Goal: Information Seeking & Learning: Learn about a topic

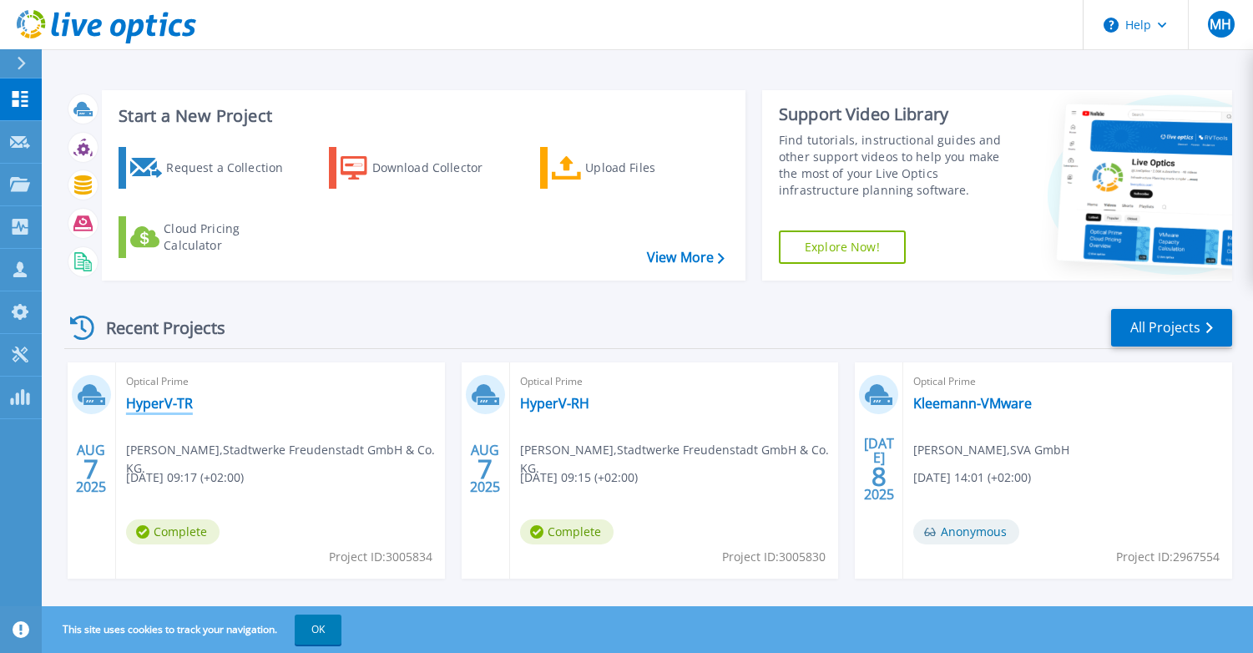
click at [156, 405] on link "HyperV-TR" at bounding box center [159, 403] width 67 height 17
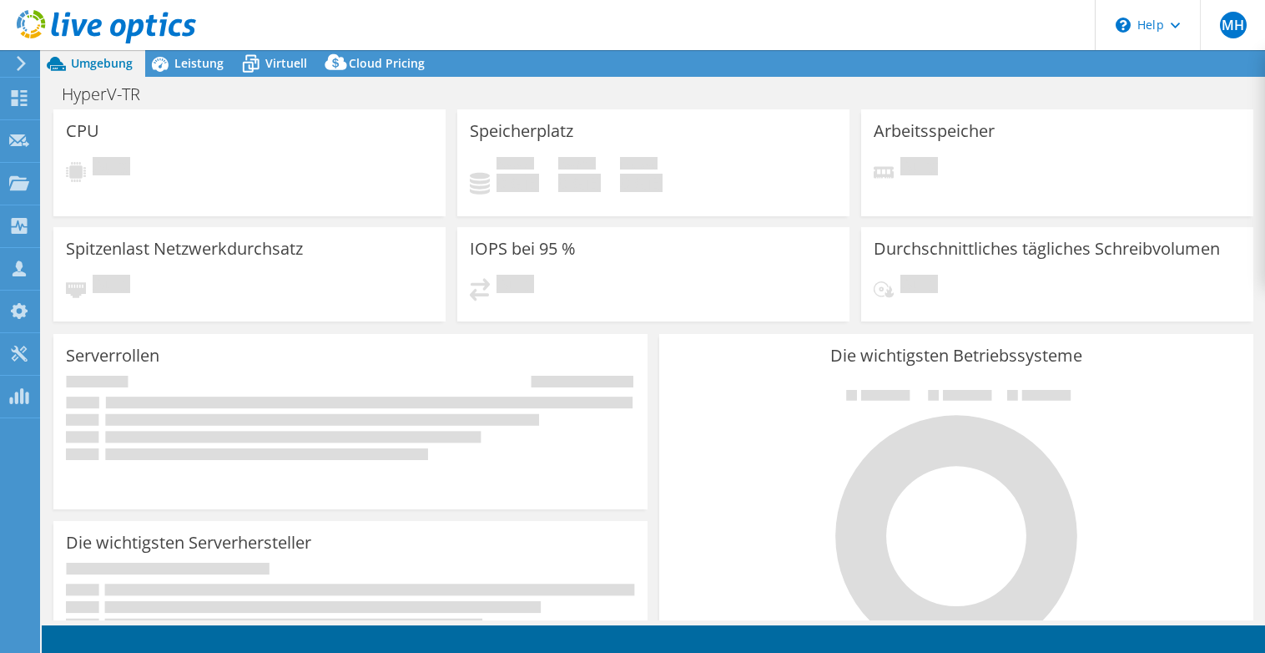
select select "EUFrankfurt"
select select "EUR"
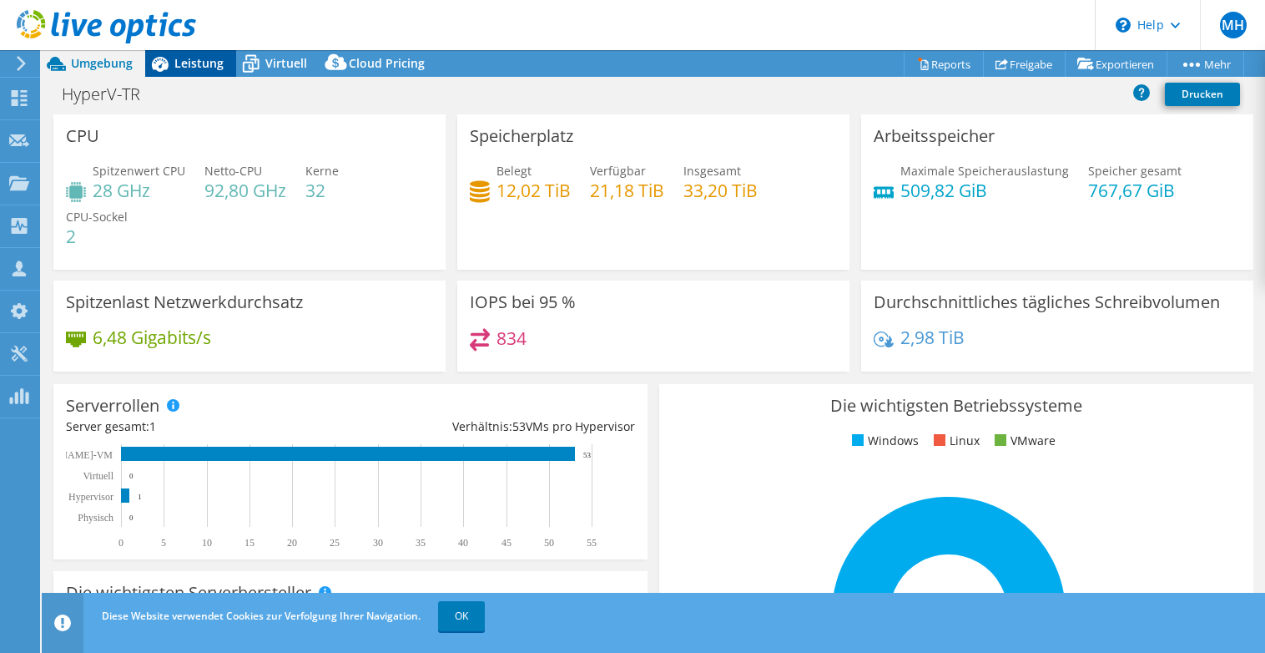
click at [198, 63] on span "Leistung" at bounding box center [198, 63] width 49 height 16
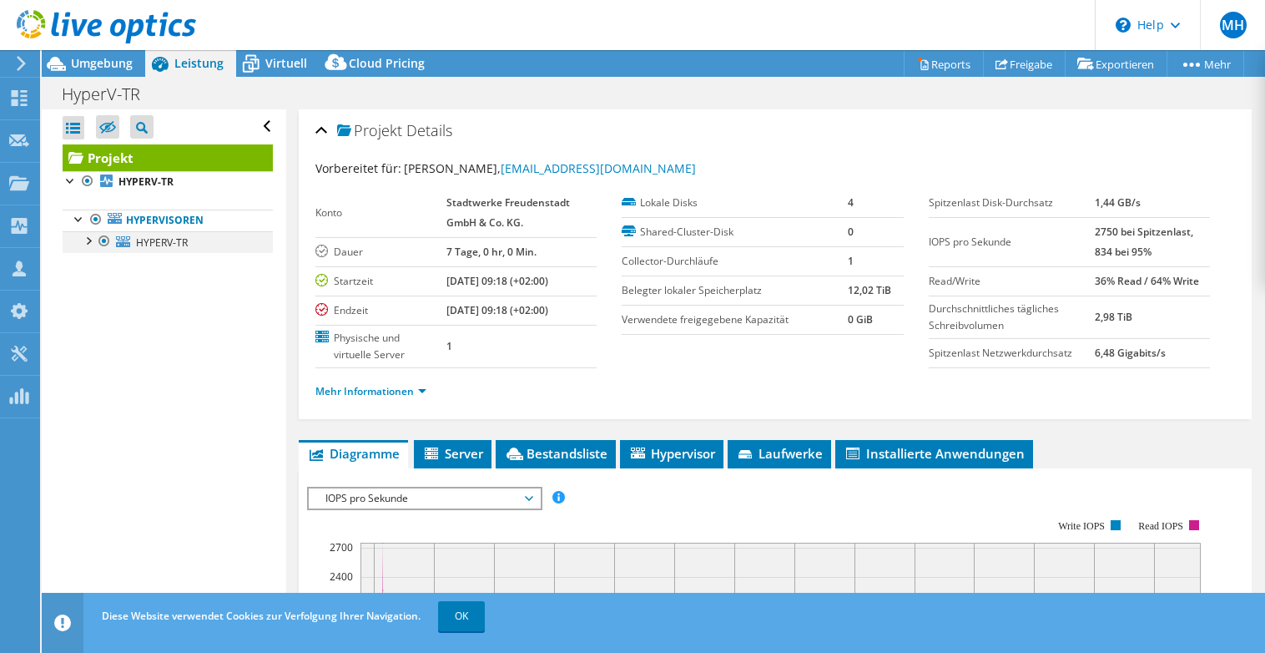
click at [90, 239] on div at bounding box center [87, 239] width 17 height 17
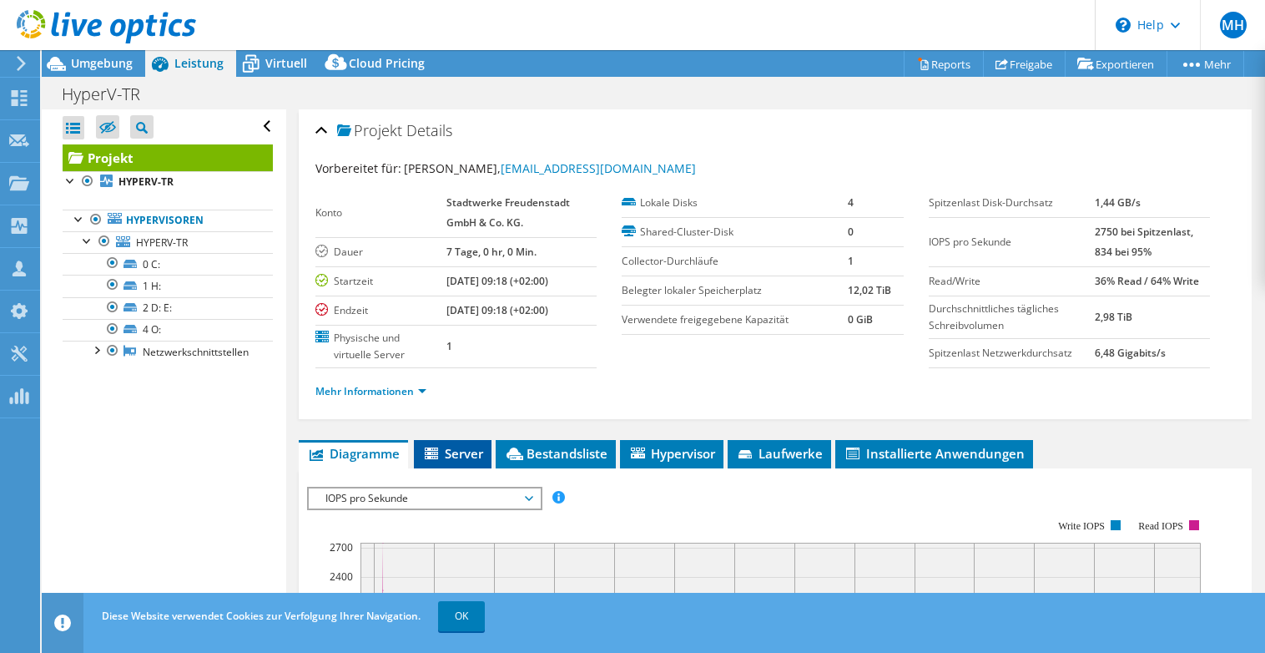
click at [445, 448] on span "Server" at bounding box center [452, 453] width 61 height 17
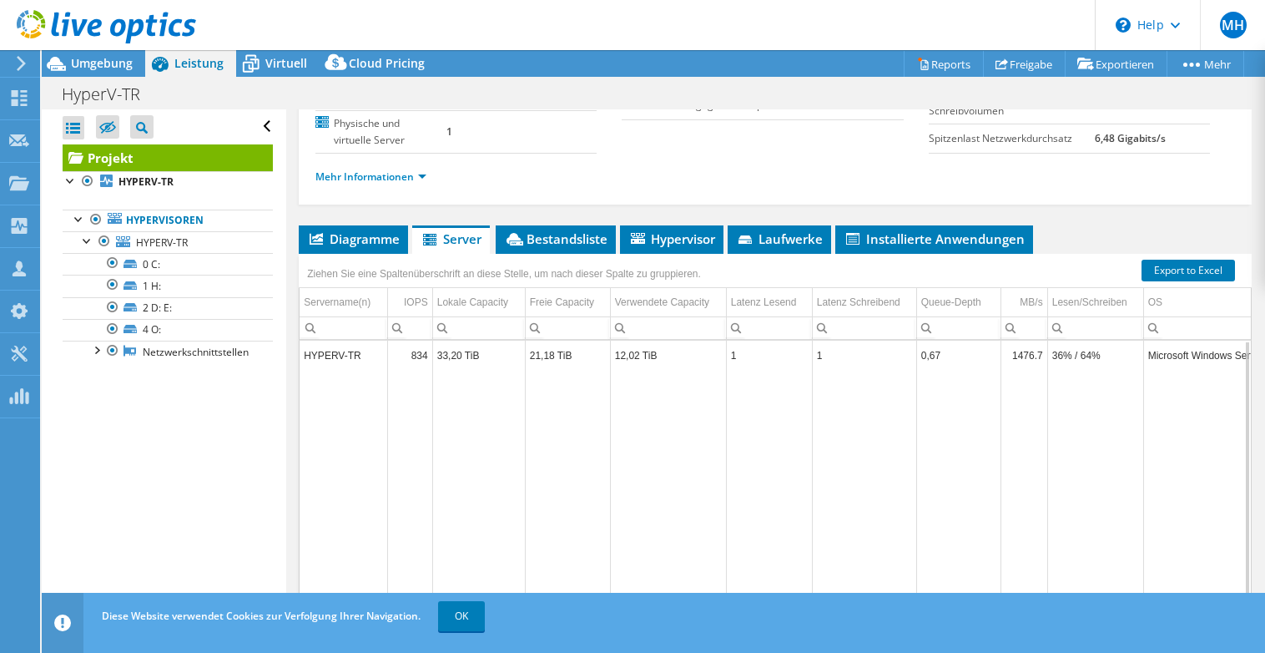
scroll to position [183, 0]
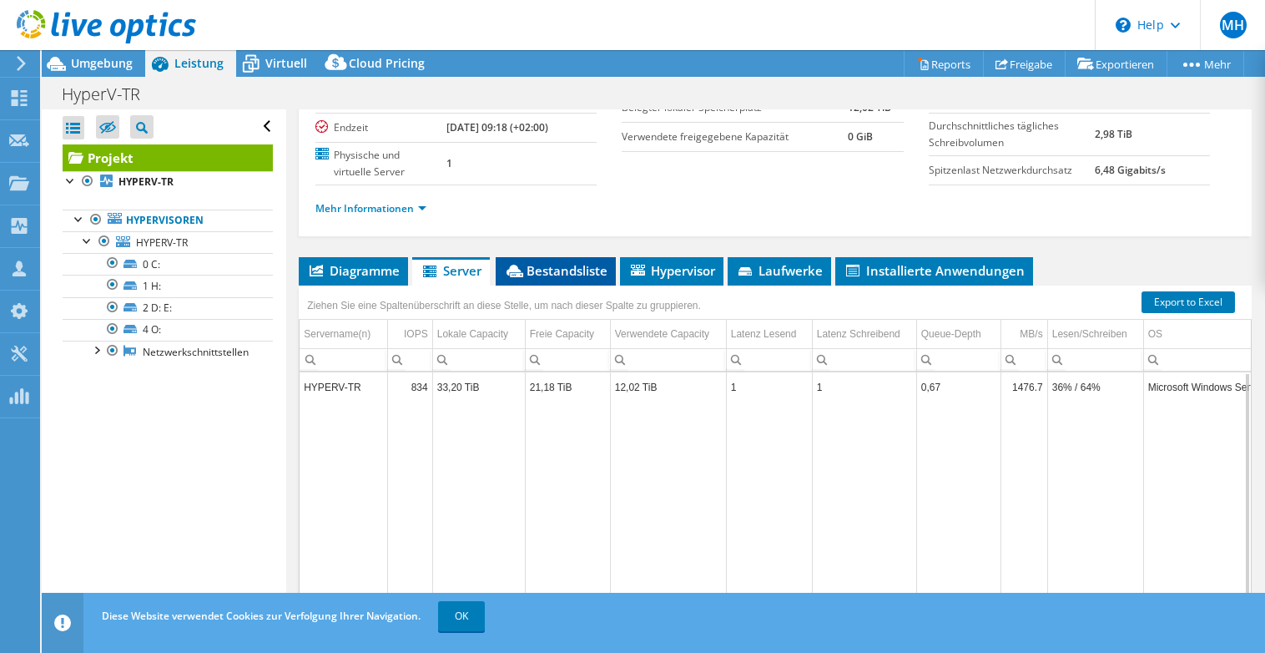
click at [551, 273] on span "Bestandsliste" at bounding box center [555, 270] width 103 height 17
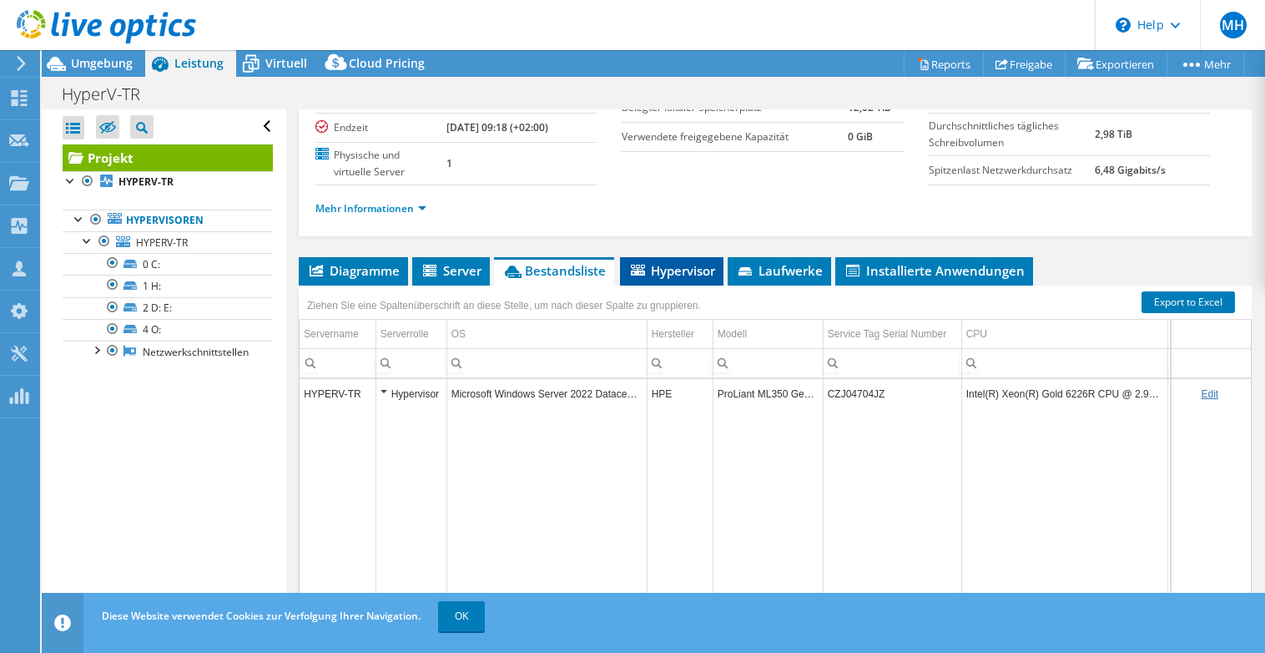
click at [688, 269] on span "Hypervisor" at bounding box center [671, 270] width 87 height 17
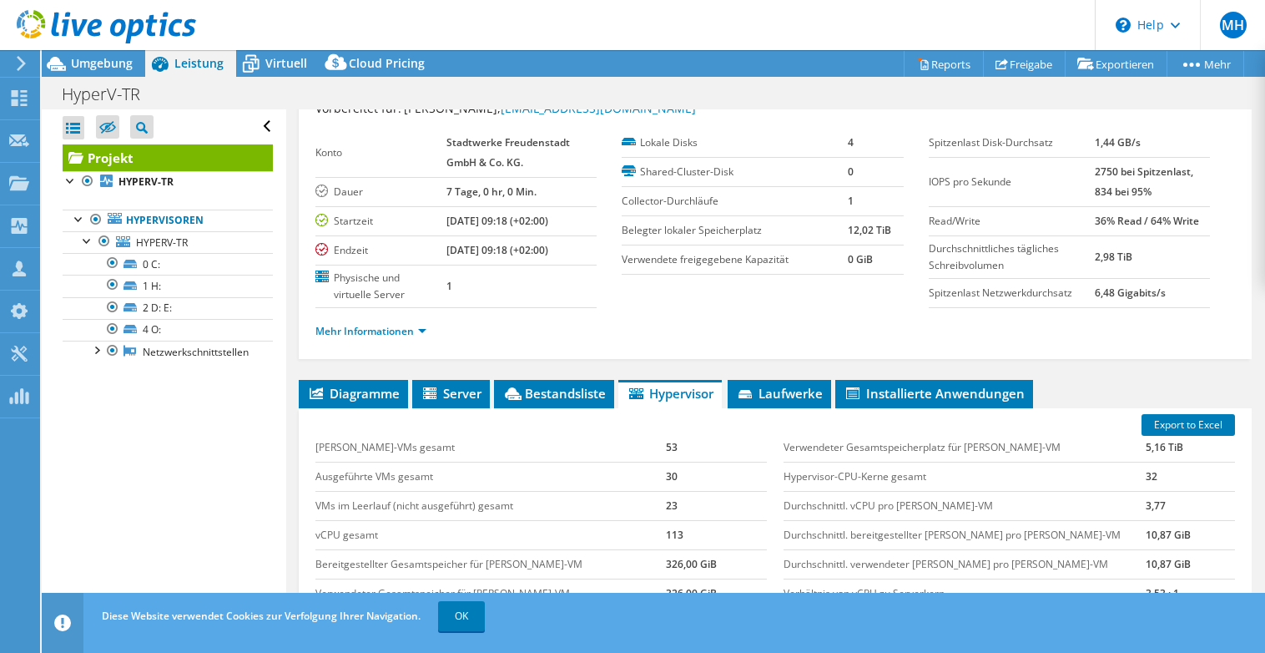
scroll to position [83, 0]
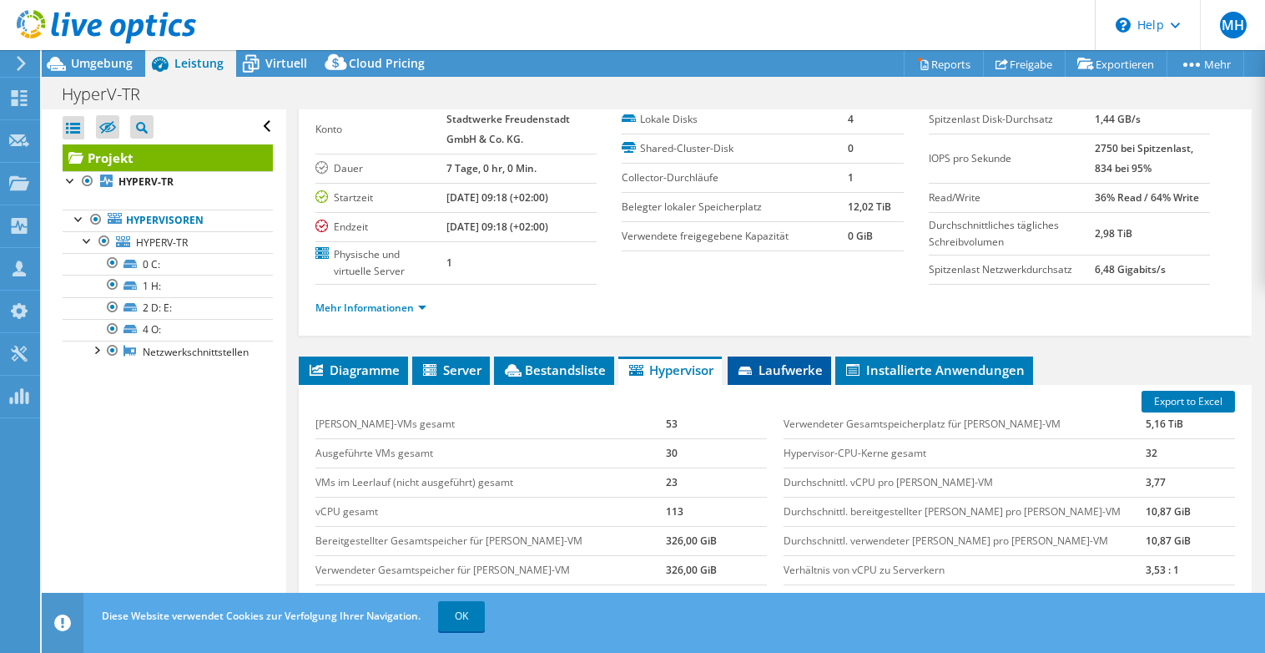
click at [770, 376] on span "Laufwerke" at bounding box center [779, 369] width 87 height 17
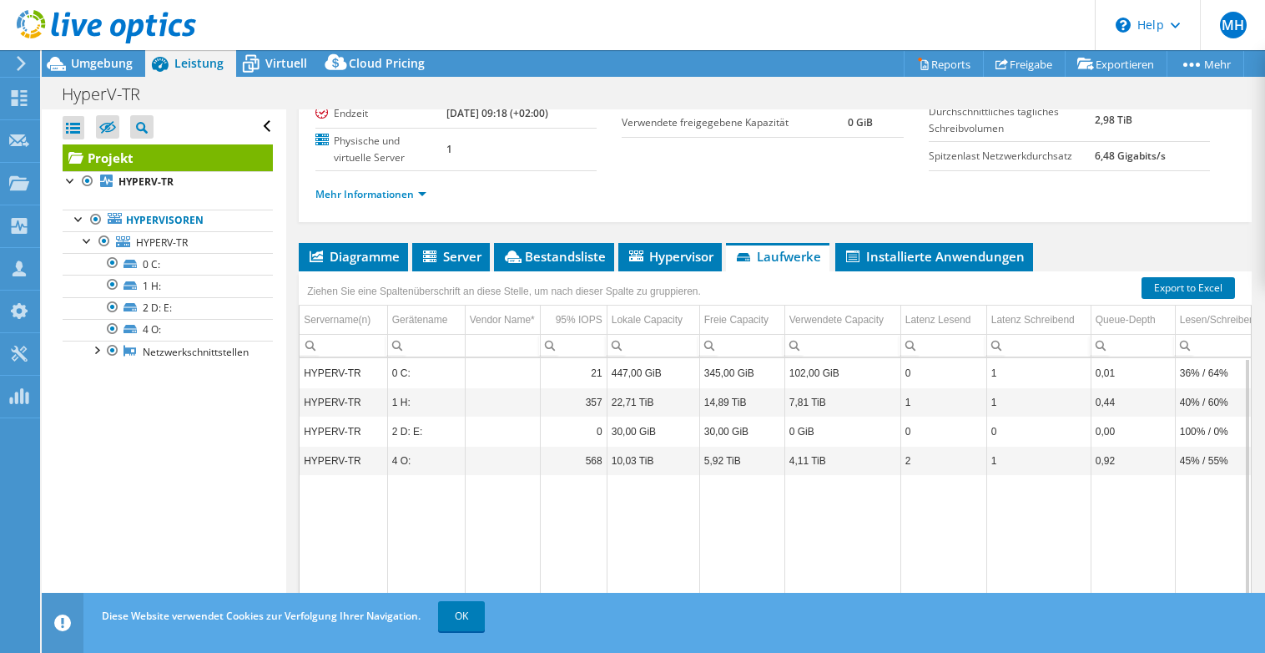
scroll to position [167, 0]
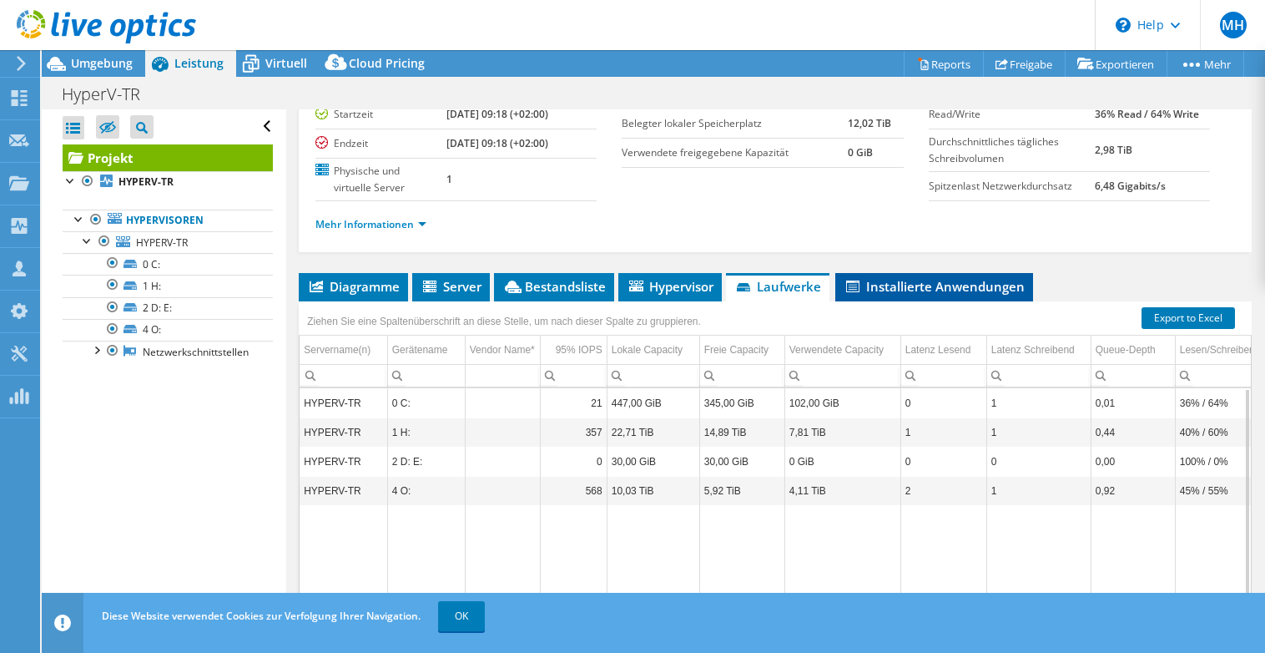
click at [906, 280] on span "Installierte Anwendungen" at bounding box center [934, 286] width 181 height 17
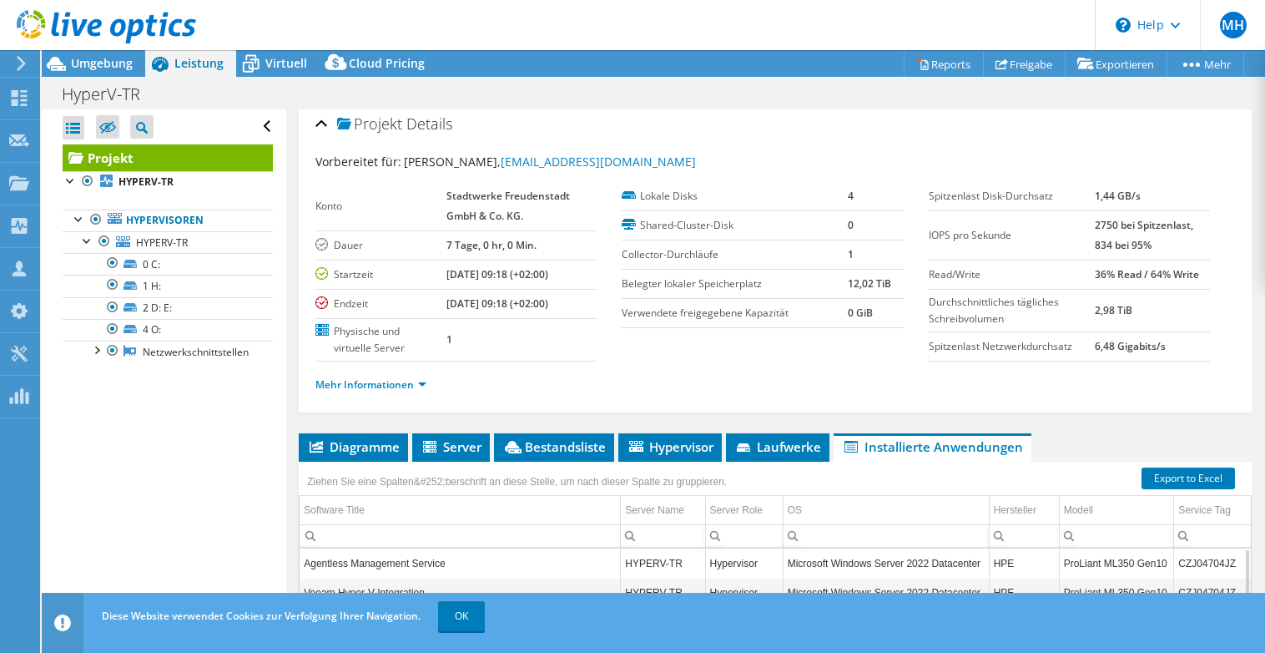
scroll to position [0, 0]
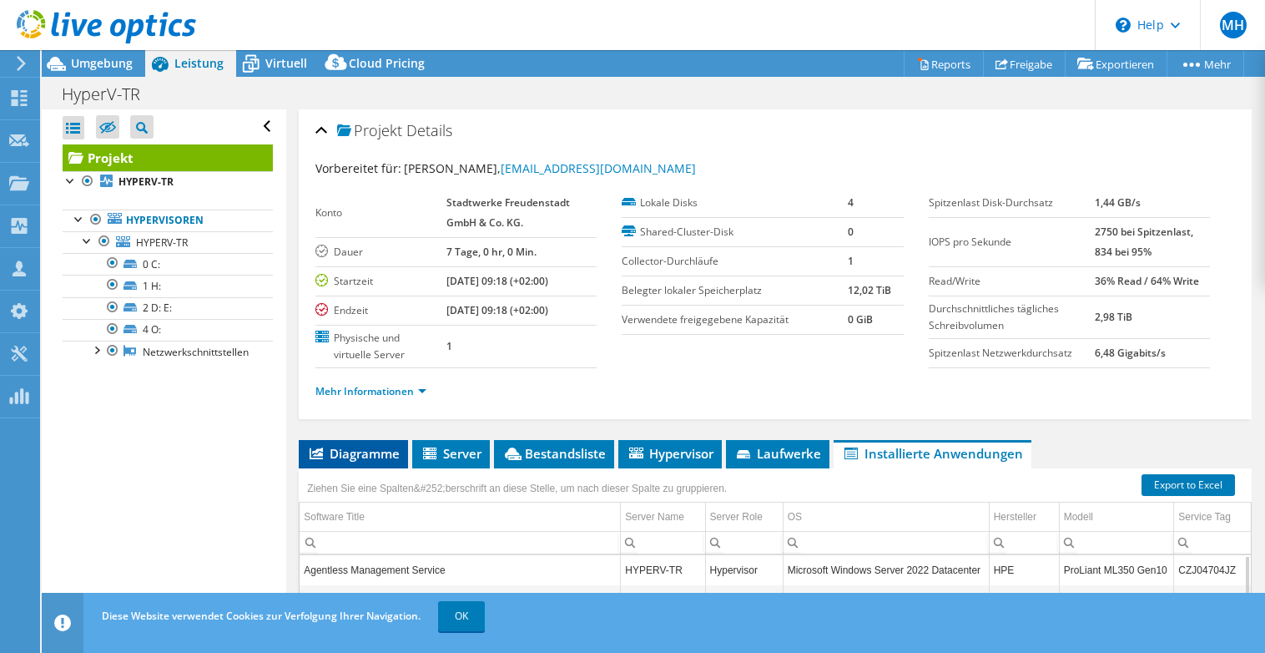
click at [320, 449] on icon at bounding box center [316, 453] width 13 height 12
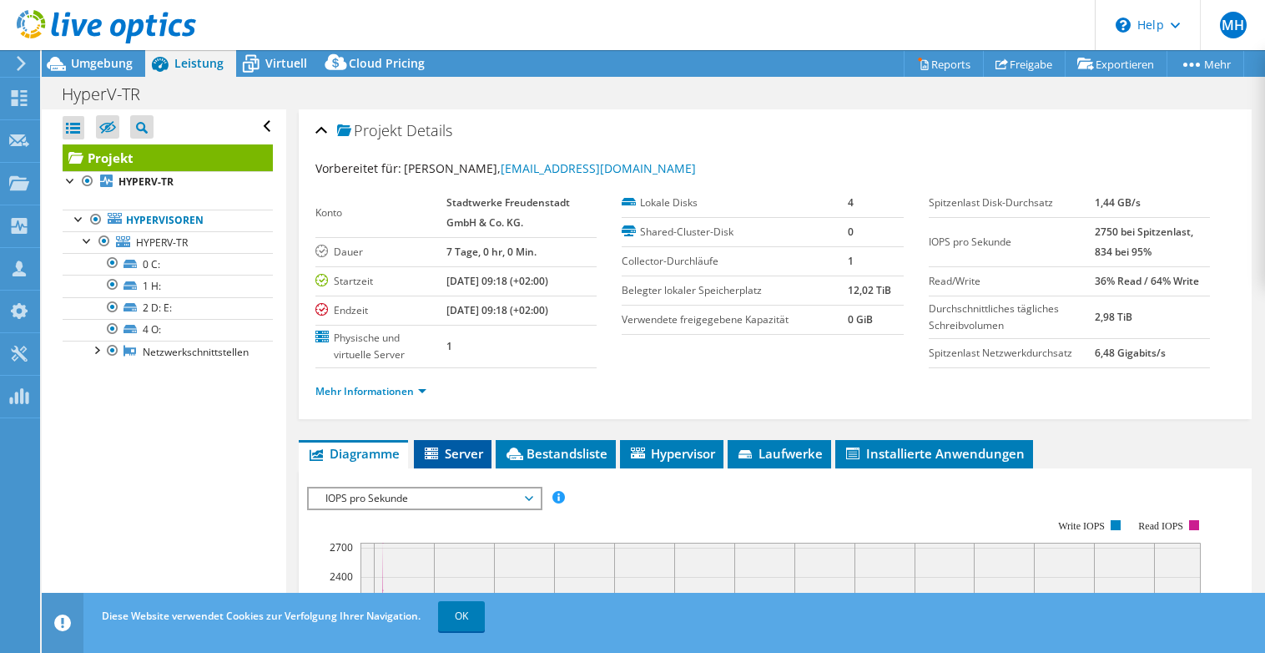
click at [447, 443] on li "Server" at bounding box center [453, 454] width 78 height 28
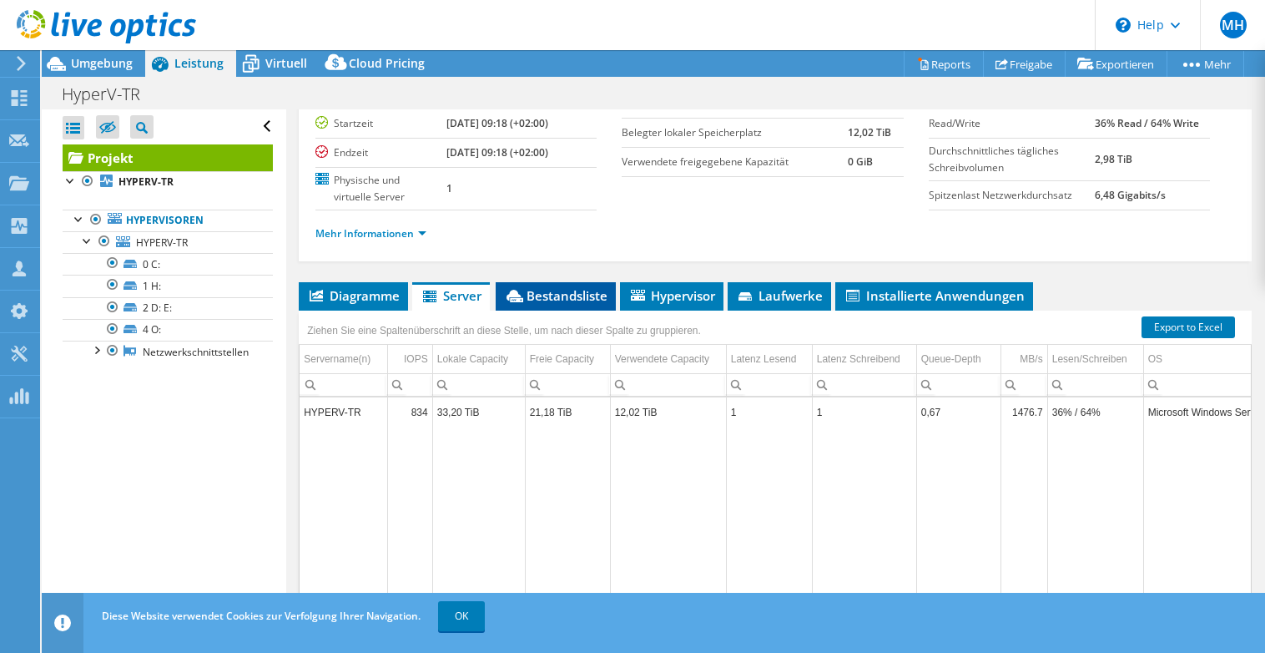
scroll to position [167, 0]
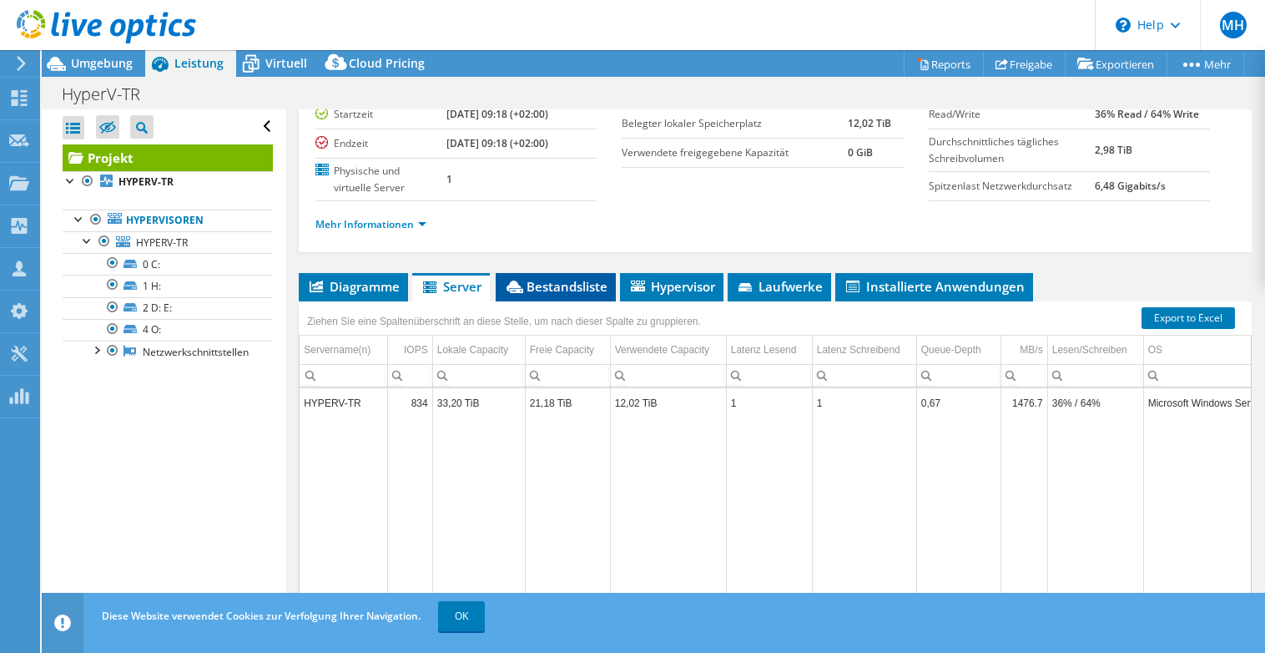
click at [555, 287] on span "Bestandsliste" at bounding box center [555, 286] width 103 height 17
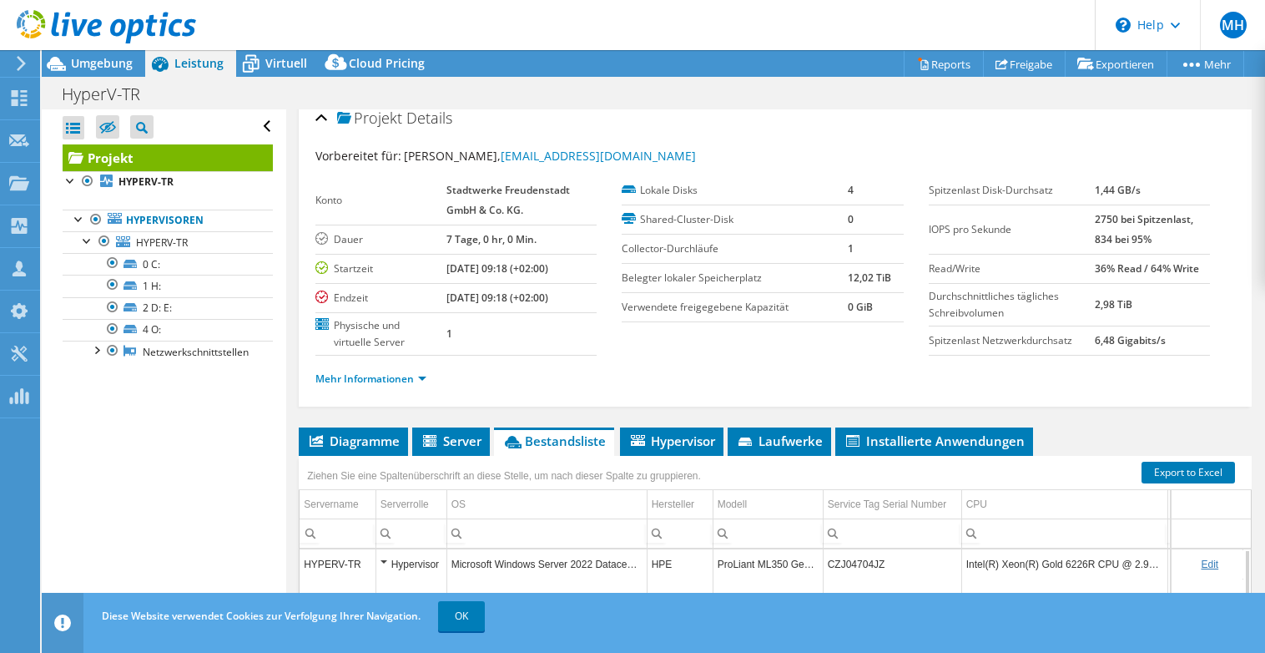
scroll to position [0, 0]
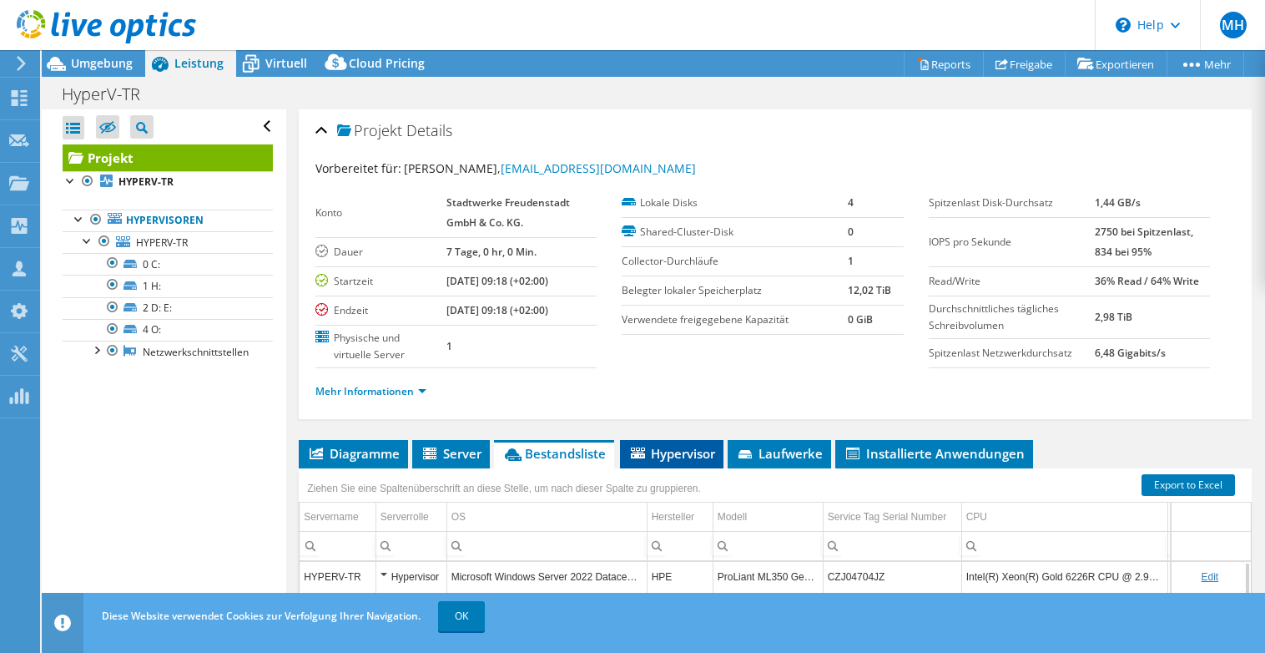
click at [658, 444] on li "Hypervisor" at bounding box center [671, 454] width 103 height 28
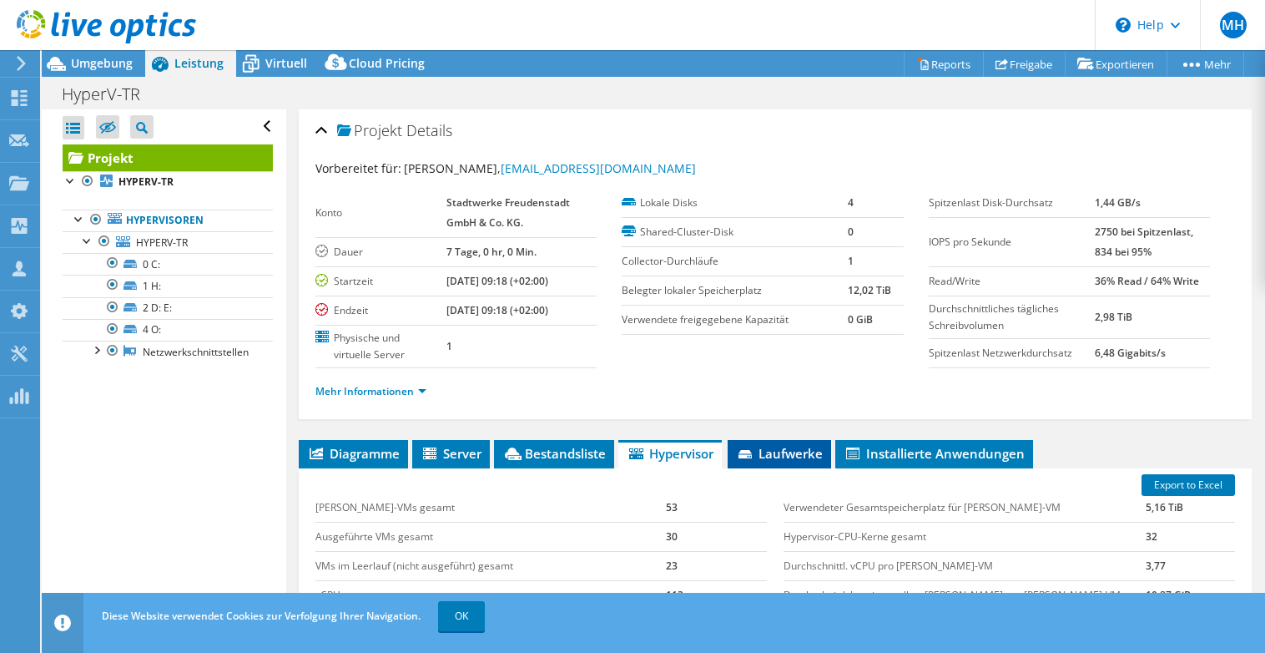
click at [792, 452] on span "Laufwerke" at bounding box center [779, 453] width 87 height 17
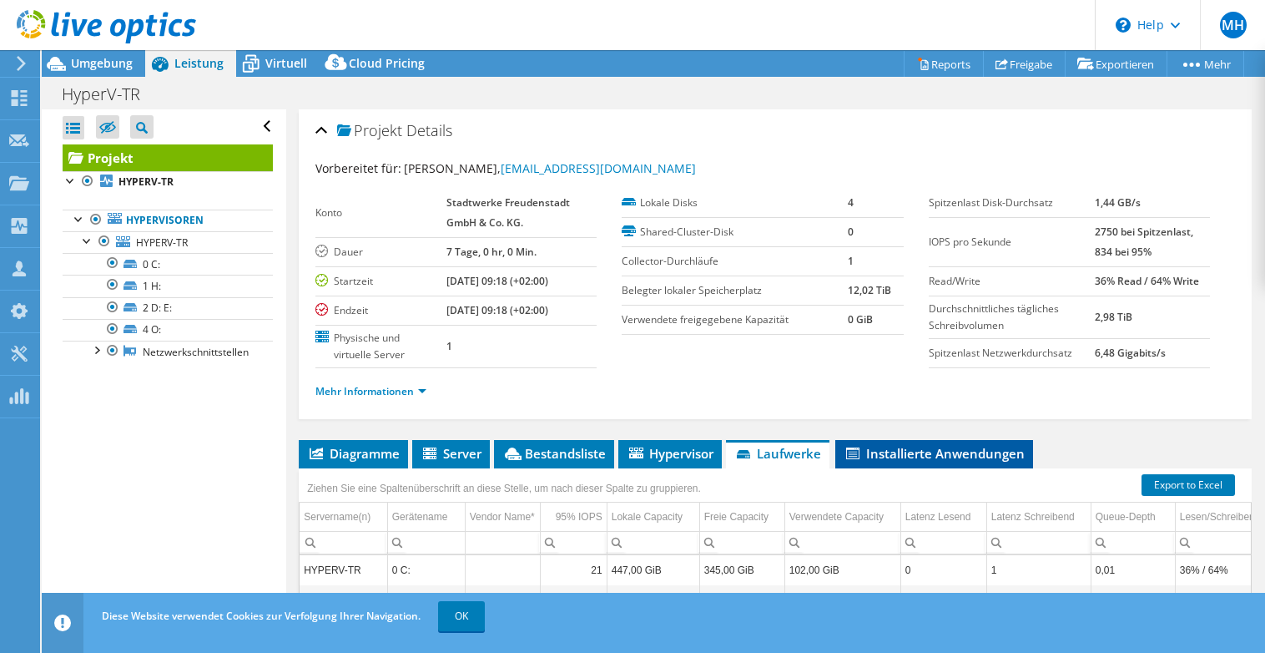
click at [951, 451] on span "Installierte Anwendungen" at bounding box center [934, 453] width 181 height 17
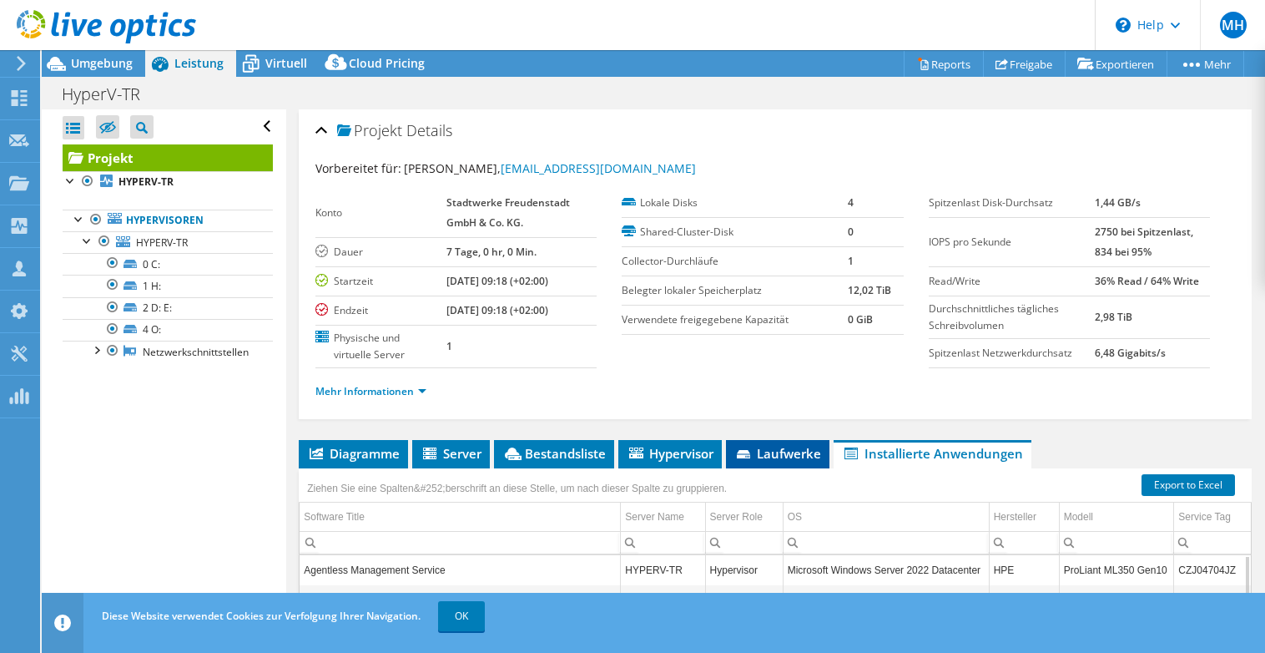
click at [777, 446] on span "Laufwerke" at bounding box center [777, 453] width 87 height 17
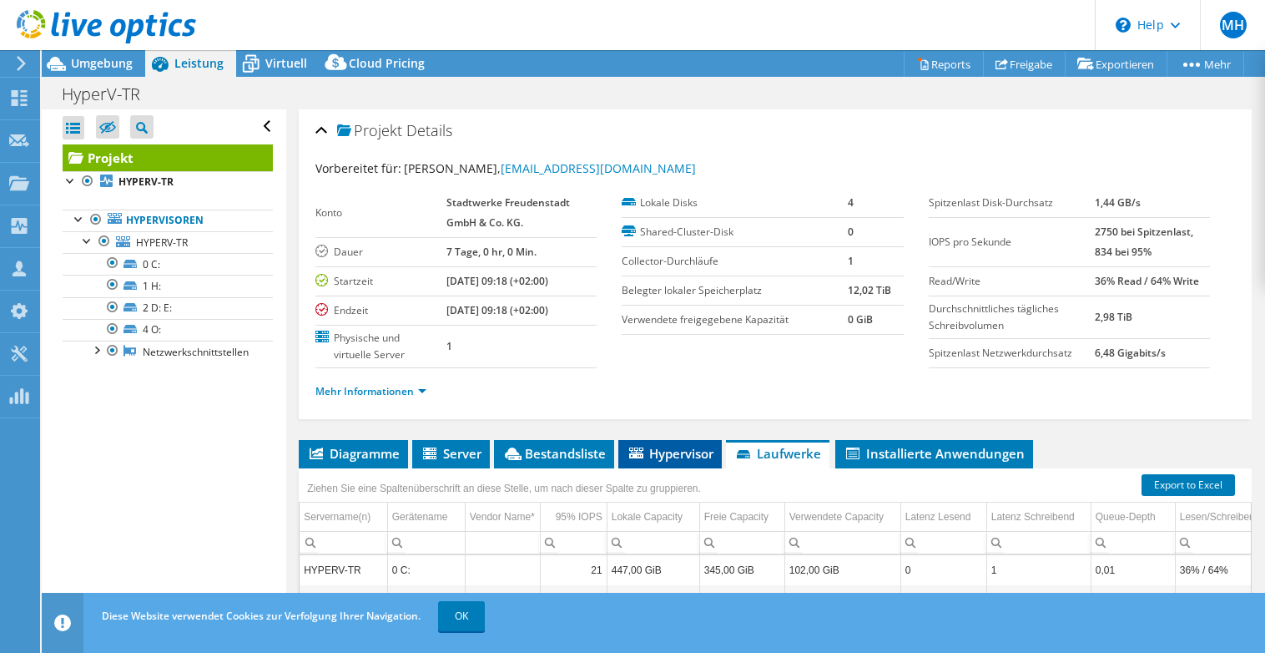
click at [648, 457] on span "Hypervisor" at bounding box center [670, 453] width 87 height 17
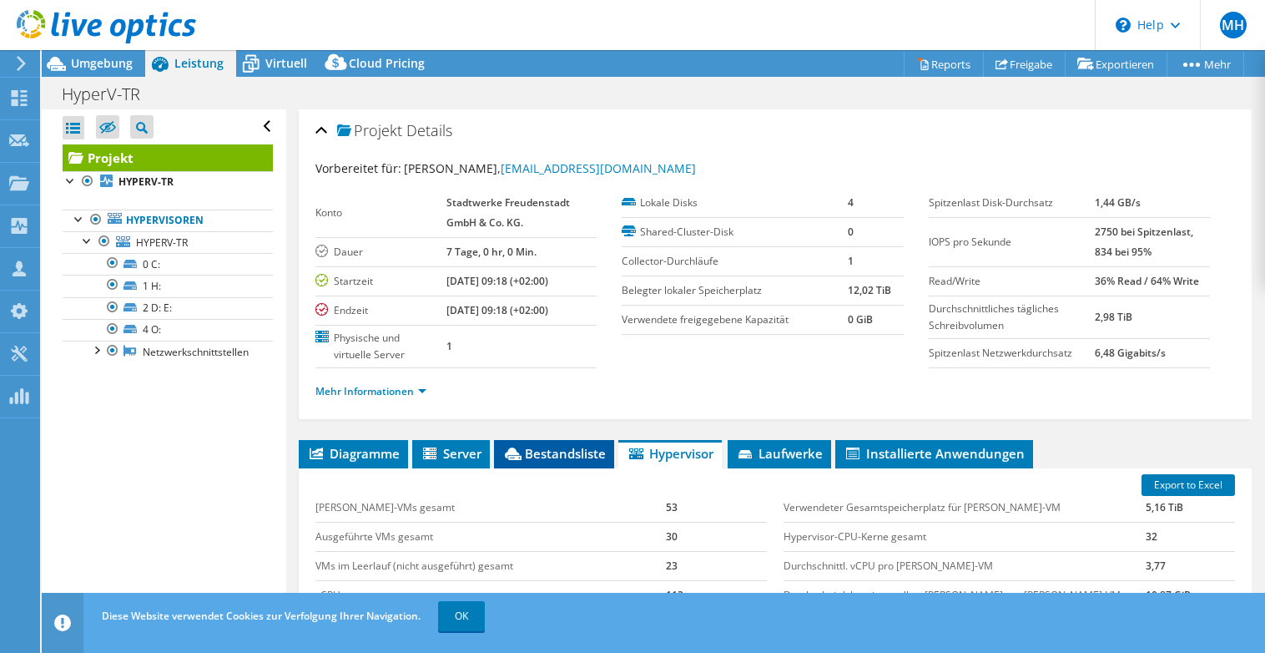
click at [543, 458] on span "Bestandsliste" at bounding box center [553, 453] width 103 height 17
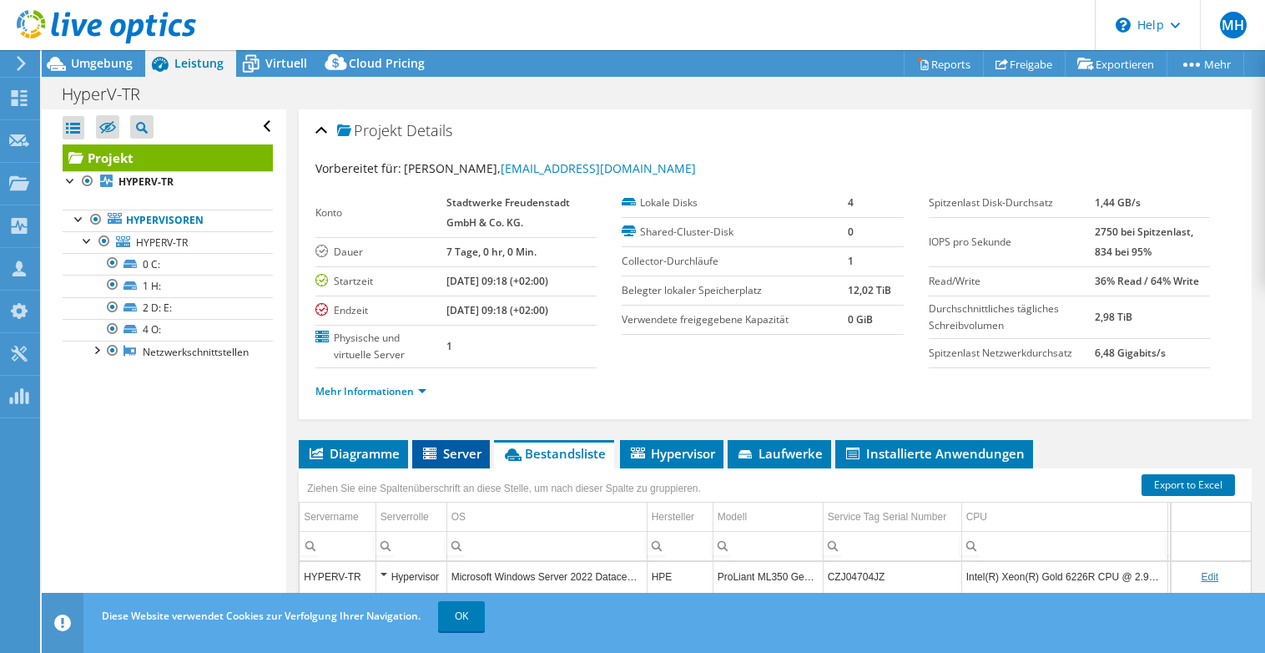
click at [435, 461] on icon at bounding box center [431, 454] width 17 height 14
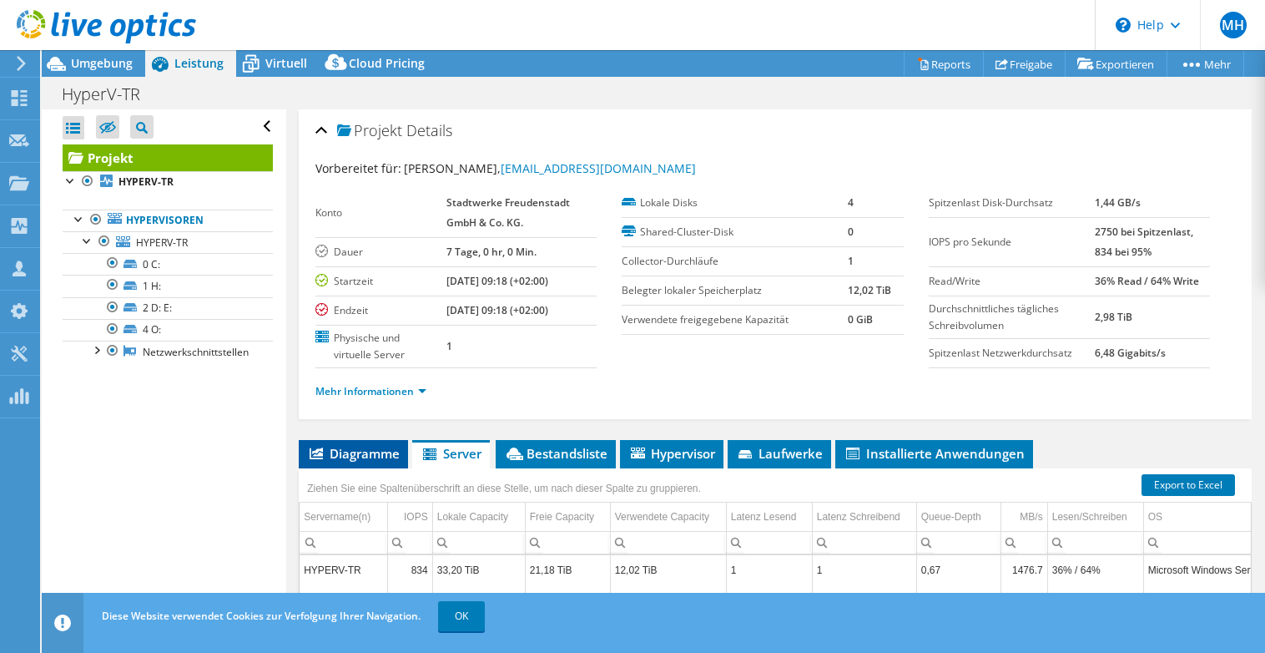
click at [338, 460] on span "Diagramme" at bounding box center [353, 453] width 93 height 17
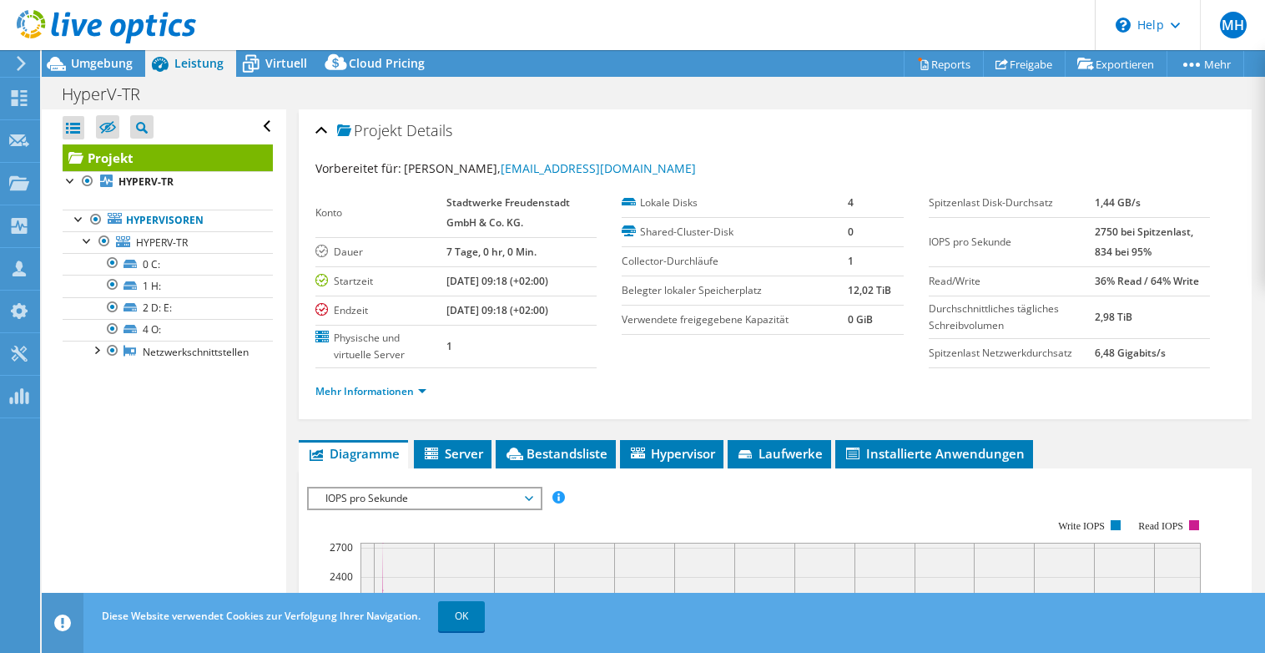
click at [832, 505] on rect at bounding box center [757, 664] width 900 height 334
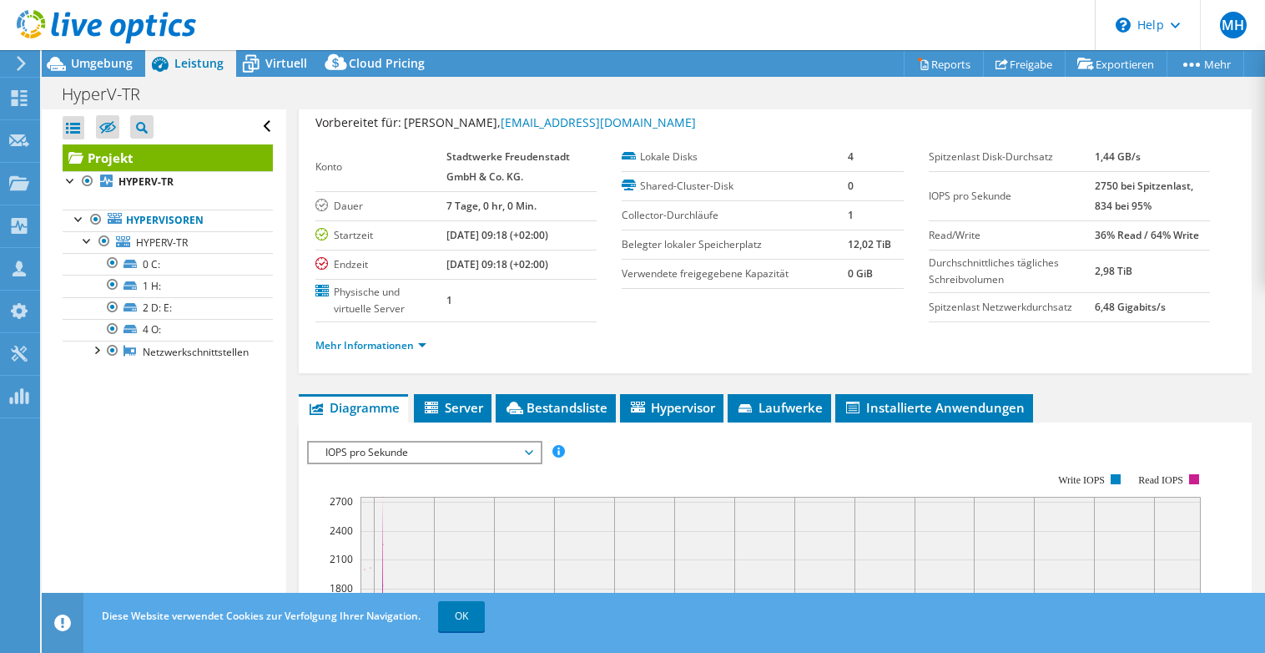
scroll to position [83, 0]
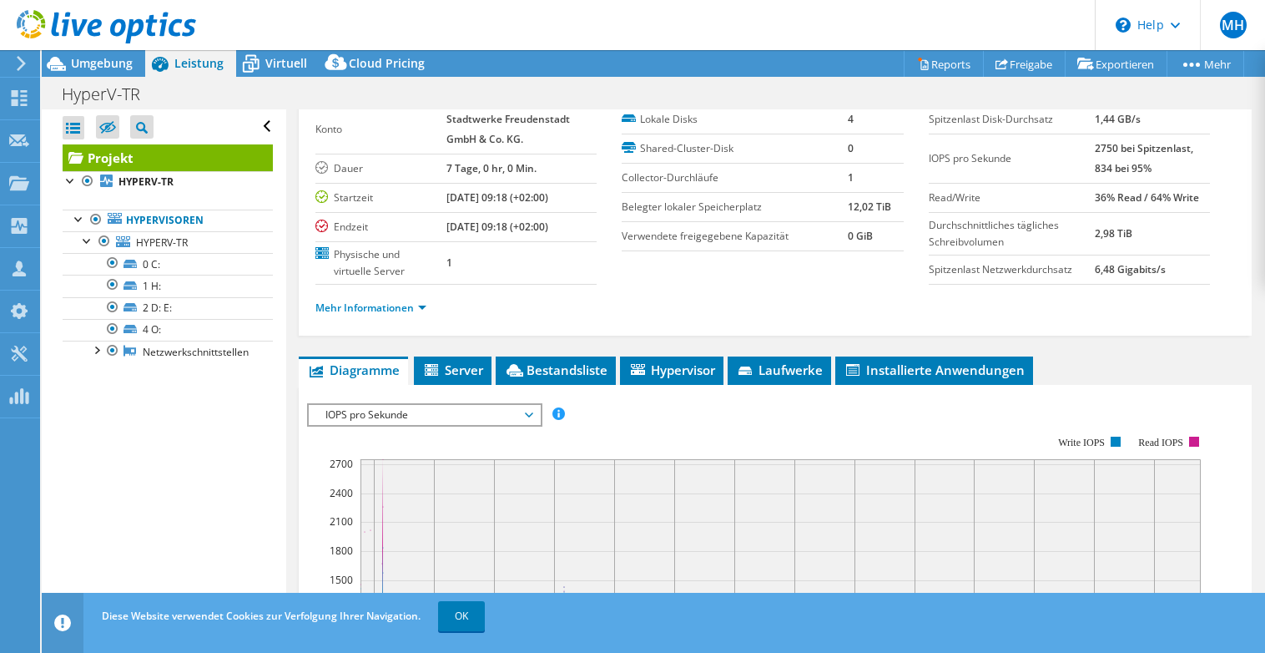
click at [192, 485] on div "Alle öffnen Alle schließen Ausgeschlossene Knoten verbergen Projektbaumfilter" at bounding box center [164, 364] width 244 height 511
click at [133, 411] on div "Alle öffnen Alle schließen Ausgeschlossene Knoten verbergen Projektbaumfilter" at bounding box center [164, 364] width 244 height 511
click at [167, 464] on div "Alle öffnen Alle schließen Ausgeschlossene Knoten verbergen Projektbaumfilter" at bounding box center [164, 364] width 244 height 511
click at [806, 431] on rect at bounding box center [757, 580] width 900 height 334
click at [1147, 368] on ul "Diagramme Server Bestandsliste Hypervisor Laufwerke Cluster-Laufwerke Installie…" at bounding box center [775, 370] width 953 height 28
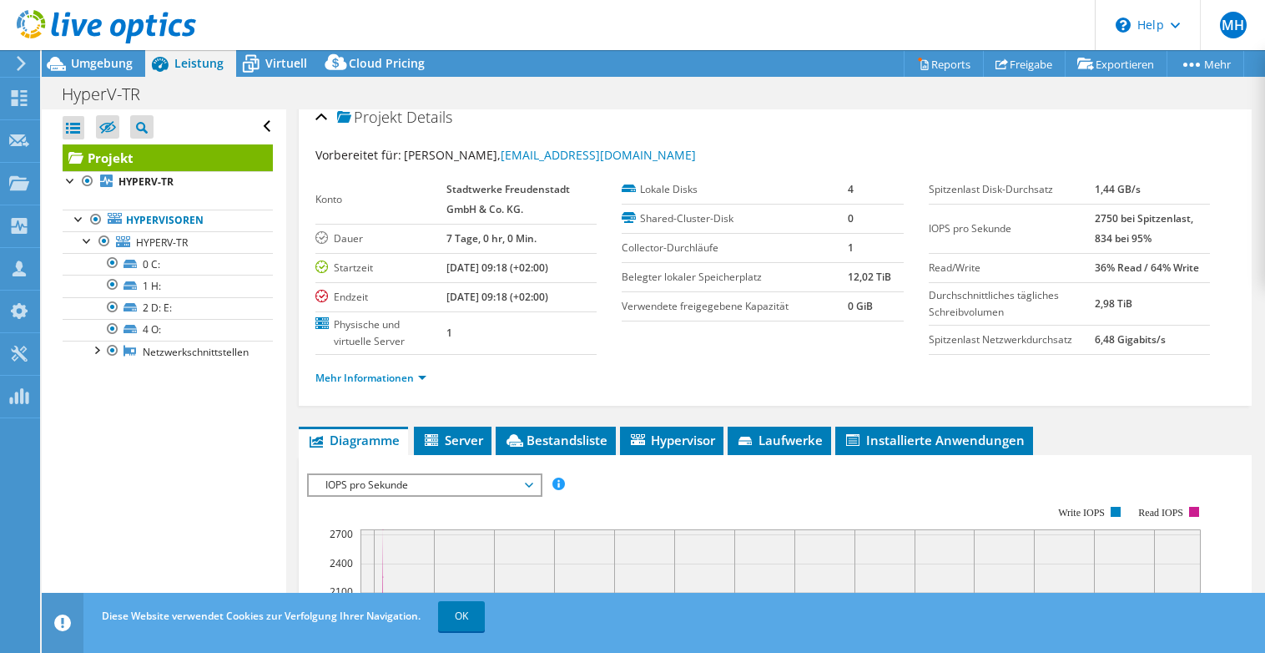
scroll to position [0, 0]
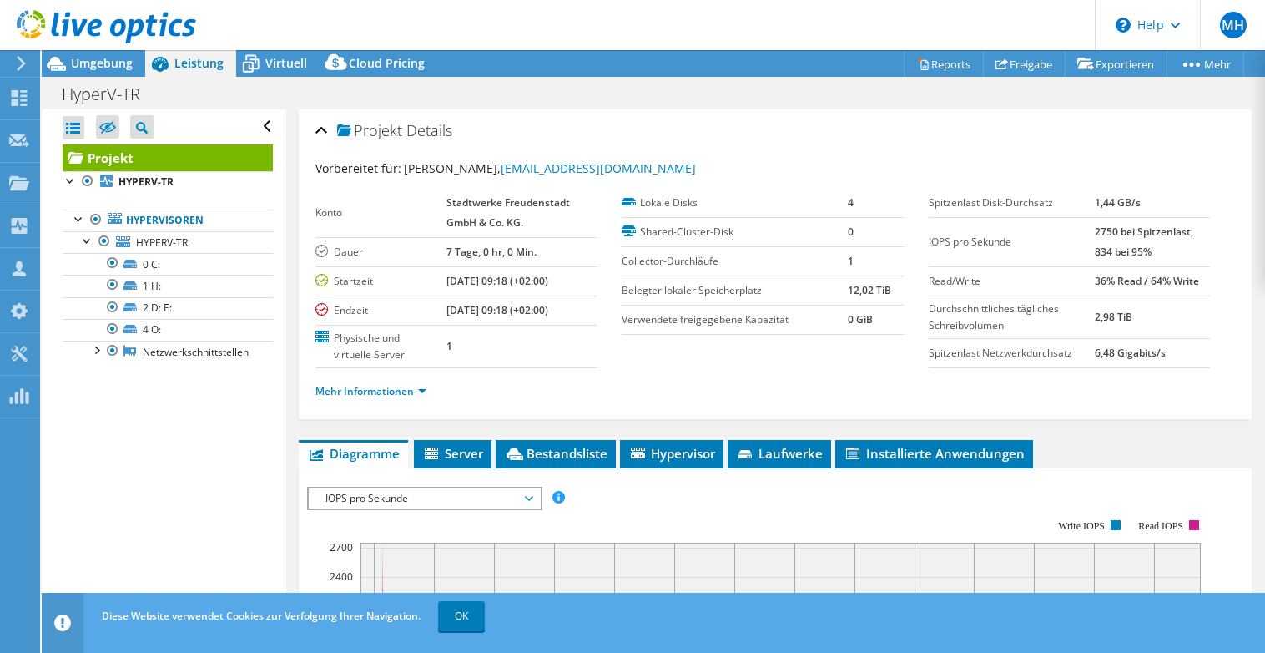
click at [179, 479] on div "Alle öffnen Alle schließen Ausgeschlossene Knoten verbergen Projektbaumfilter" at bounding box center [164, 364] width 244 height 511
click at [1086, 446] on ul "Diagramme Server Bestandsliste Hypervisor Laufwerke Cluster-Laufwerke Installie…" at bounding box center [775, 454] width 953 height 28
click at [750, 384] on ul "Mehr Informationen" at bounding box center [775, 389] width 920 height 23
click at [96, 348] on div at bounding box center [96, 348] width 17 height 17
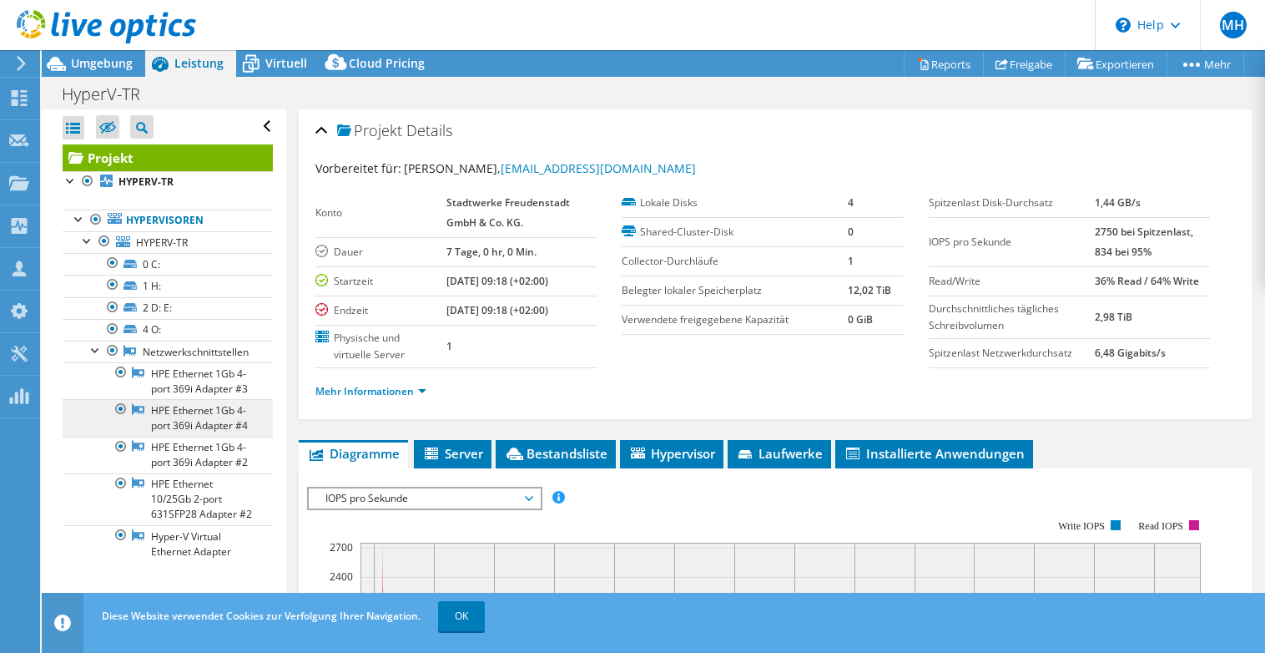
scroll to position [38, 0]
click at [94, 340] on div at bounding box center [96, 348] width 17 height 17
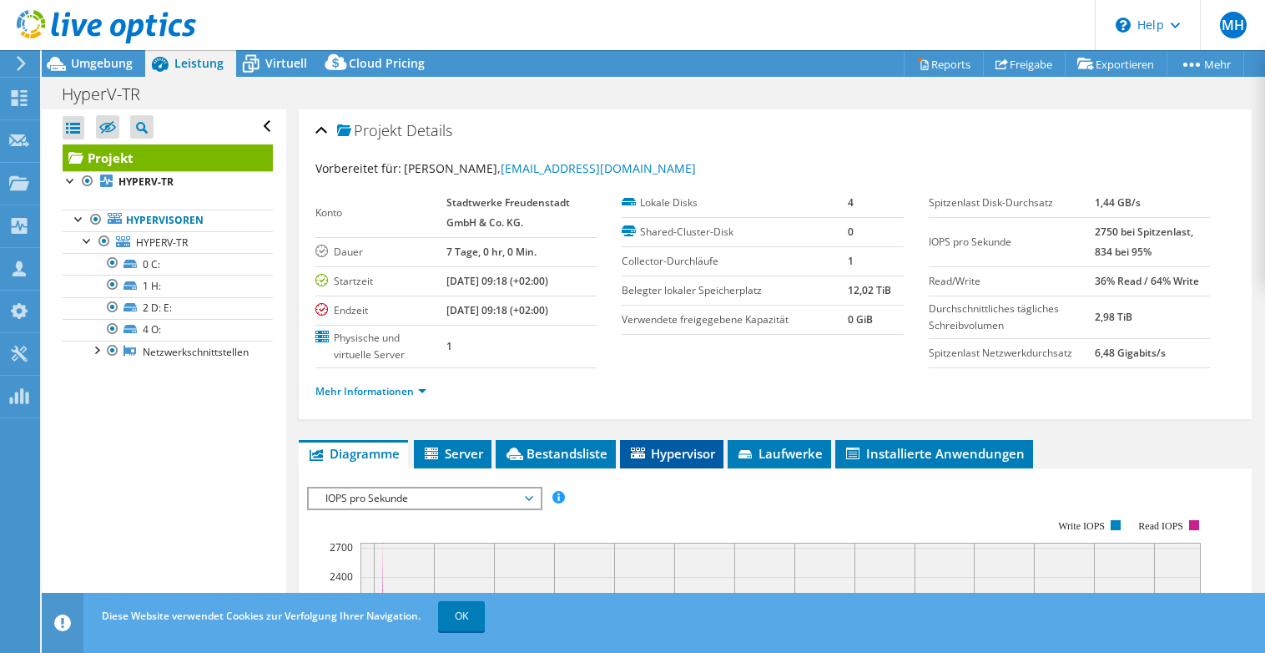
click at [692, 456] on span "Hypervisor" at bounding box center [671, 453] width 87 height 17
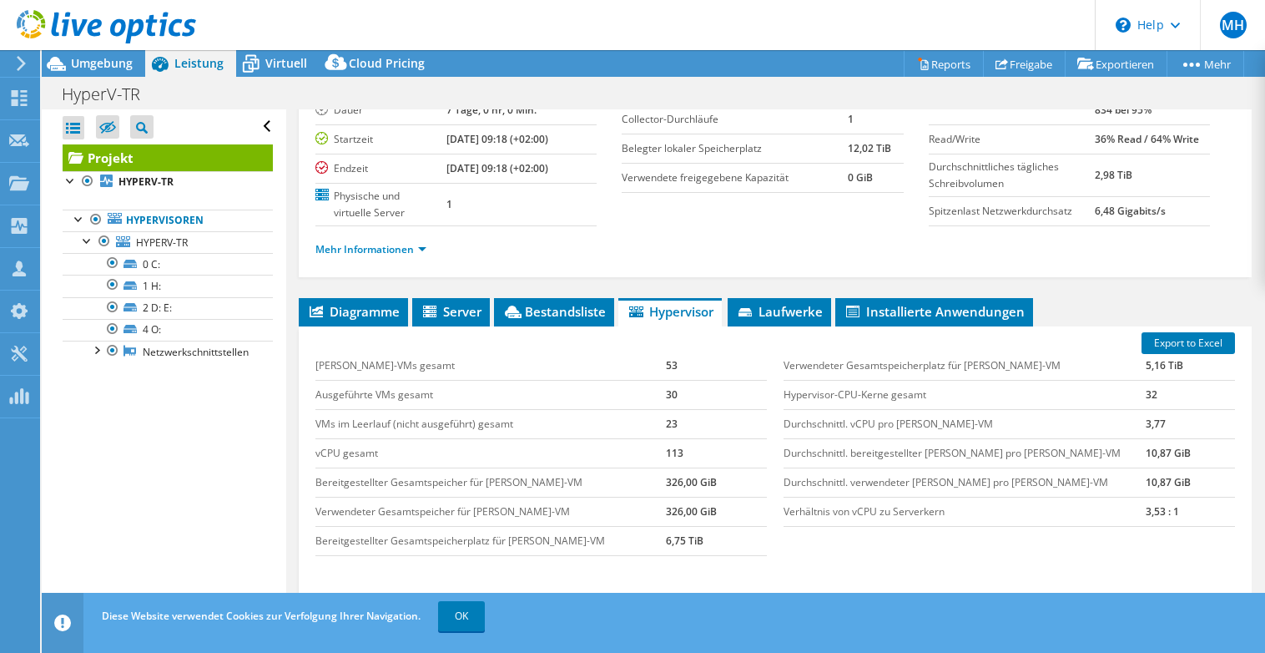
scroll to position [167, 0]
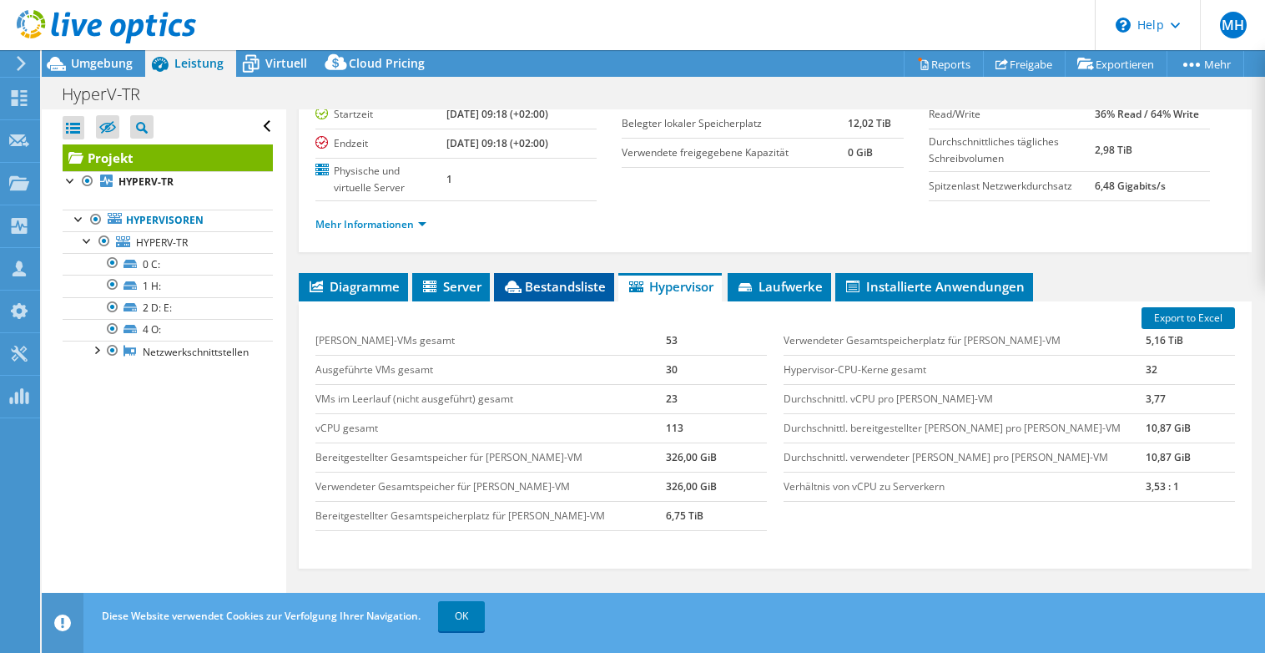
click at [562, 286] on span "Bestandsliste" at bounding box center [553, 286] width 103 height 17
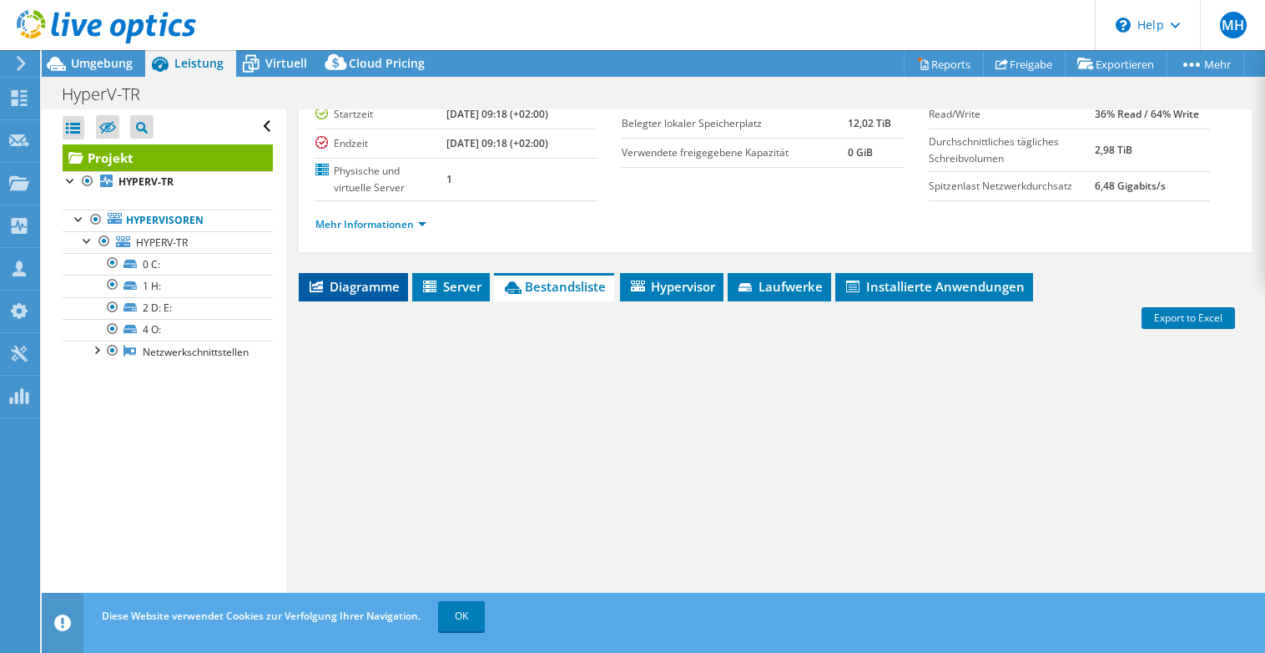
click at [403, 286] on li "Diagramme" at bounding box center [353, 287] width 109 height 28
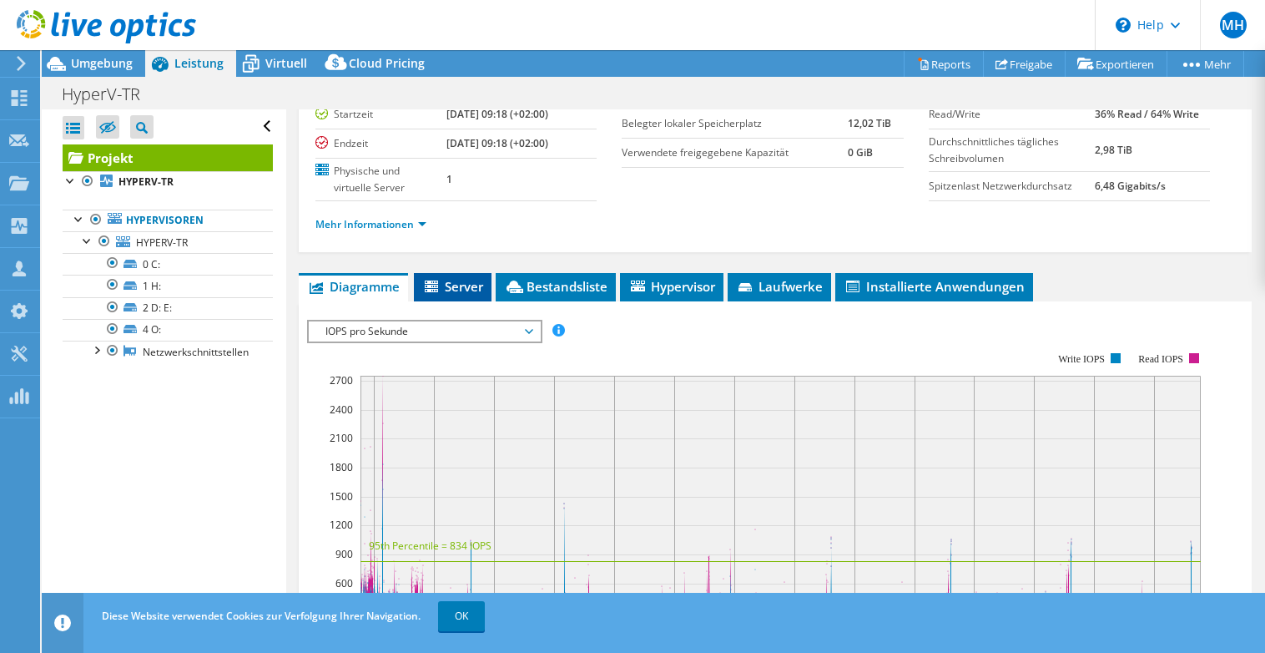
click at [453, 283] on span "Server" at bounding box center [452, 286] width 61 height 17
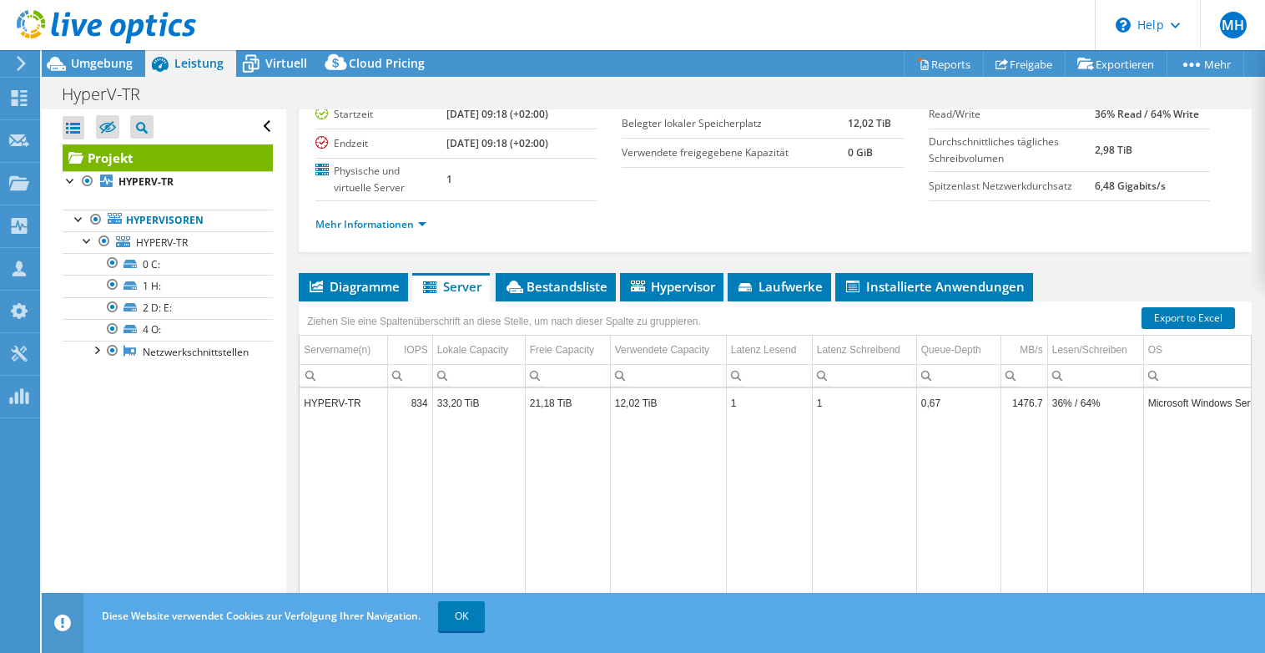
click at [497, 404] on td "33,20 TiB" at bounding box center [478, 402] width 93 height 29
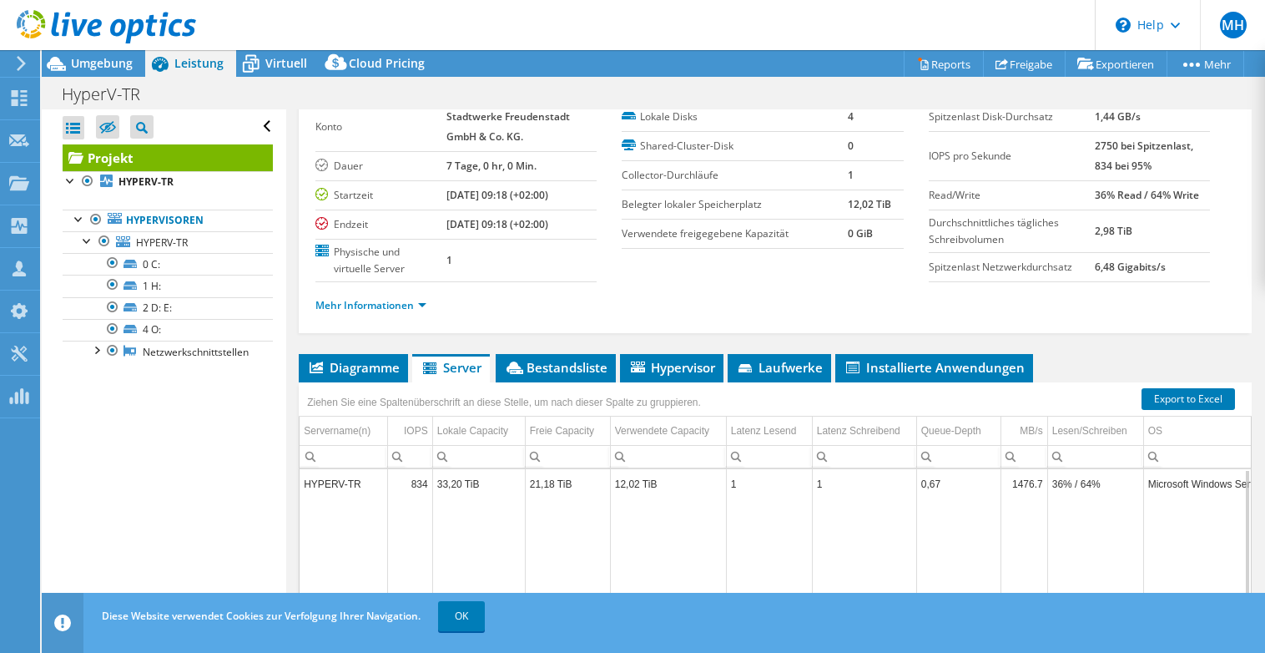
scroll to position [0, 0]
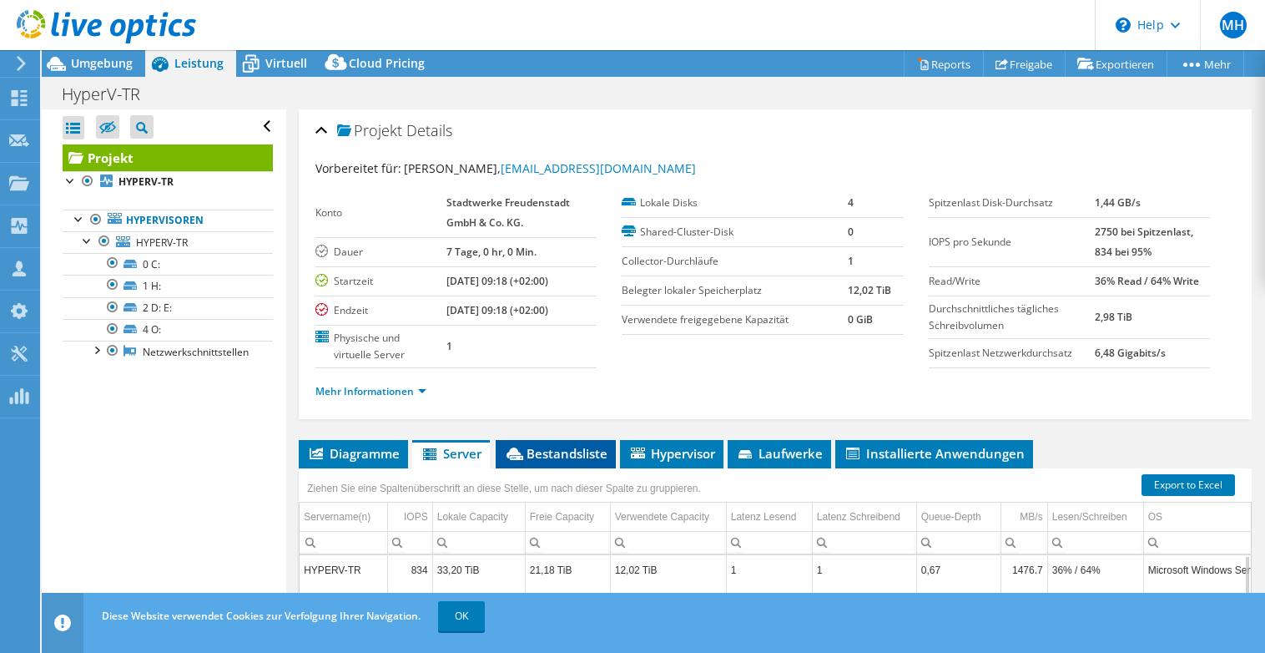
click at [566, 461] on span "Bestandsliste" at bounding box center [555, 453] width 103 height 17
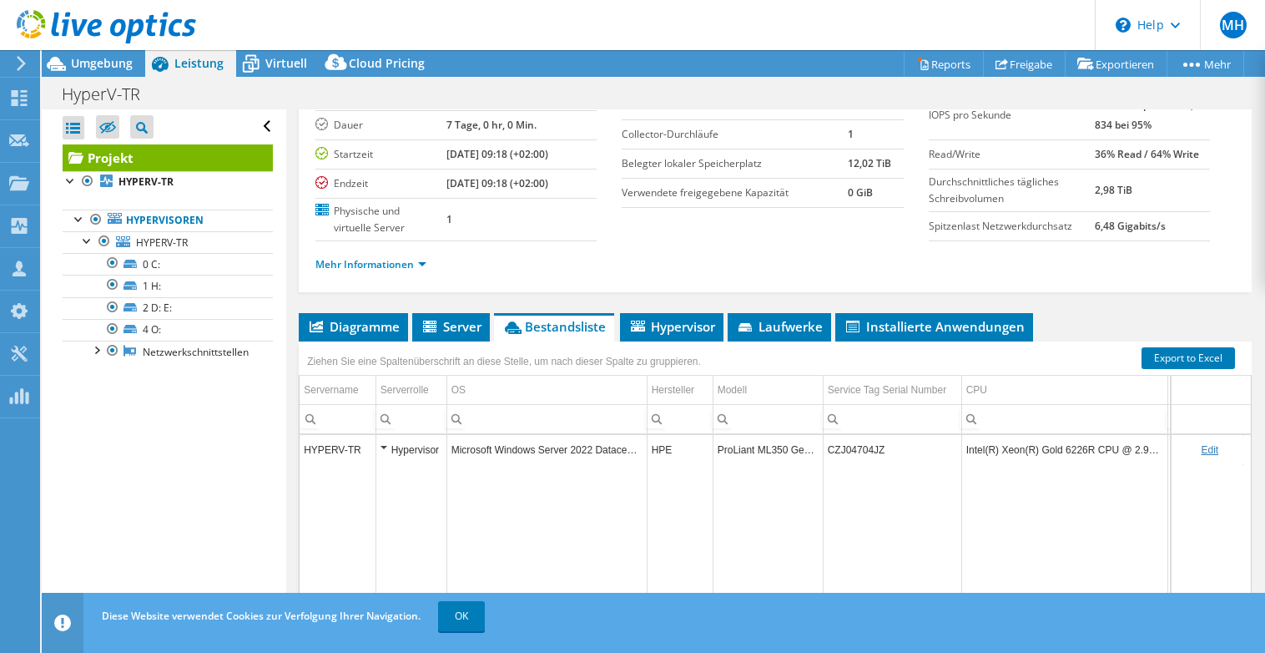
scroll to position [167, 0]
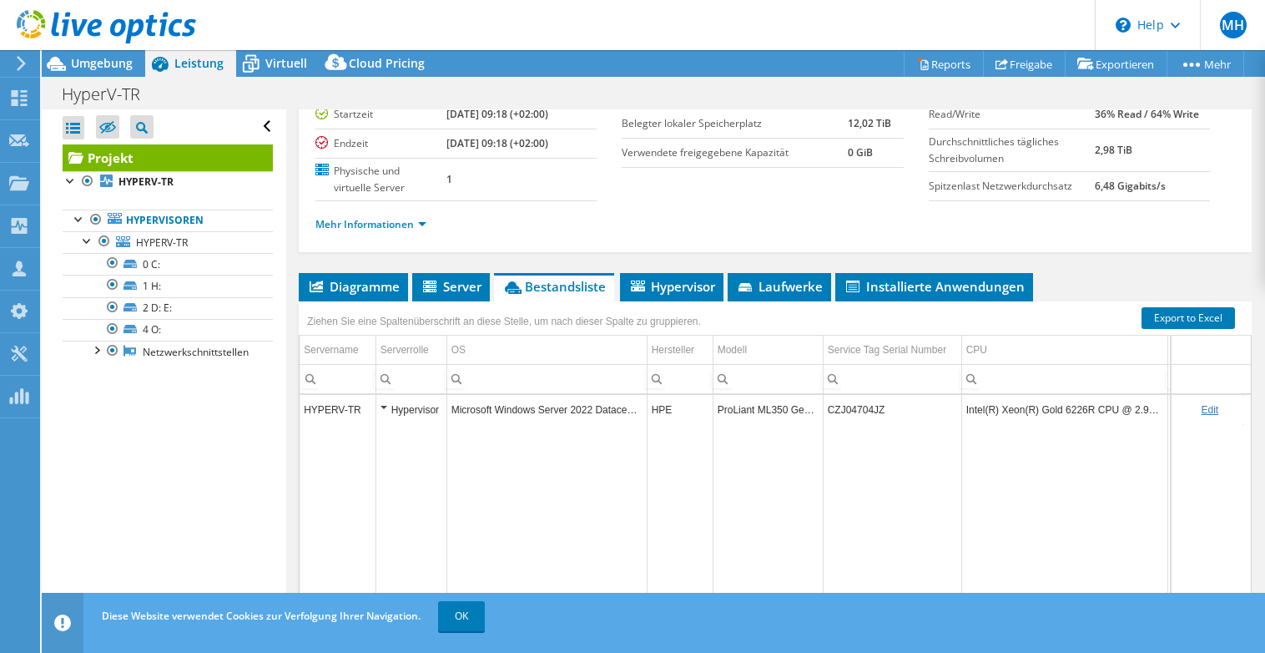
click at [1081, 410] on td "Intel(R) Xeon(R) Gold 6226R CPU @ 2.90GHz" at bounding box center [1064, 409] width 206 height 29
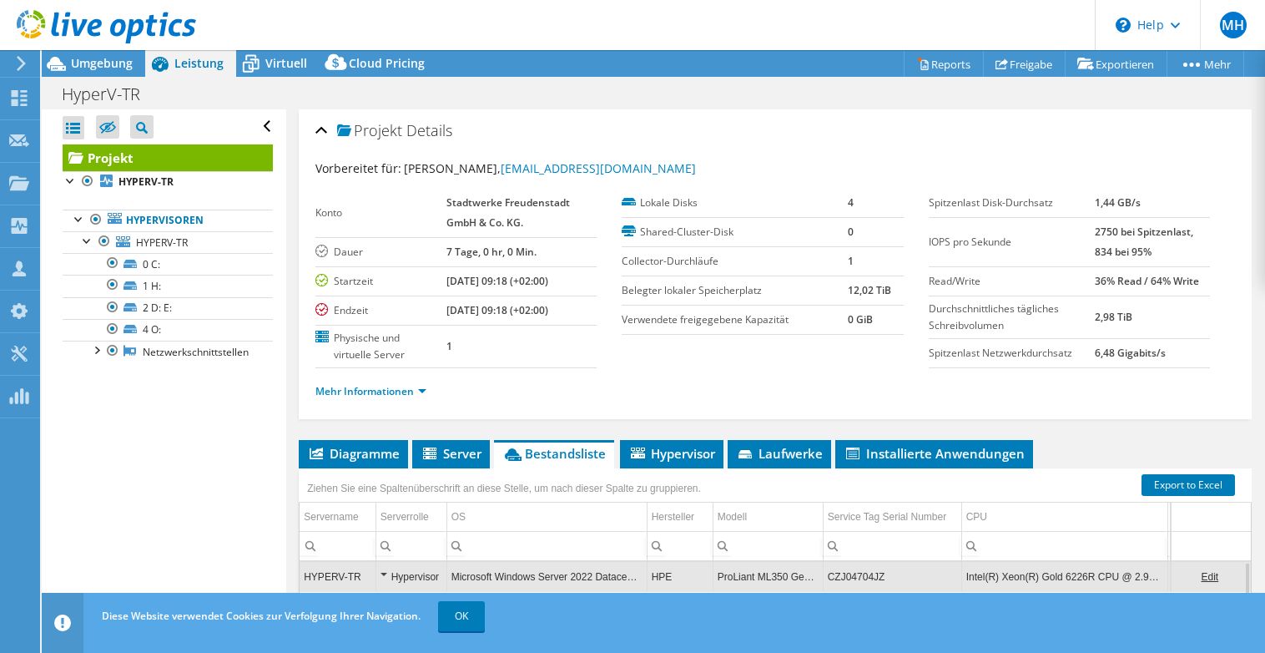
scroll to position [83, 0]
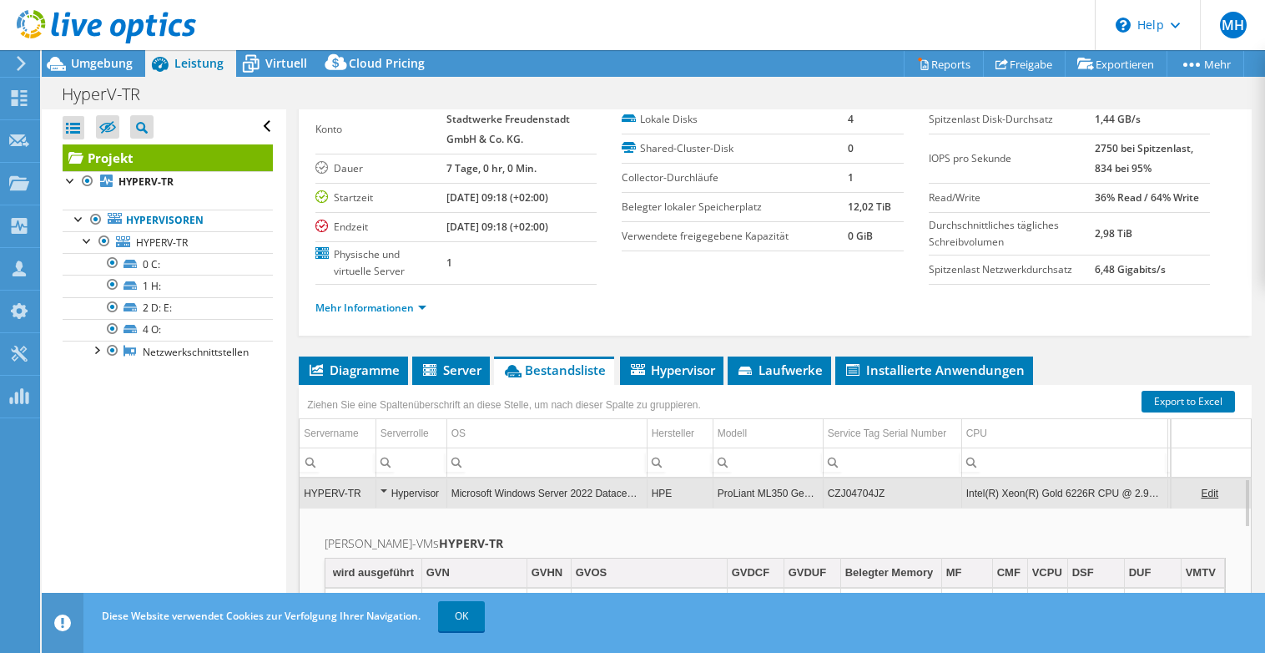
click at [1201, 492] on link "Edit" at bounding box center [1210, 493] width 18 height 12
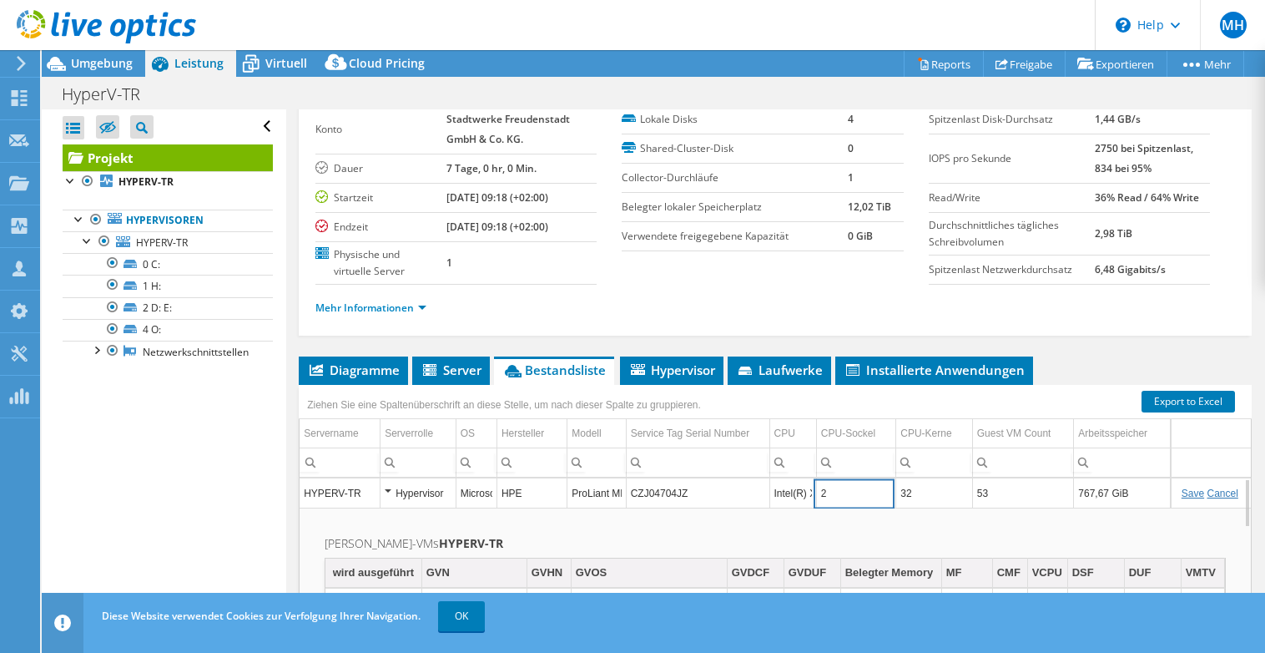
click at [844, 494] on input "2" at bounding box center [856, 493] width 78 height 22
drag, startPoint x: 844, startPoint y: 494, endPoint x: 820, endPoint y: 494, distance: 23.4
click at [820, 494] on input "2" at bounding box center [856, 493] width 78 height 22
type input "2"
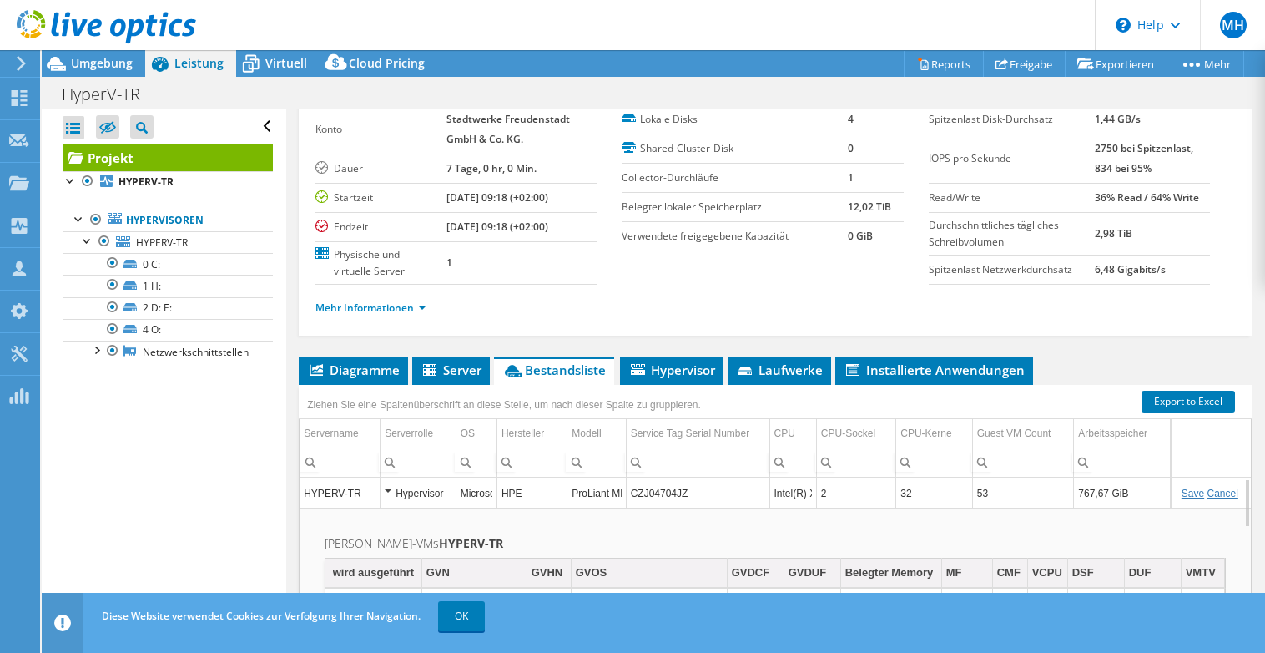
drag, startPoint x: 814, startPoint y: 433, endPoint x: 944, endPoint y: 441, distance: 129.6
click at [944, 441] on div "Ziehen Sie eine Spaltenüberschrift an diese Stelle, um nach dieser Spalte zu gr…" at bounding box center [775, 562] width 953 height 355
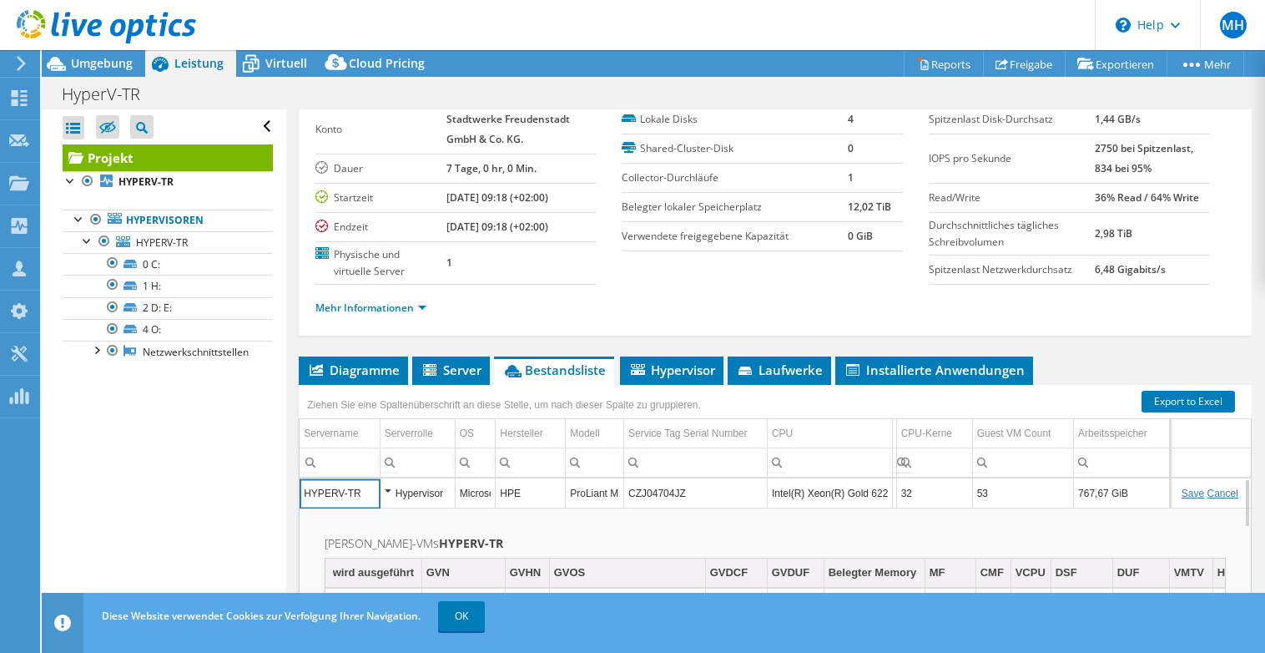
click at [841, 498] on input "Intel(R) Xeon(R) Gold 6226R CPU @ 2.90GHz" at bounding box center [830, 493] width 124 height 22
click at [673, 369] on span "Hypervisor" at bounding box center [671, 369] width 87 height 17
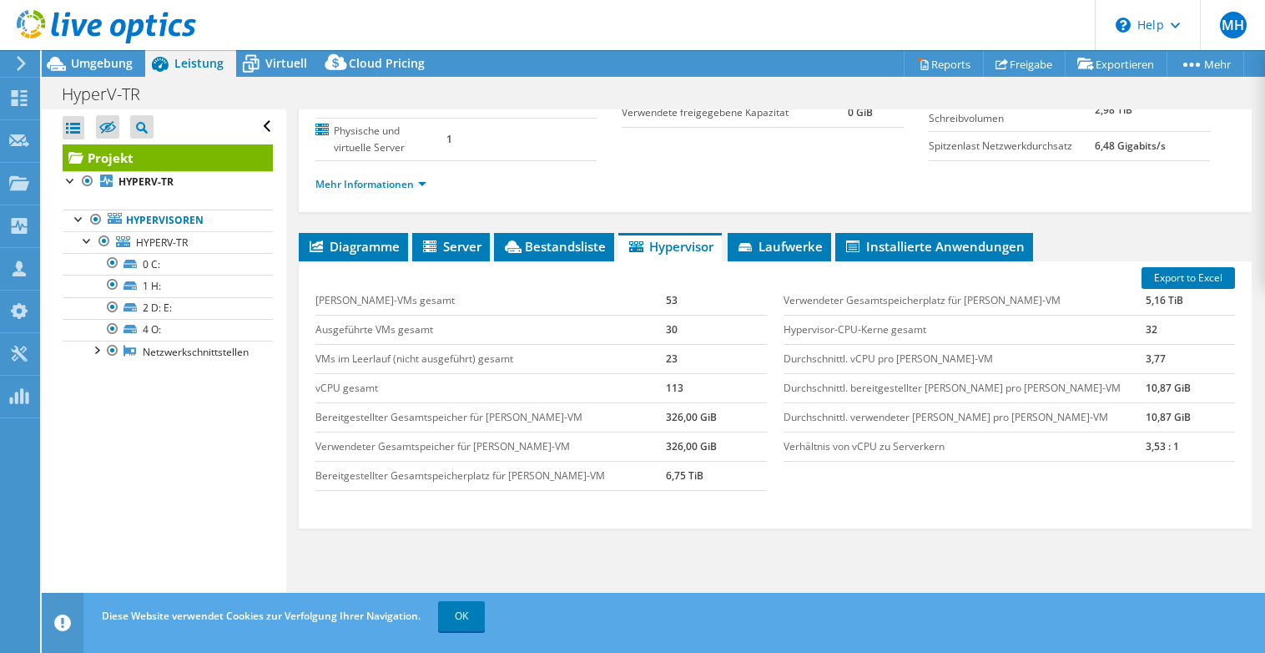
scroll to position [183, 0]
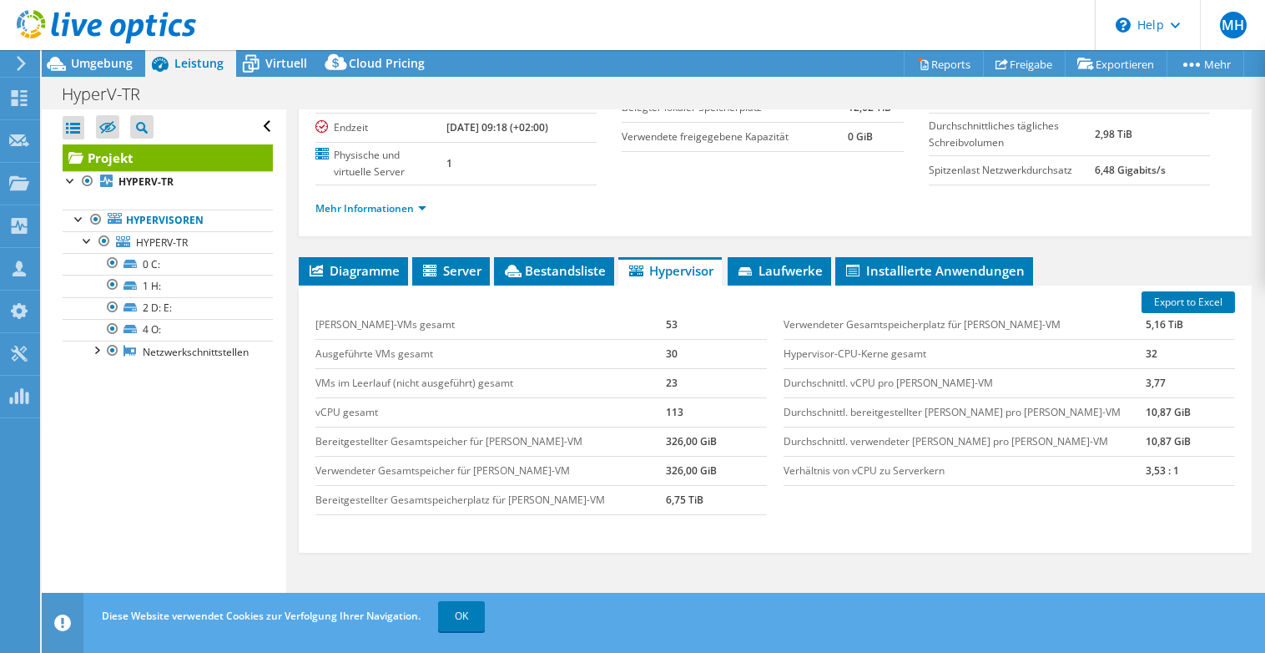
click at [216, 456] on div "Alle öffnen Alle schließen Ausgeschlossene Knoten verbergen Projektbaumfilter" at bounding box center [164, 364] width 244 height 511
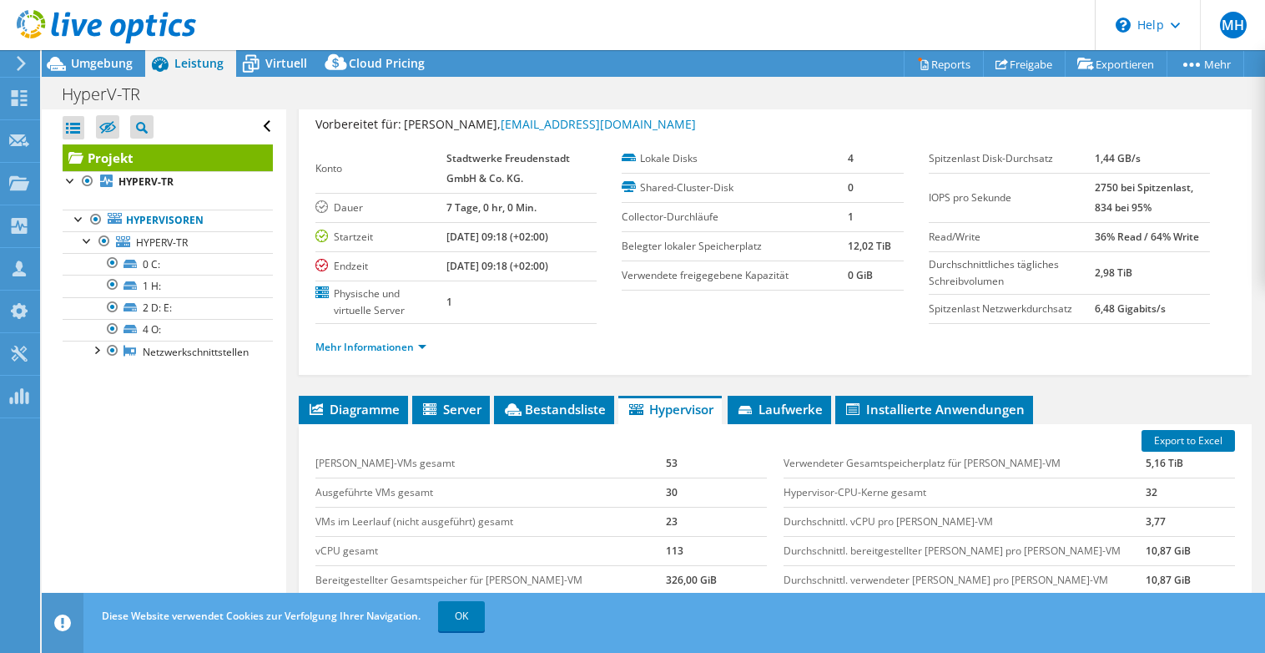
scroll to position [0, 0]
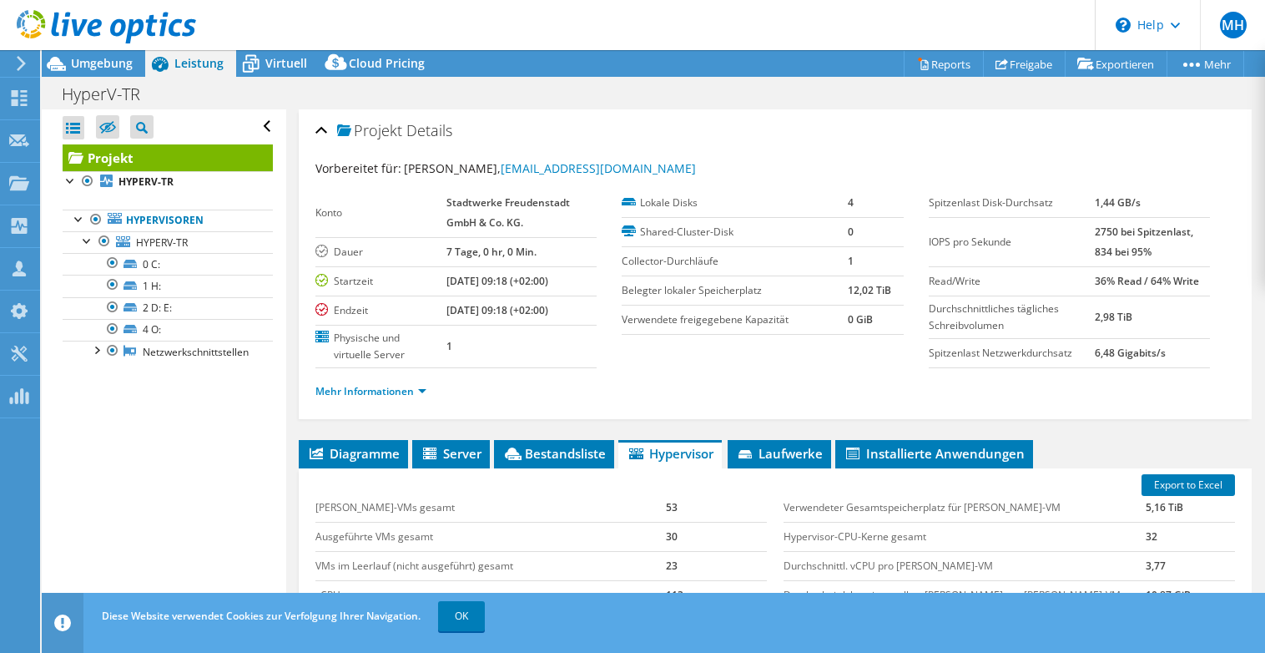
click at [146, 485] on div "Alle öffnen Alle schließen Ausgeschlossene Knoten verbergen Projektbaumfilter" at bounding box center [164, 364] width 244 height 511
click at [94, 352] on div at bounding box center [96, 348] width 17 height 17
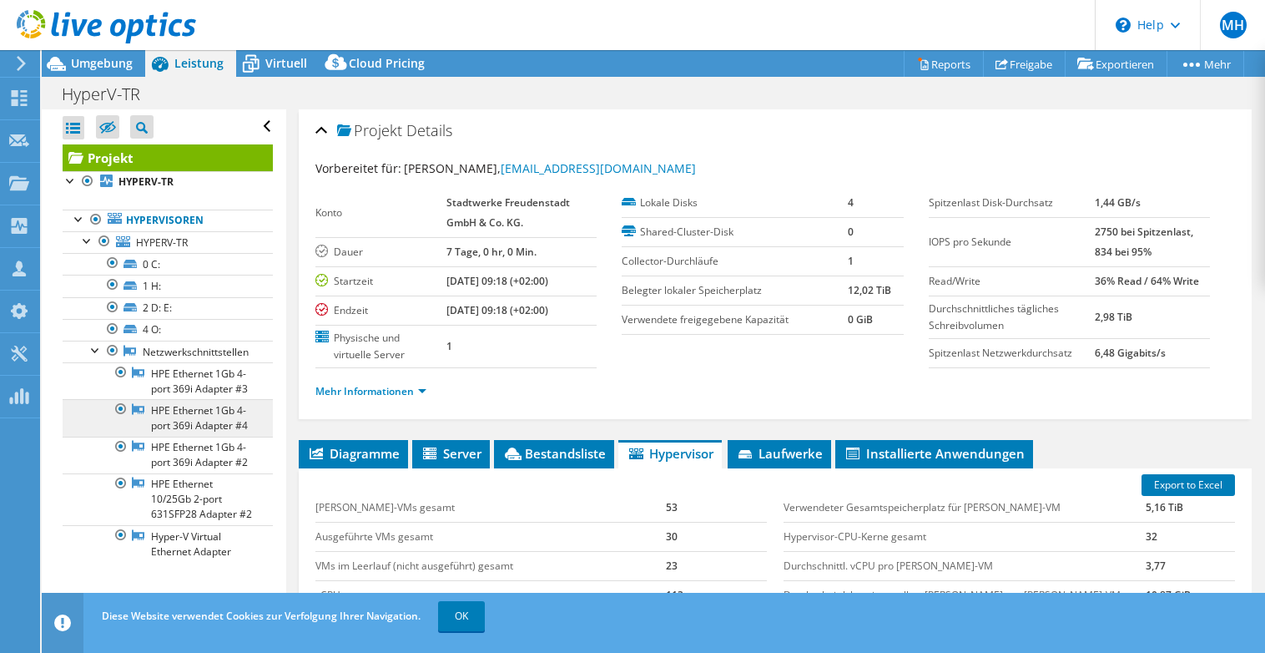
scroll to position [38, 0]
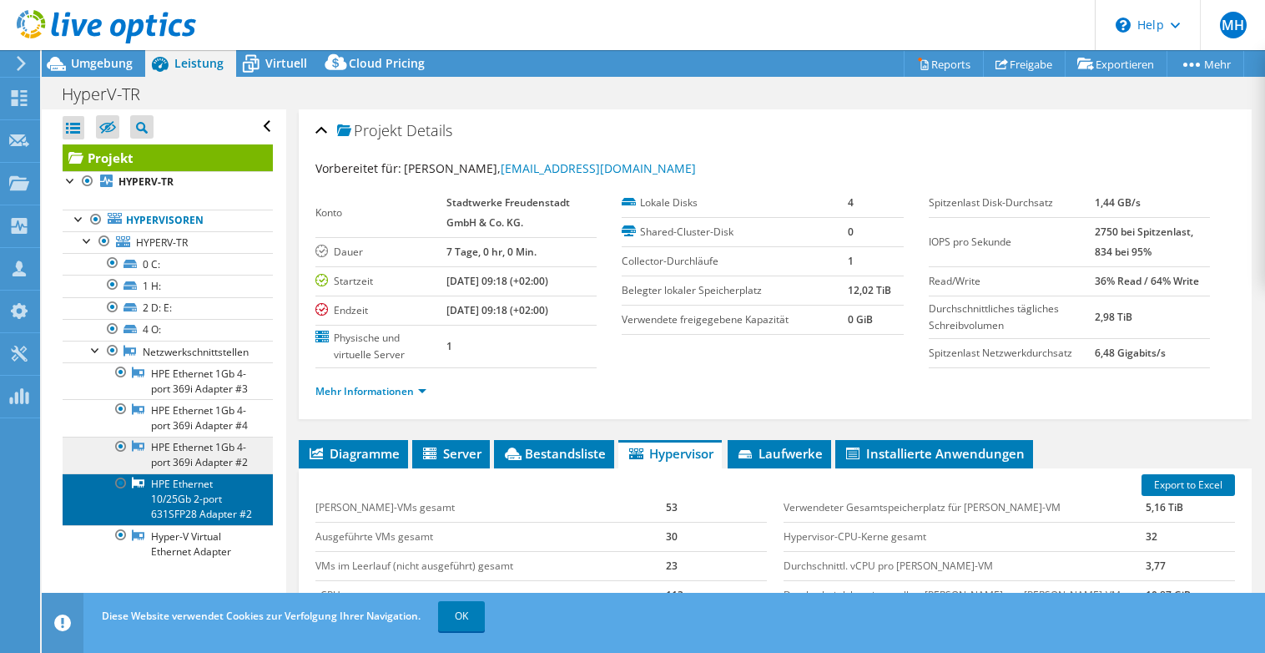
drag, startPoint x: 184, startPoint y: 507, endPoint x: 184, endPoint y: 478, distance: 28.4
click at [184, 507] on link "HPE Ethernet 10/25Gb 2-port 631SFP28 Adapter #2" at bounding box center [168, 499] width 210 height 52
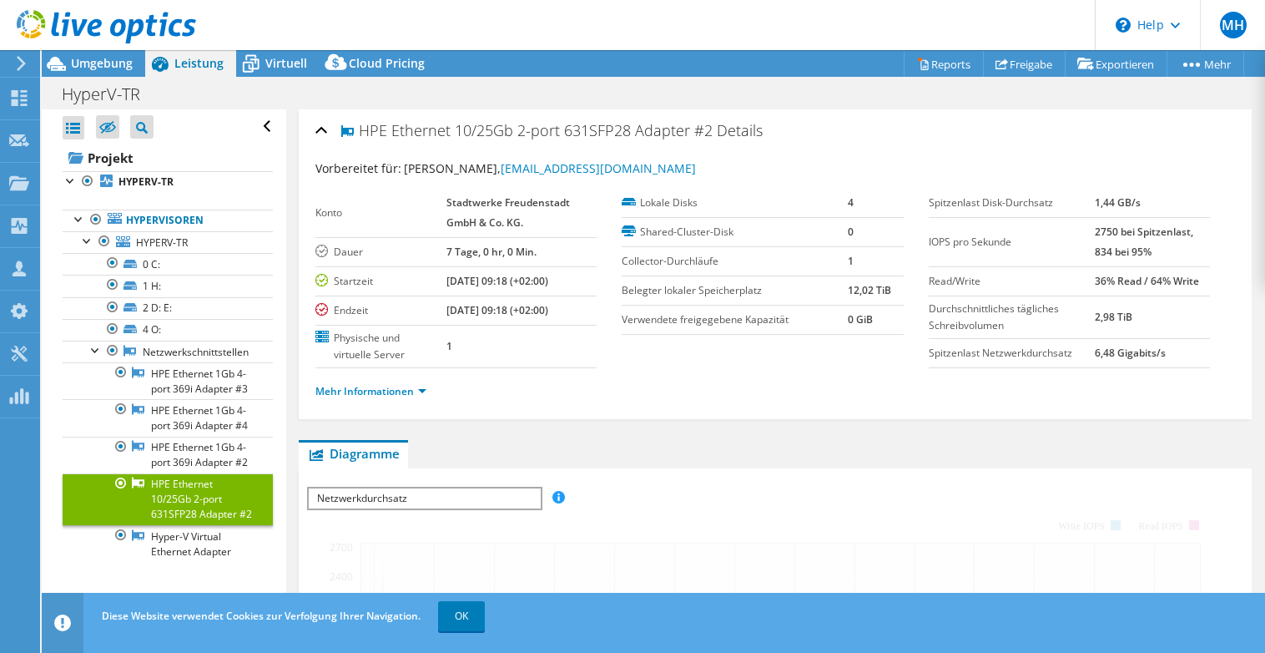
click at [191, 524] on link "HPE Ethernet 10/25Gb 2-port 631SFP28 Adapter #2" at bounding box center [168, 499] width 210 height 52
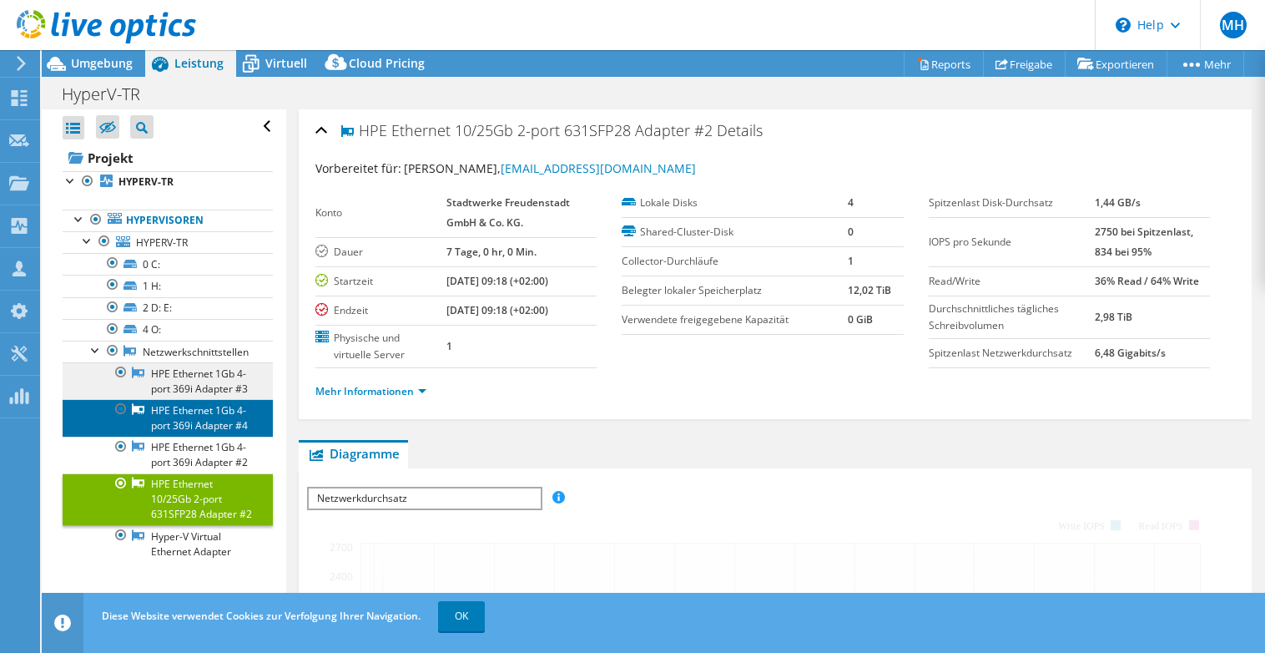
click at [93, 399] on link "HPE Ethernet 1Gb 4-port 369i Adapter #4" at bounding box center [168, 417] width 210 height 37
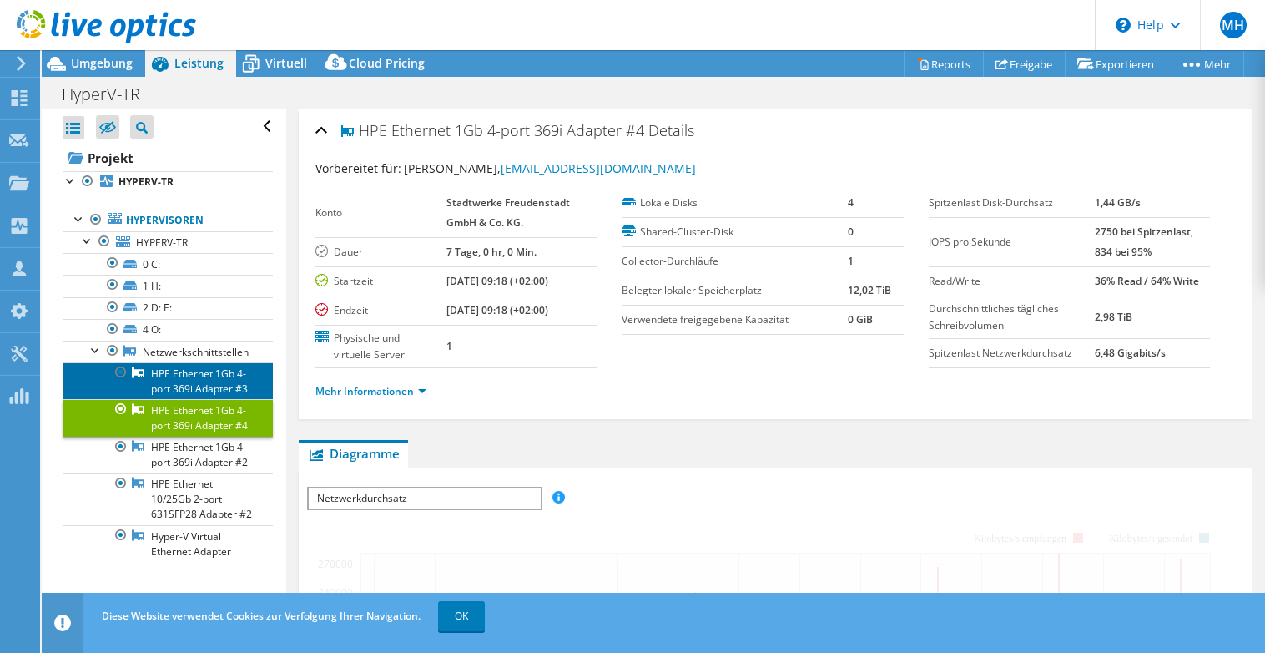
click at [93, 362] on link "HPE Ethernet 1Gb 4-port 369i Adapter #3" at bounding box center [168, 380] width 210 height 37
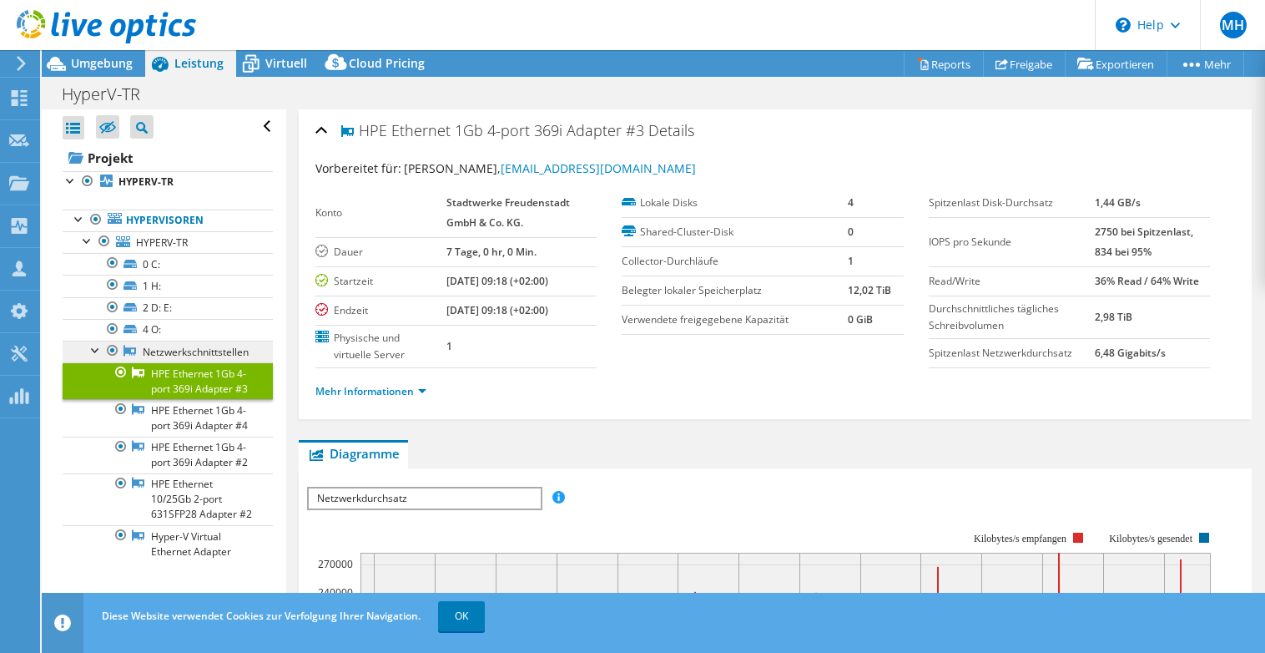
click at [87, 340] on link "Netzwerkschnittstellen" at bounding box center [168, 351] width 210 height 22
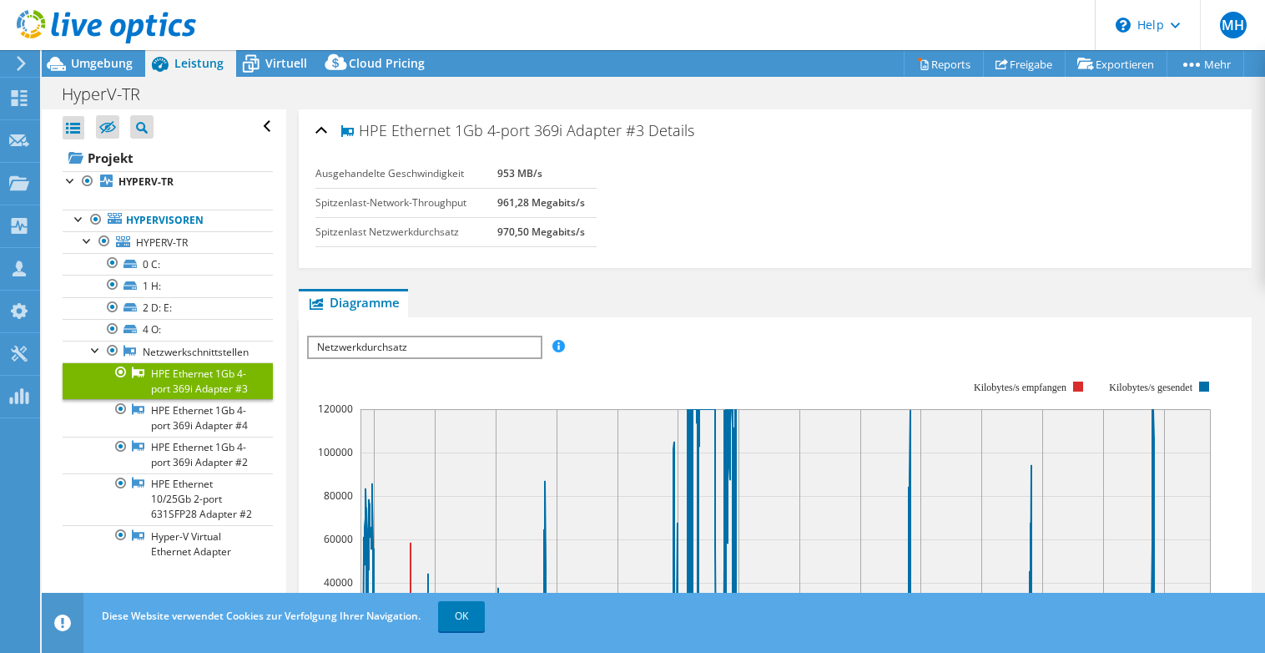
click at [818, 194] on div "Ausgehandelte Geschwindigkeit 953 MB/s Spitzenlast-Network-Throughput 961,28 Me…" at bounding box center [775, 192] width 920 height 67
click at [95, 340] on div at bounding box center [96, 348] width 17 height 17
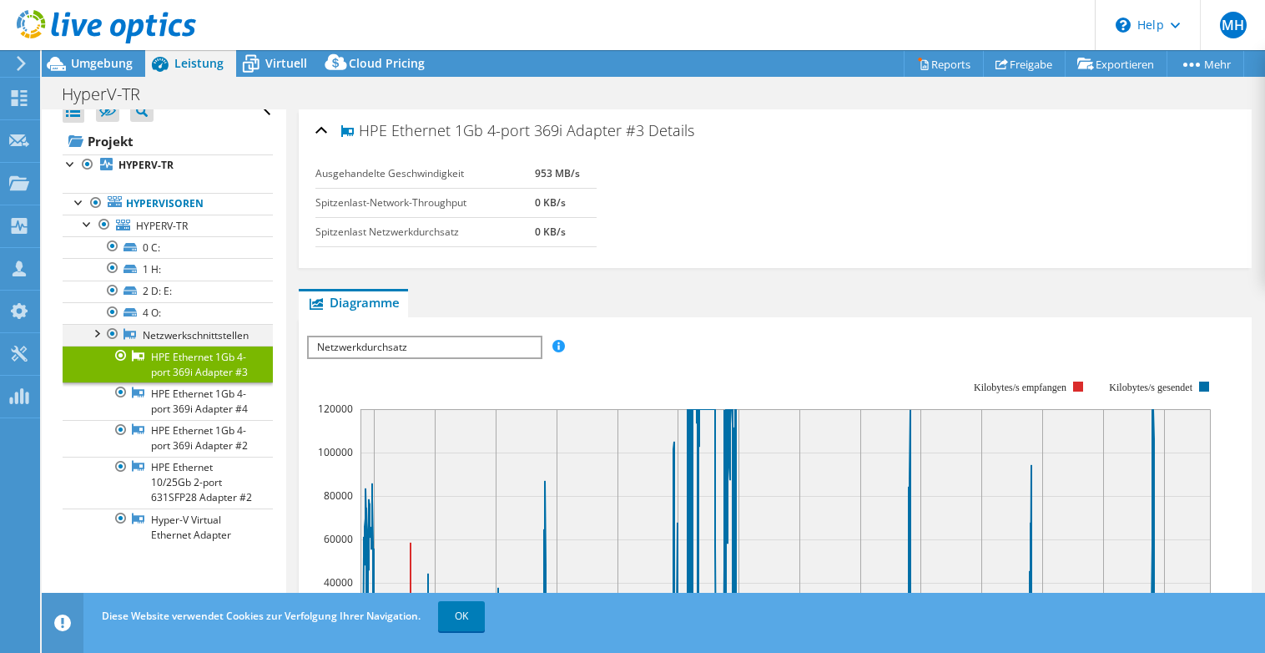
scroll to position [0, 0]
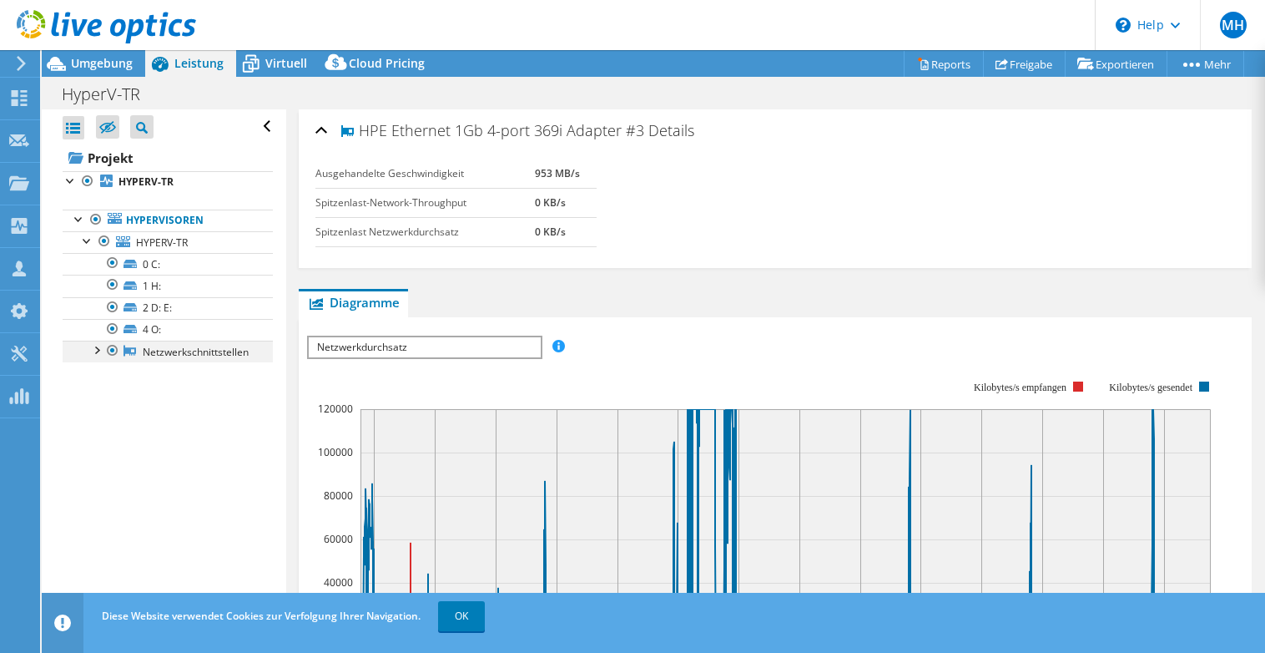
click at [94, 350] on div at bounding box center [96, 348] width 17 height 17
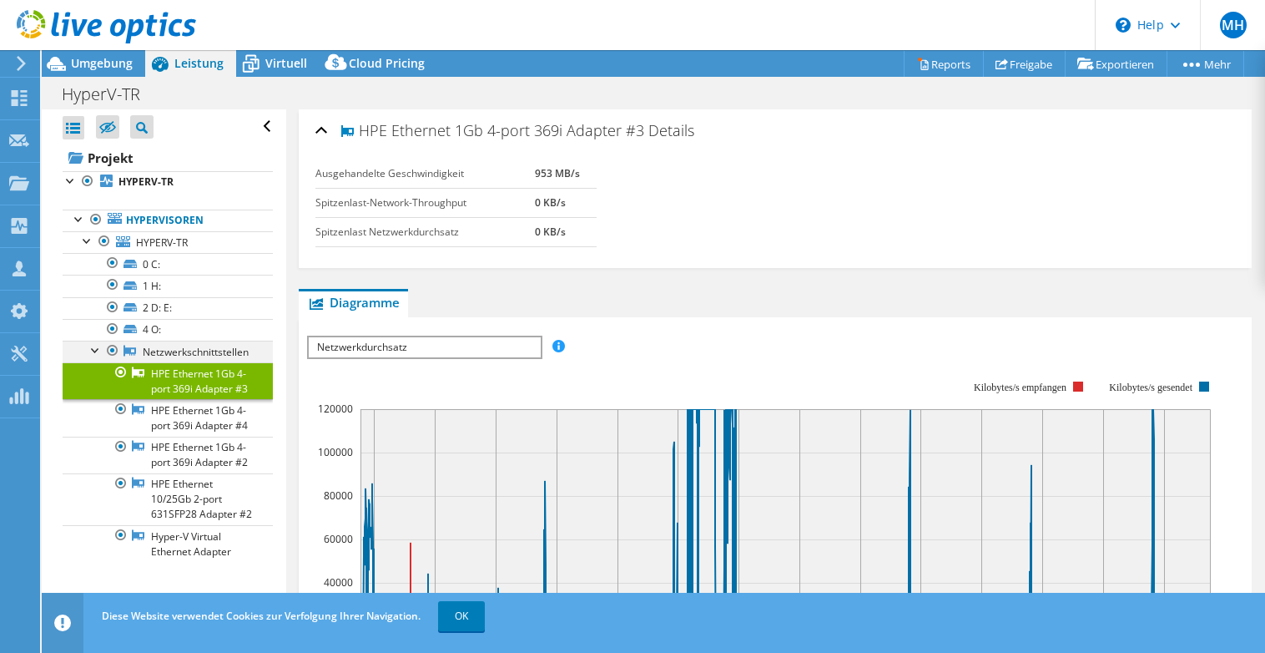
click at [94, 350] on div at bounding box center [96, 348] width 17 height 17
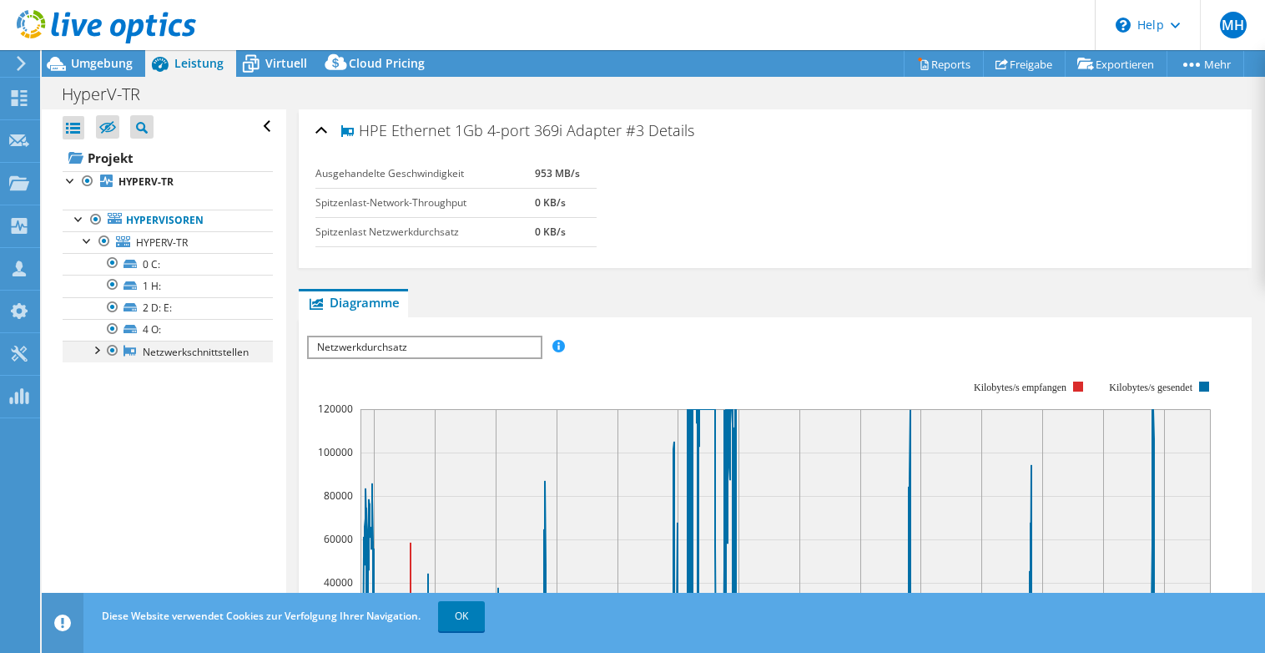
click at [94, 350] on div at bounding box center [96, 348] width 17 height 17
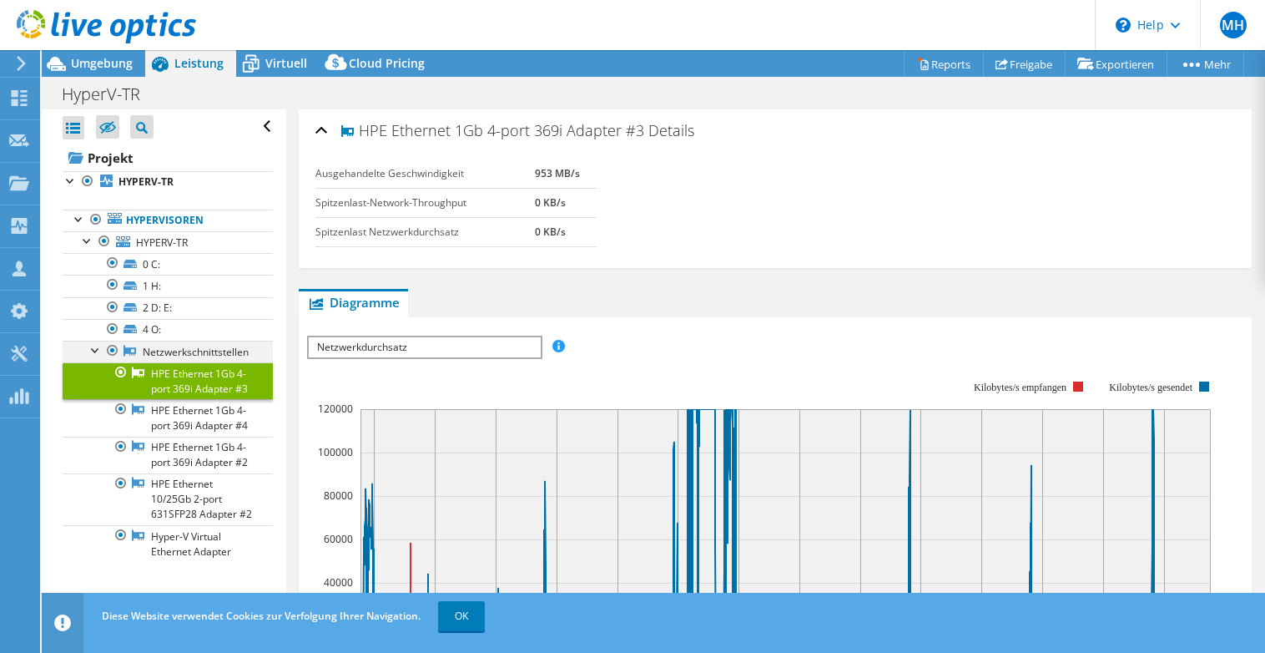
click at [94, 350] on div at bounding box center [96, 348] width 17 height 17
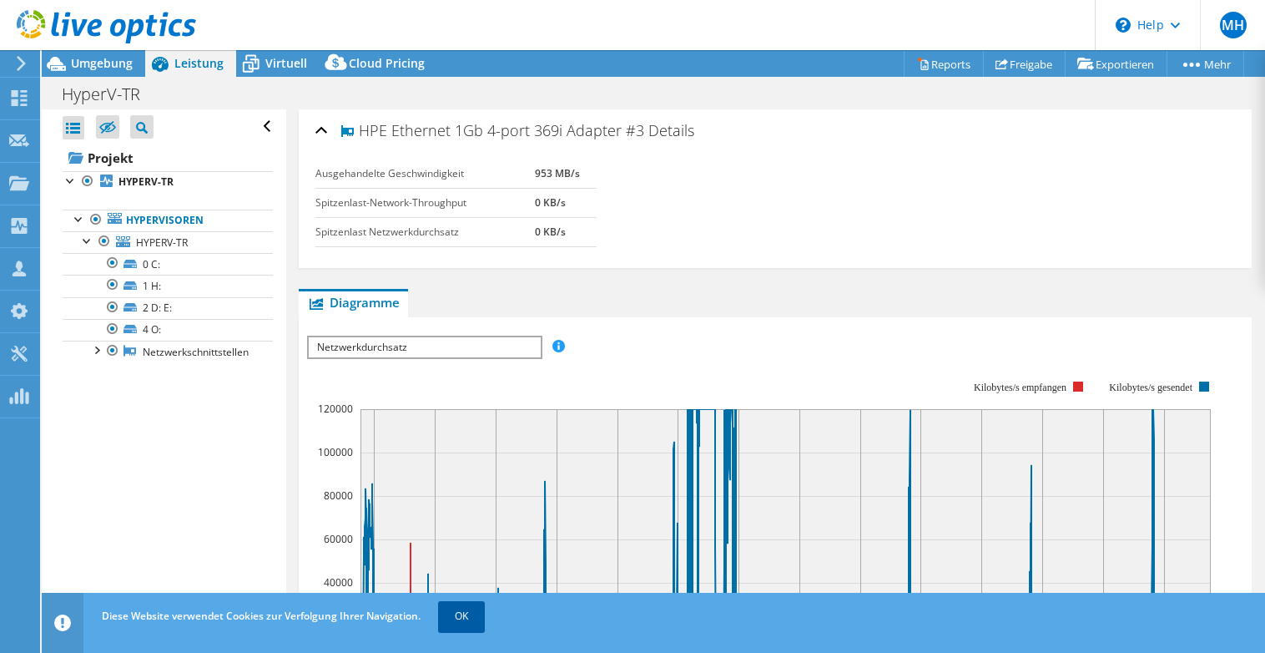
click at [456, 619] on link "OK" at bounding box center [461, 616] width 47 height 30
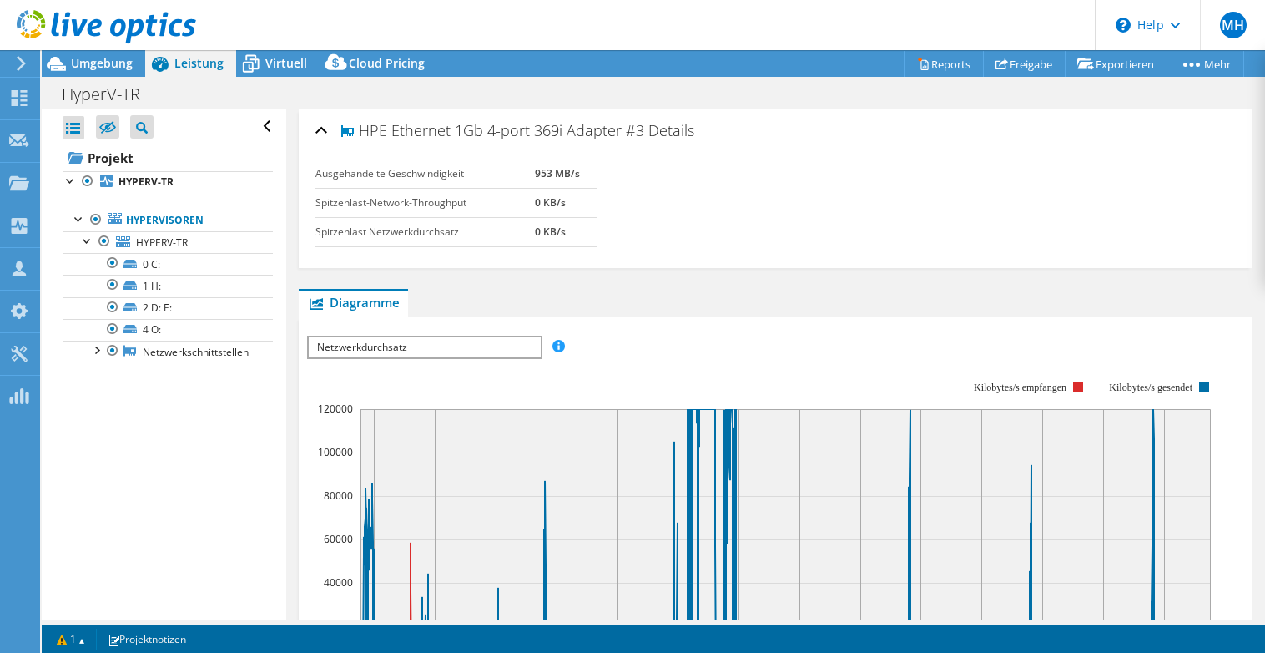
click at [161, 492] on div "Alle öffnen Alle schließen Ausgeschlossene Knoten verbergen Projektbaumfilter" at bounding box center [164, 364] width 244 height 511
click at [185, 544] on div "Alle öffnen Alle schließen Ausgeschlossene Knoten verbergen Projektbaumfilter" at bounding box center [164, 364] width 244 height 511
click at [135, 432] on div "Alle öffnen Alle schließen Ausgeschlossene Knoten verbergen Projektbaumfilter" at bounding box center [164, 364] width 244 height 511
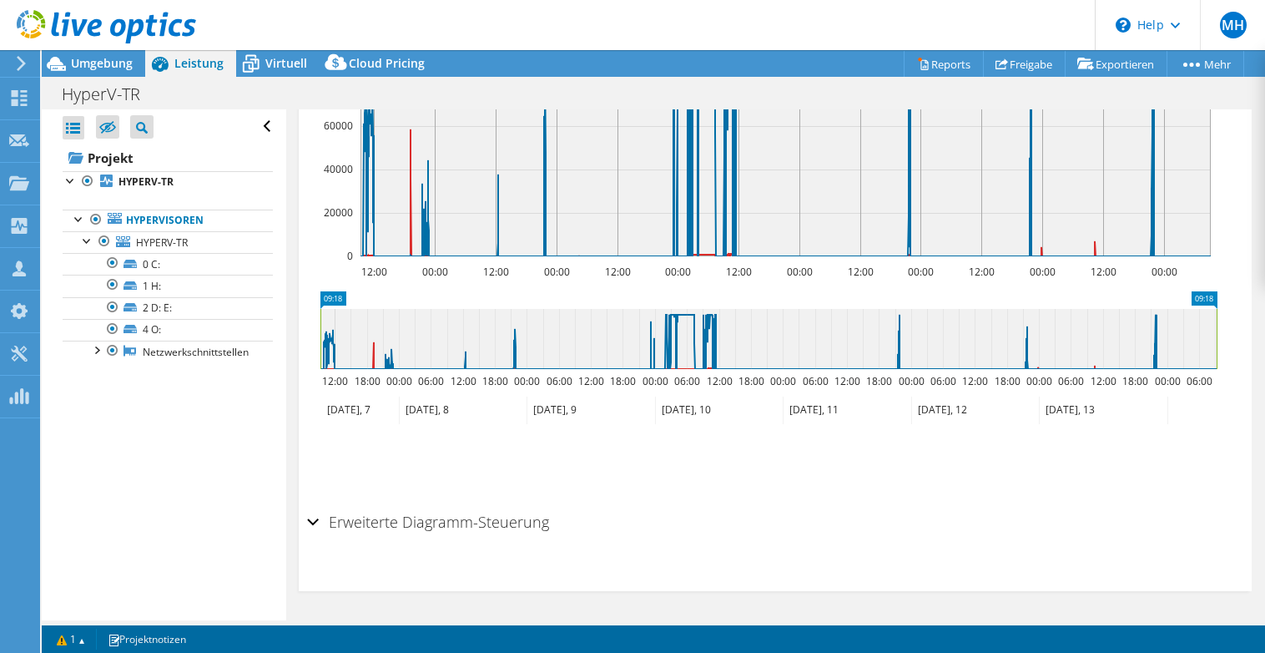
scroll to position [79, 0]
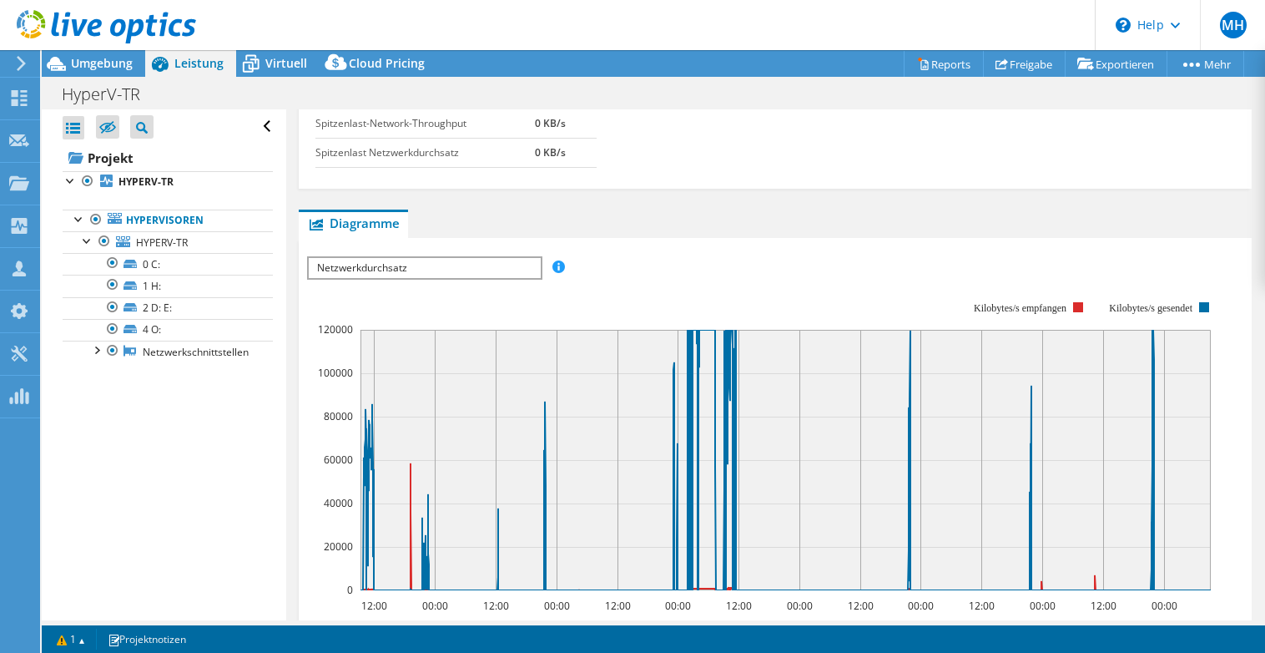
drag, startPoint x: 204, startPoint y: 461, endPoint x: 181, endPoint y: 443, distance: 28.5
click at [203, 461] on div "Alle öffnen Alle schließen Ausgeschlossene Knoten verbergen Projektbaumfilter" at bounding box center [164, 364] width 244 height 511
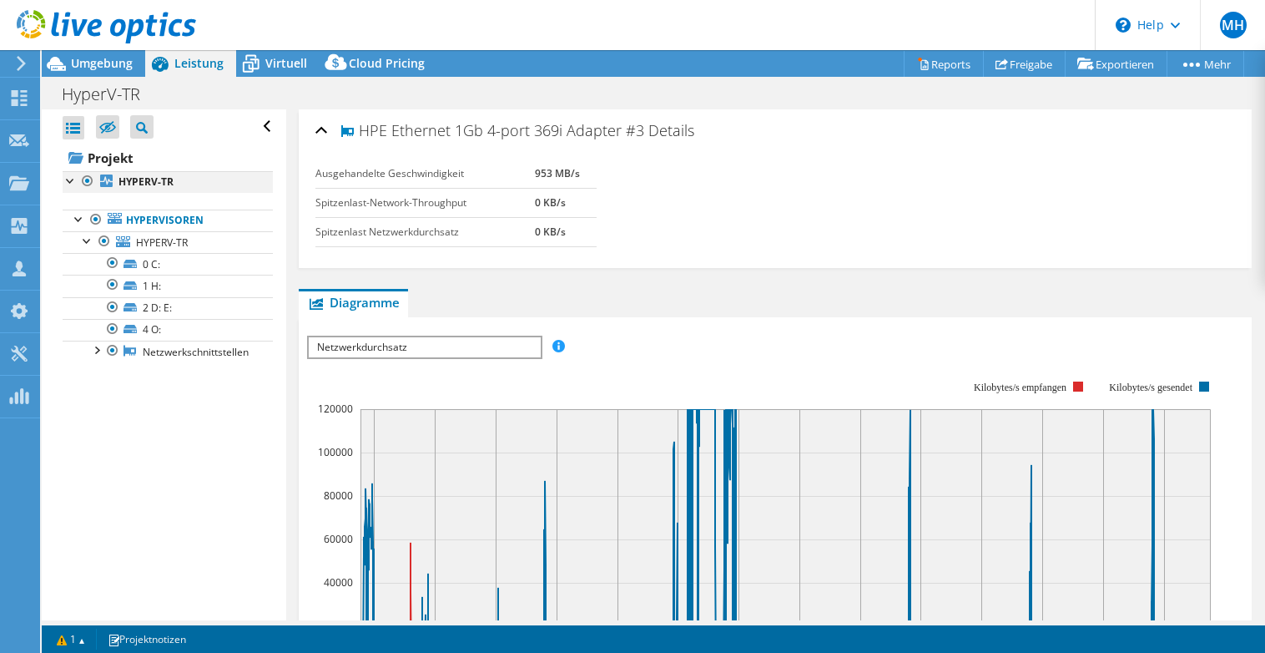
click at [72, 181] on div at bounding box center [71, 179] width 17 height 17
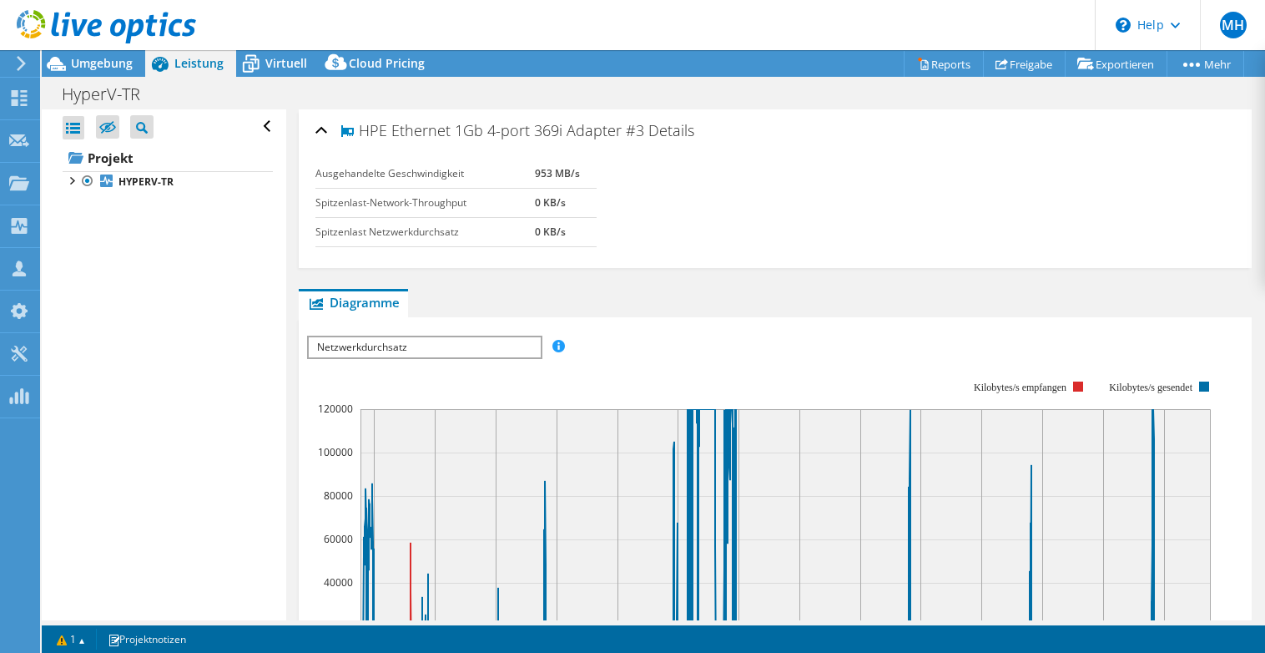
click at [188, 312] on div "Alle öffnen Alle schließen Ausgeschlossene Knoten verbergen Projektbaumfilter" at bounding box center [164, 364] width 244 height 511
click at [124, 330] on div "Alle öffnen Alle schließen Ausgeschlossene Knoten verbergen Projektbaumfilter" at bounding box center [164, 364] width 244 height 511
click at [90, 61] on span "Umgebung" at bounding box center [102, 63] width 62 height 16
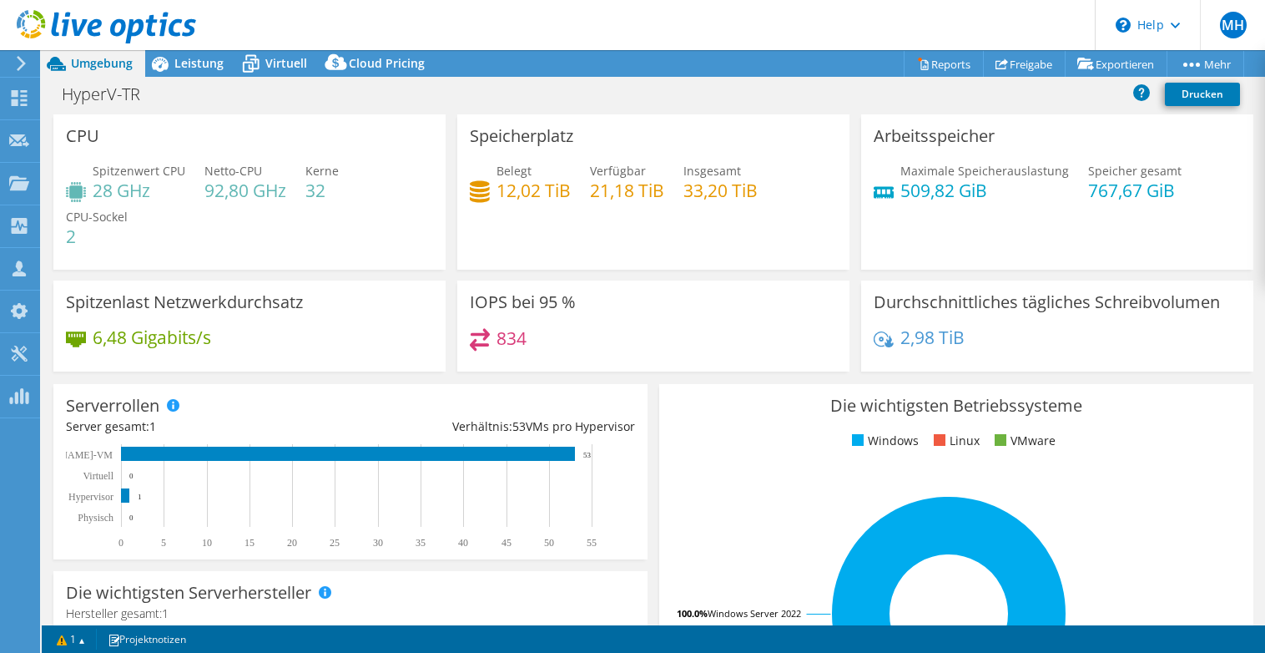
click at [345, 249] on div "Spitzenwert CPU 28 GHz Netto-CPU 92,80 GHz Kerne 32 CPU-Sockel 2" at bounding box center [249, 212] width 367 height 100
click at [179, 66] on span "Leistung" at bounding box center [198, 63] width 49 height 16
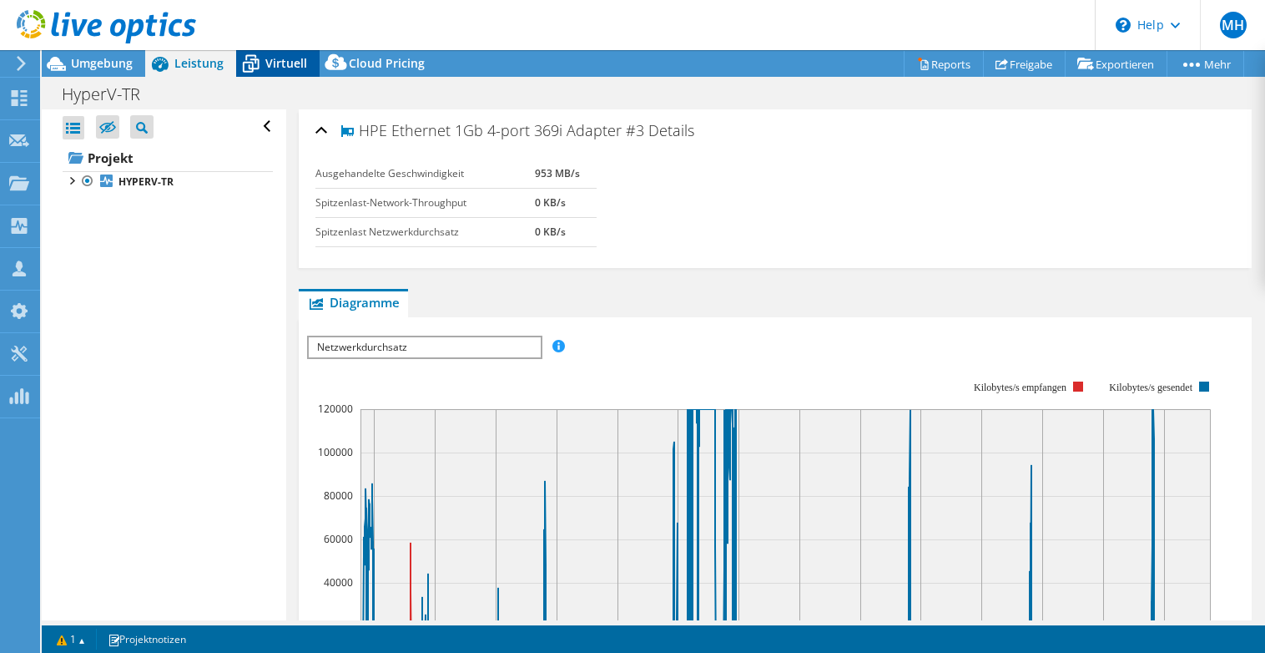
click at [272, 62] on span "Virtuell" at bounding box center [286, 63] width 42 height 16
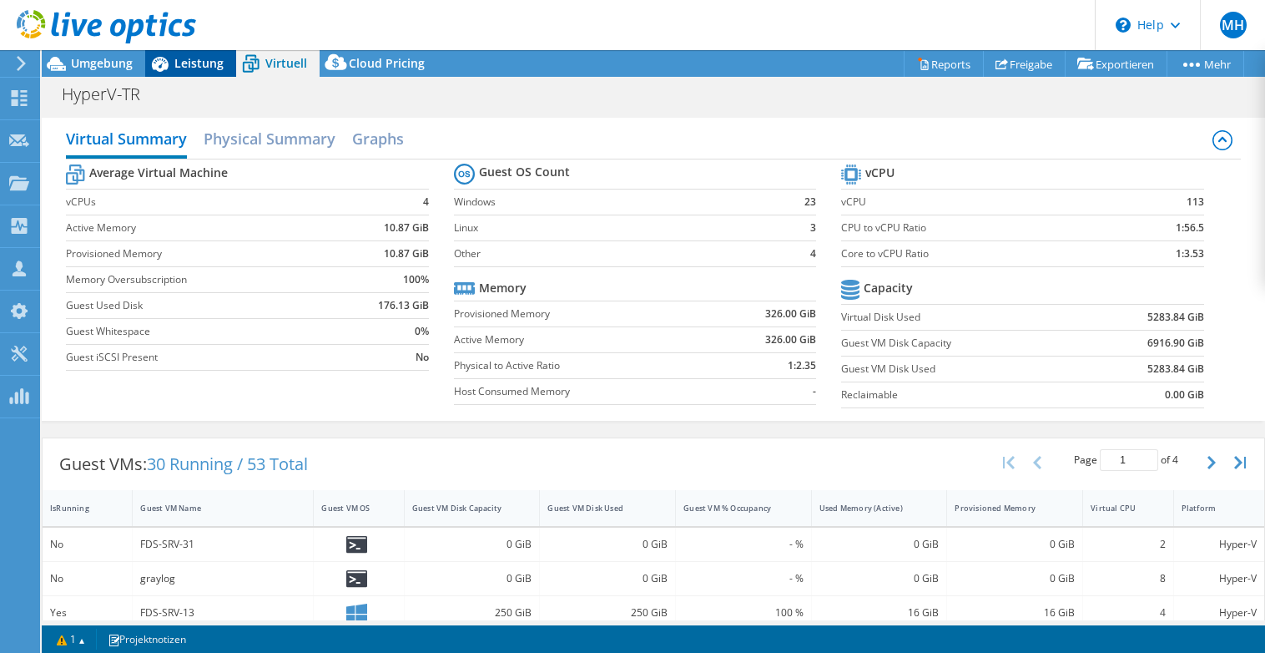
click at [175, 64] on span "Leistung" at bounding box center [198, 63] width 49 height 16
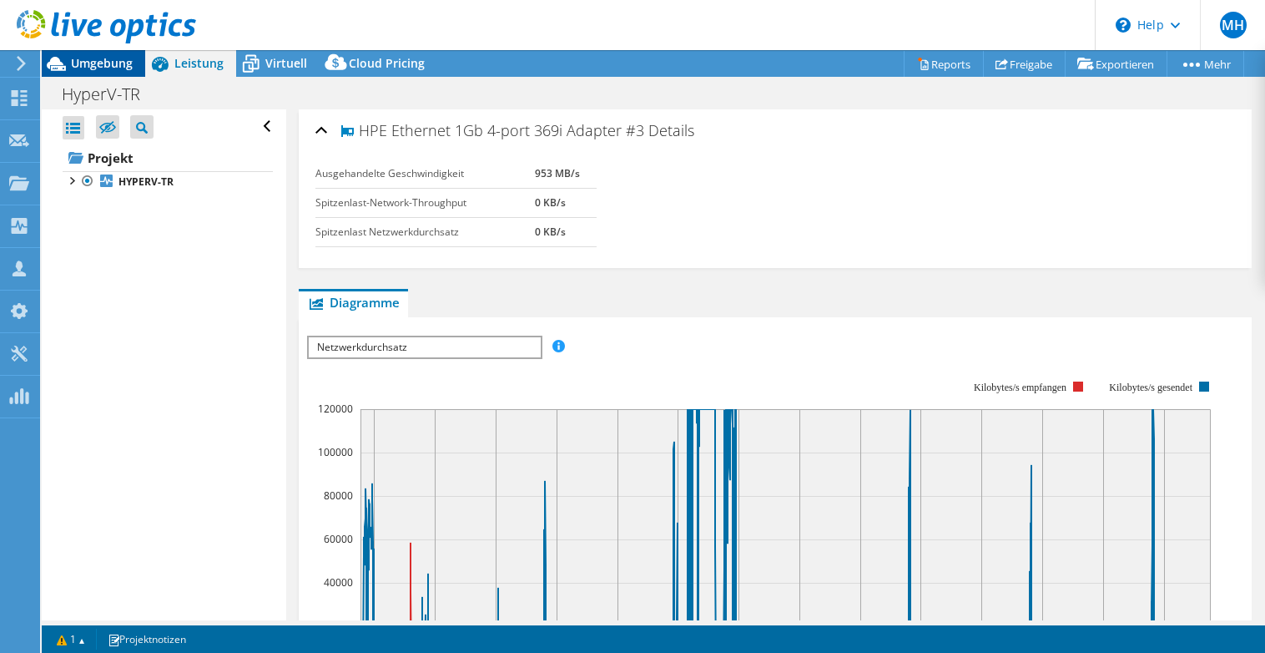
click at [96, 63] on span "Umgebung" at bounding box center [102, 63] width 62 height 16
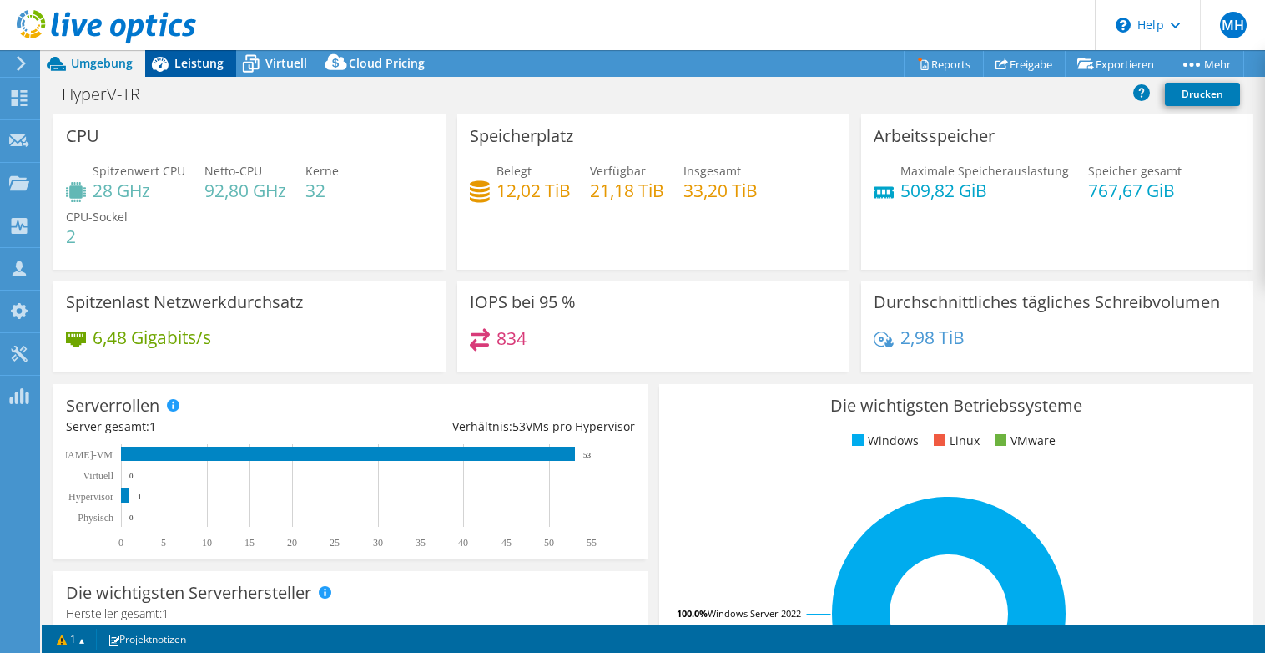
click at [195, 61] on span "Leistung" at bounding box center [198, 63] width 49 height 16
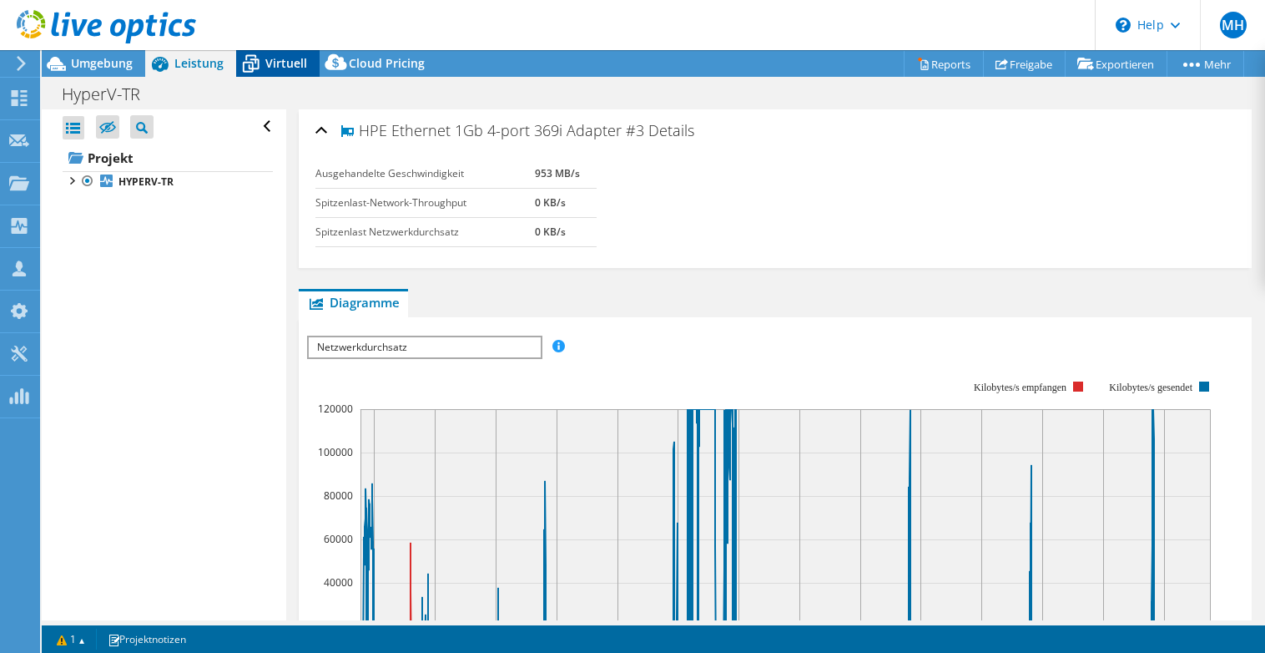
click at [287, 58] on span "Virtuell" at bounding box center [286, 63] width 42 height 16
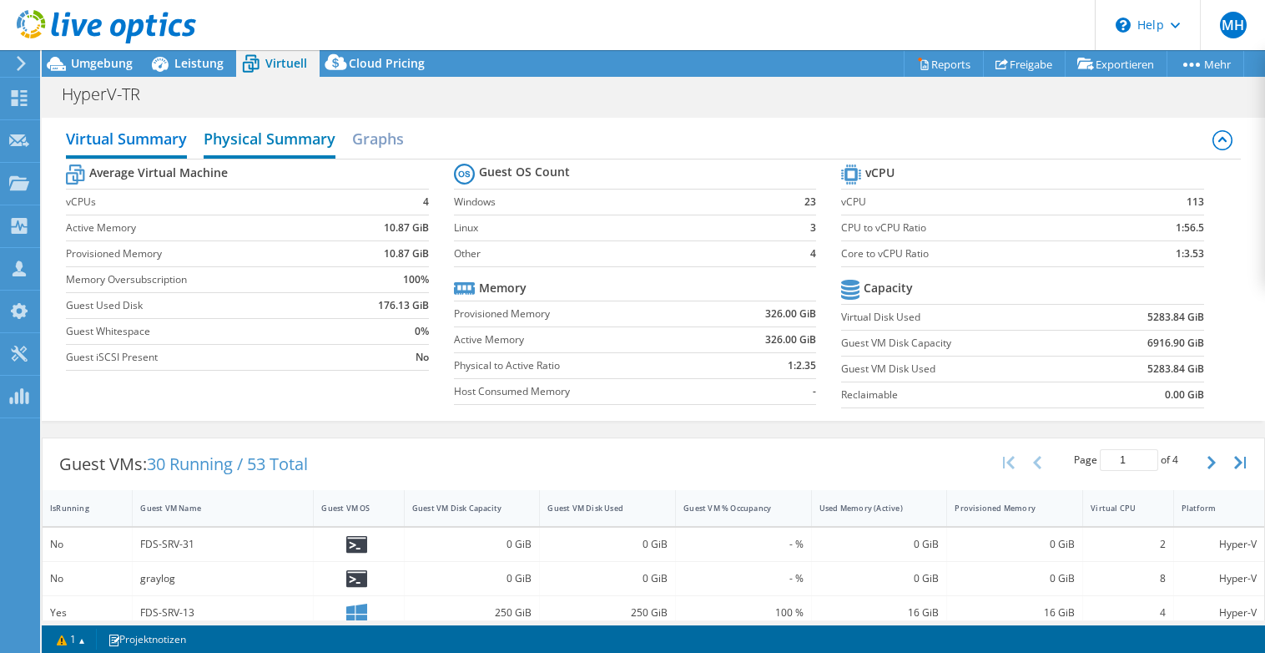
click at [260, 139] on h2 "Physical Summary" at bounding box center [270, 140] width 132 height 37
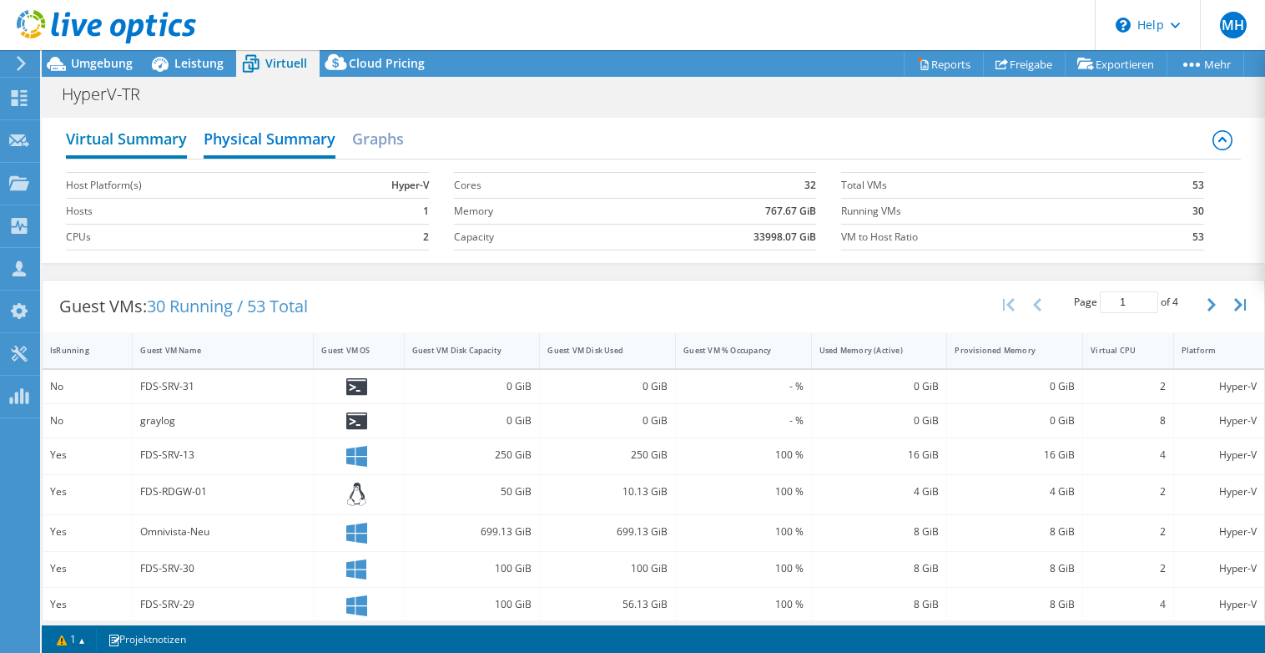
click at [118, 135] on h2 "Virtual Summary" at bounding box center [126, 140] width 121 height 37
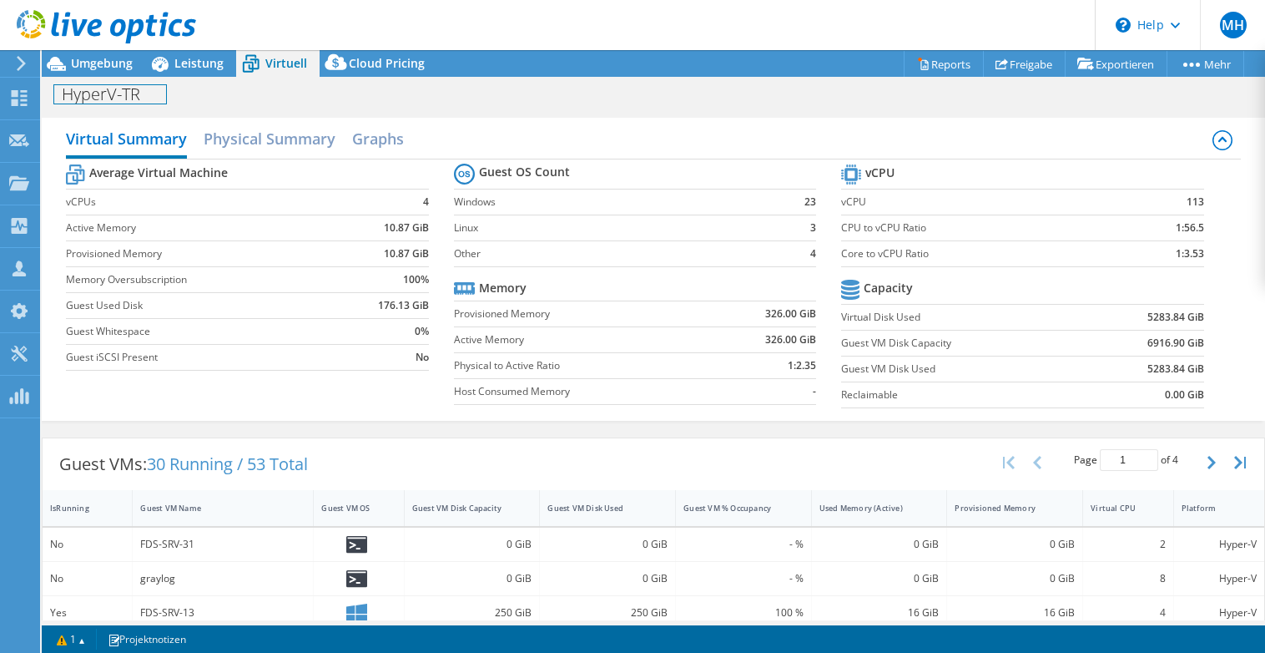
click at [101, 103] on h1 "HyperV-TR" at bounding box center [110, 94] width 112 height 18
click at [26, 102] on icon at bounding box center [19, 98] width 20 height 16
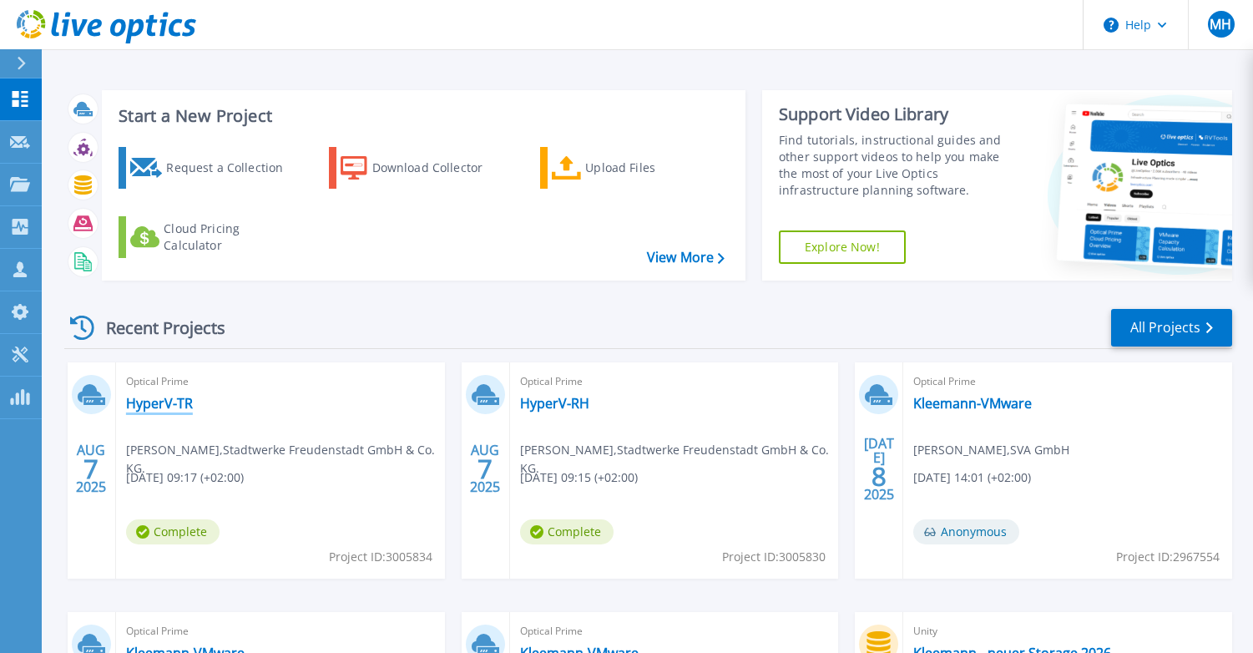
click at [157, 406] on link "HyperV-TR" at bounding box center [159, 403] width 67 height 17
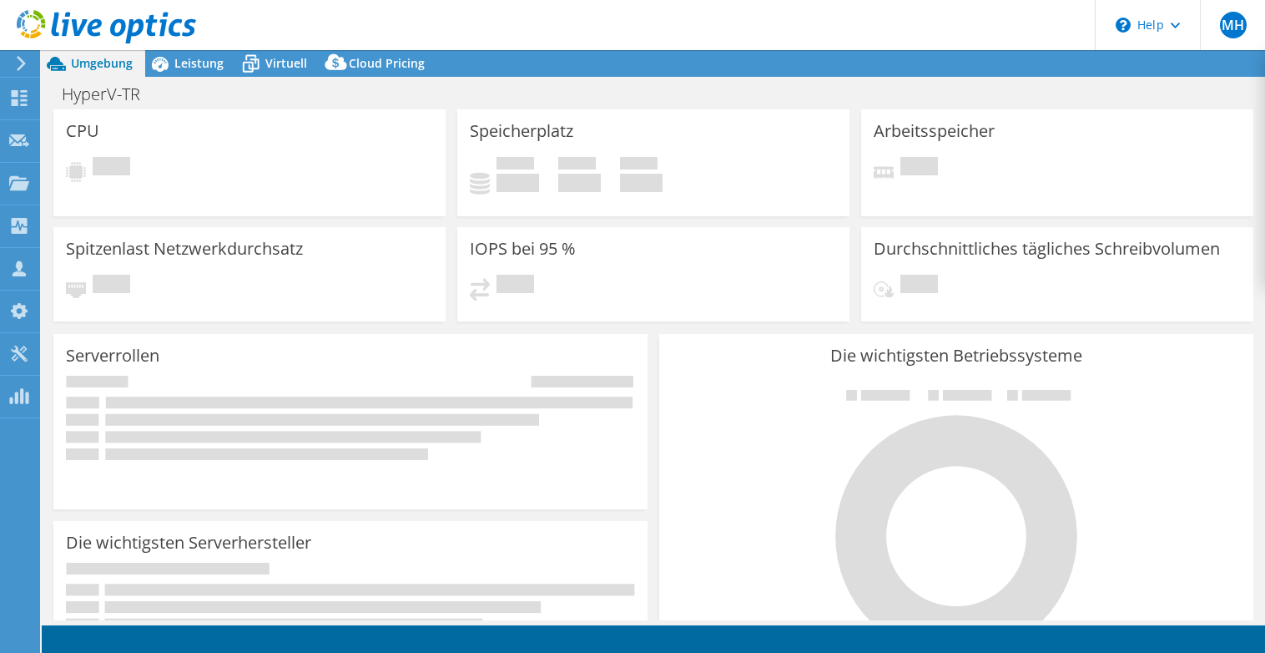
select select "EUFrankfurt"
select select "EUR"
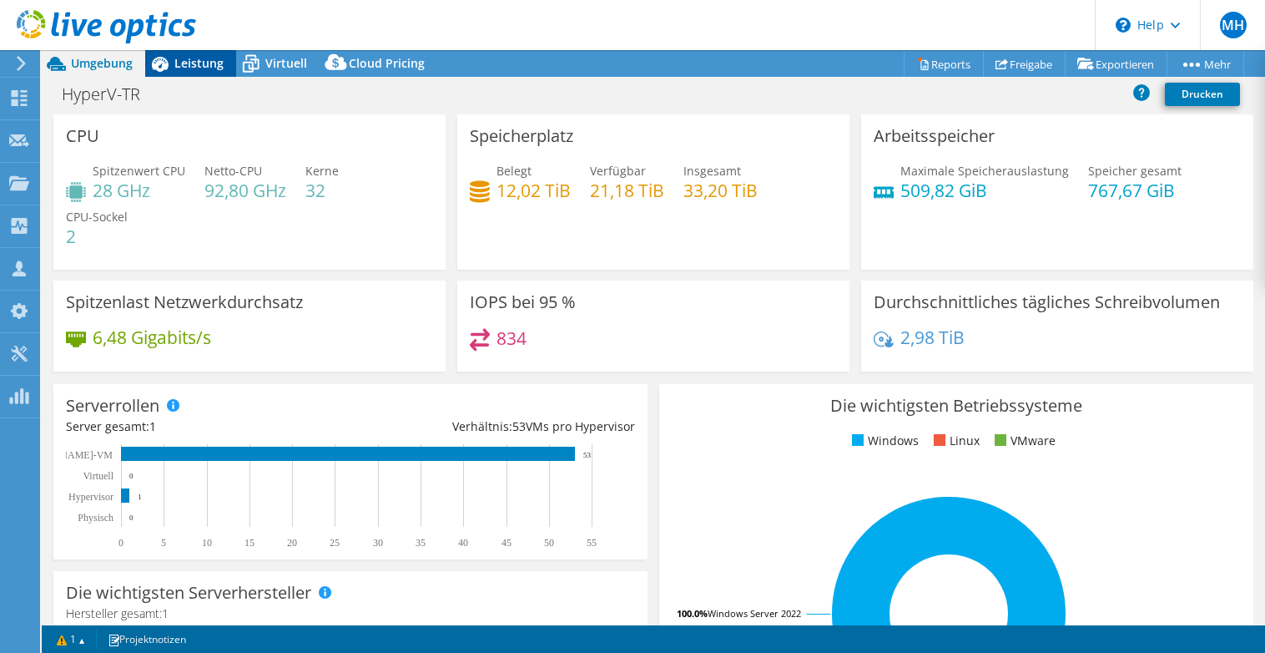
click at [184, 63] on span "Leistung" at bounding box center [198, 63] width 49 height 16
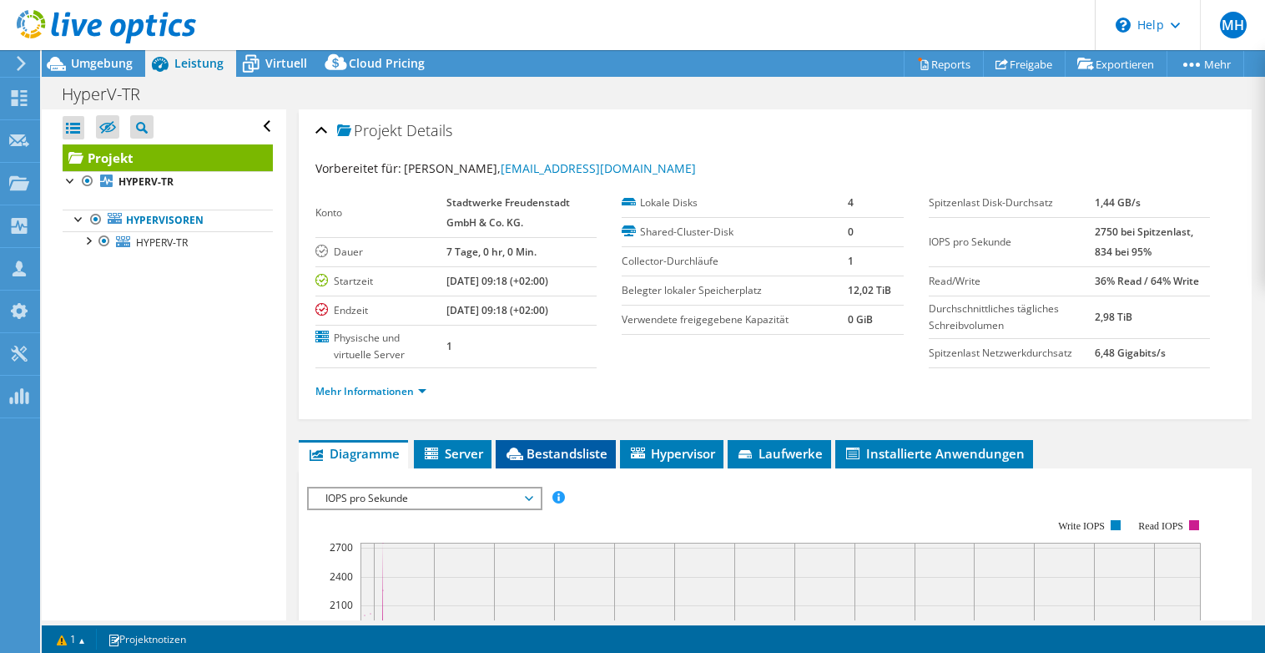
click at [536, 451] on span "Bestandsliste" at bounding box center [555, 453] width 103 height 17
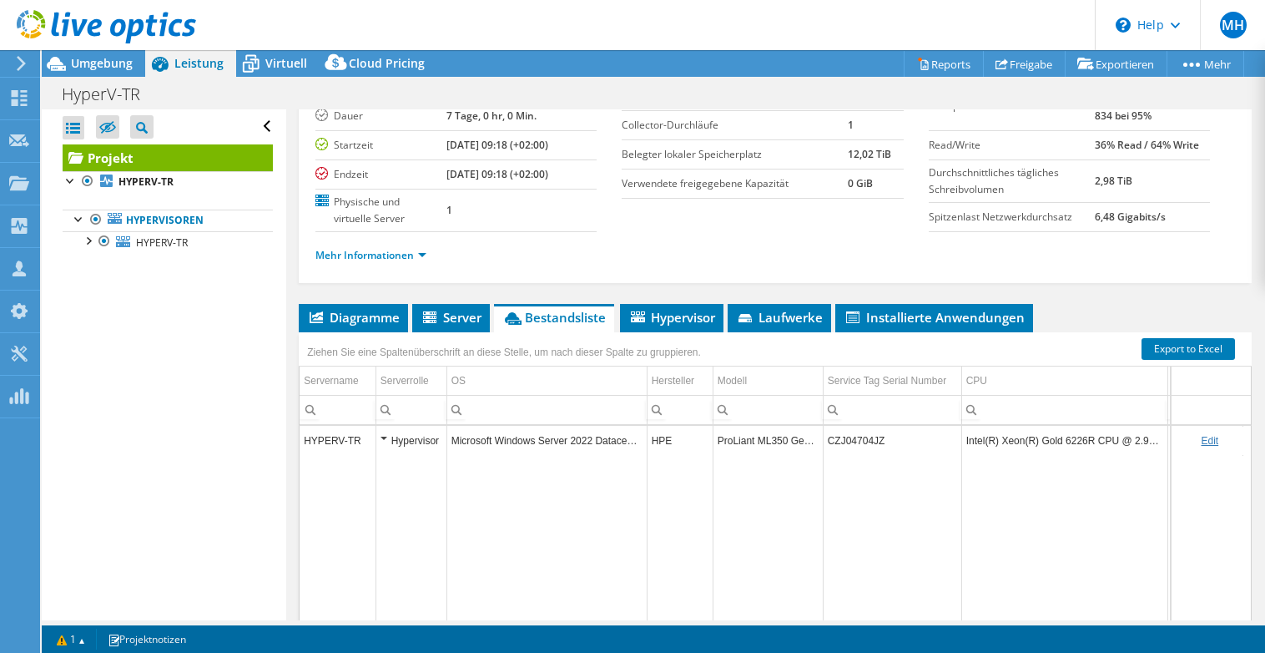
scroll to position [167, 0]
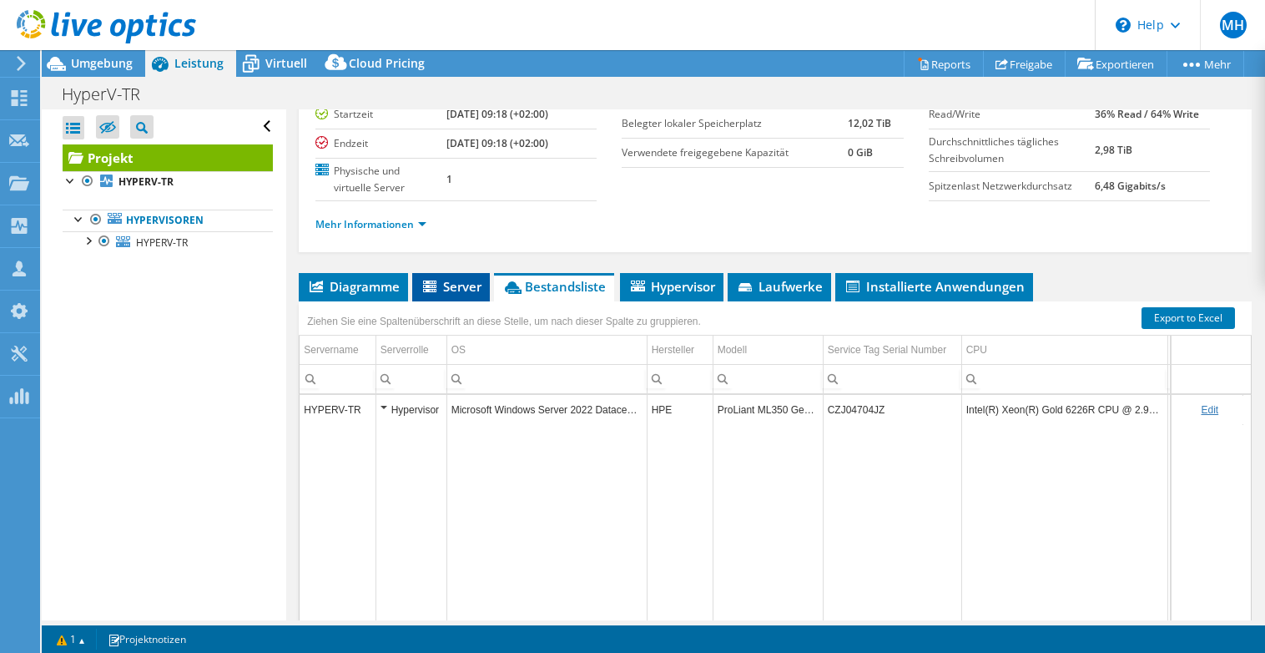
click at [459, 292] on span "Server" at bounding box center [451, 286] width 61 height 17
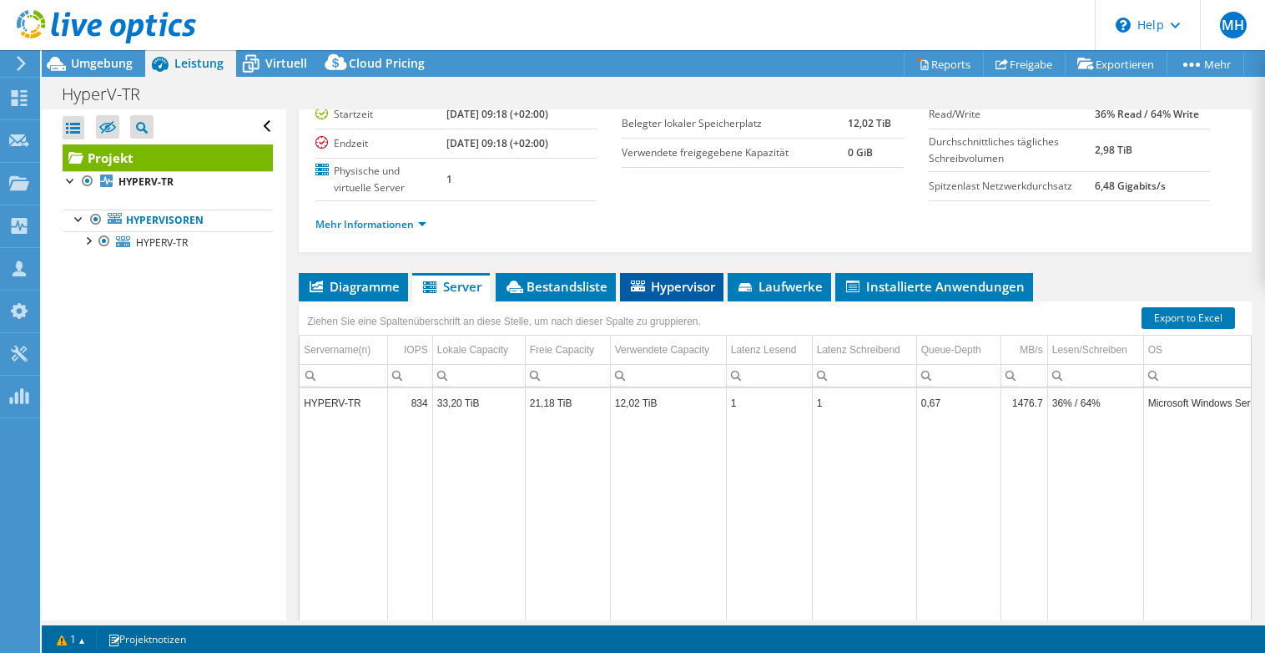
click at [701, 285] on span "Hypervisor" at bounding box center [671, 286] width 87 height 17
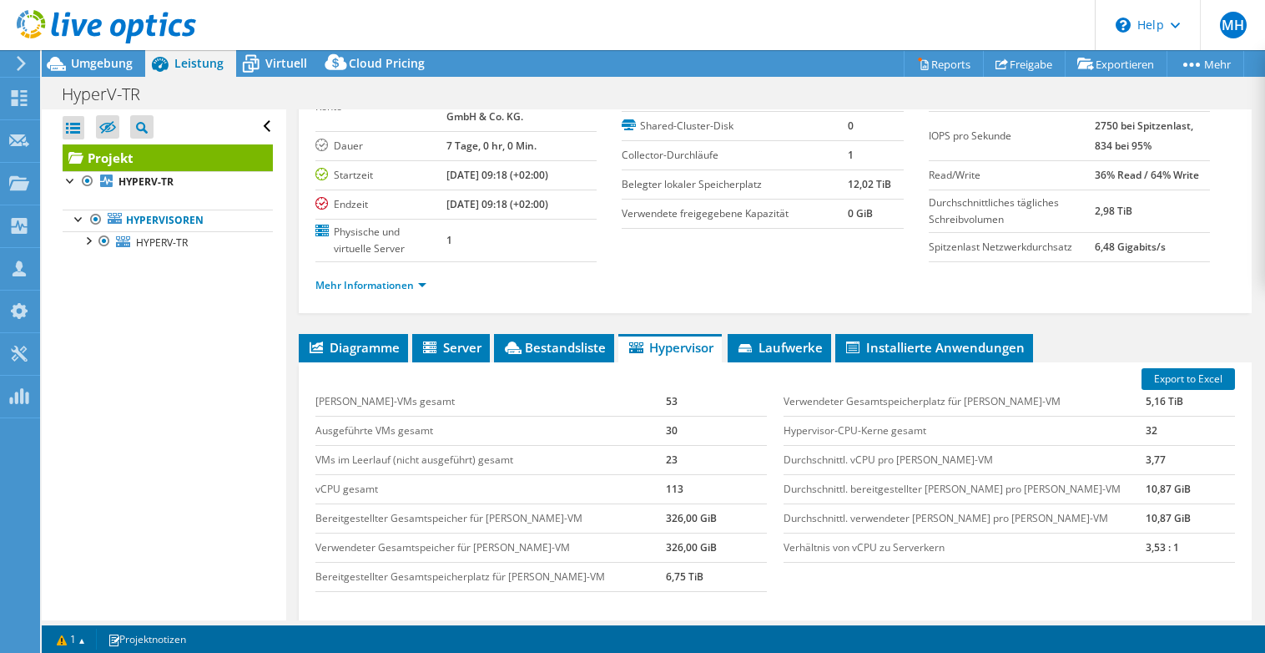
scroll to position [83, 0]
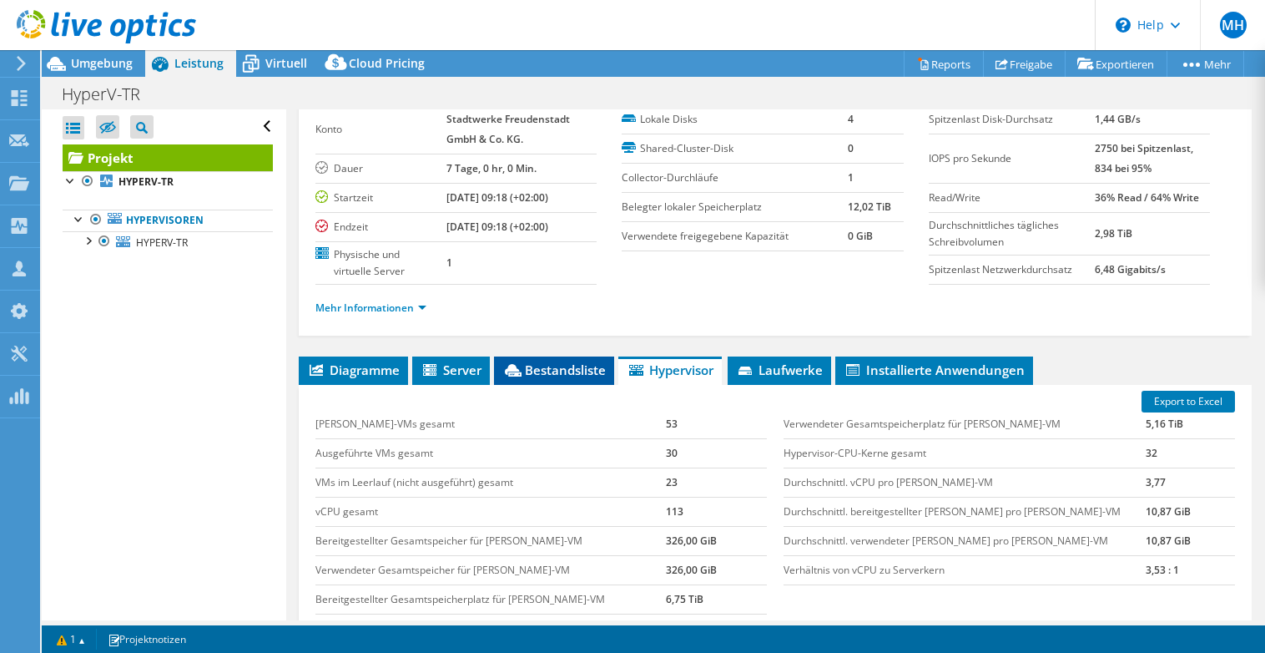
click at [560, 366] on span "Bestandsliste" at bounding box center [553, 369] width 103 height 17
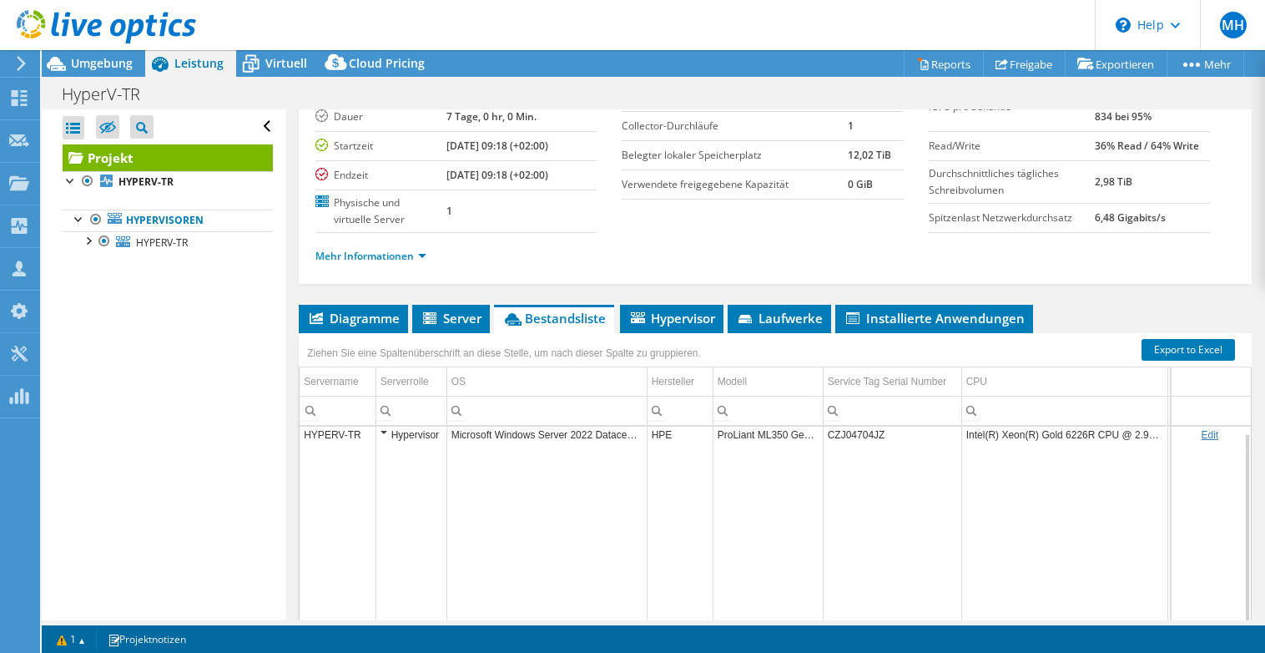
scroll to position [167, 0]
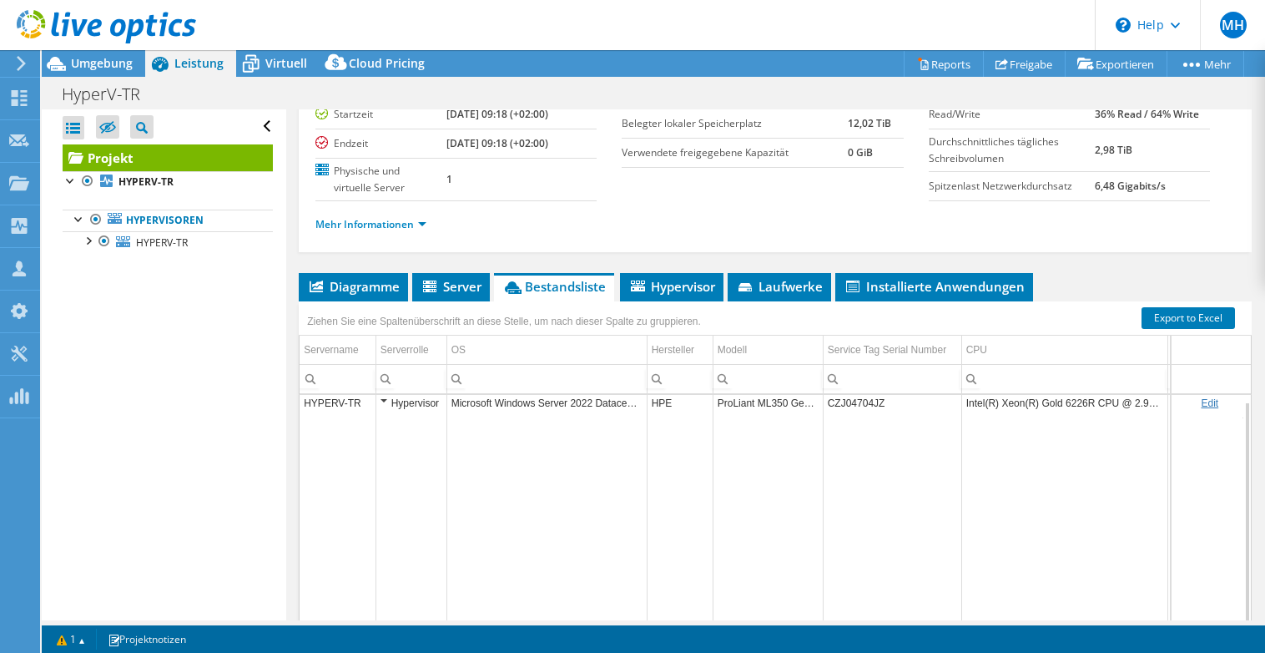
click at [781, 409] on td "ProLiant ML350 Gen10" at bounding box center [768, 402] width 110 height 29
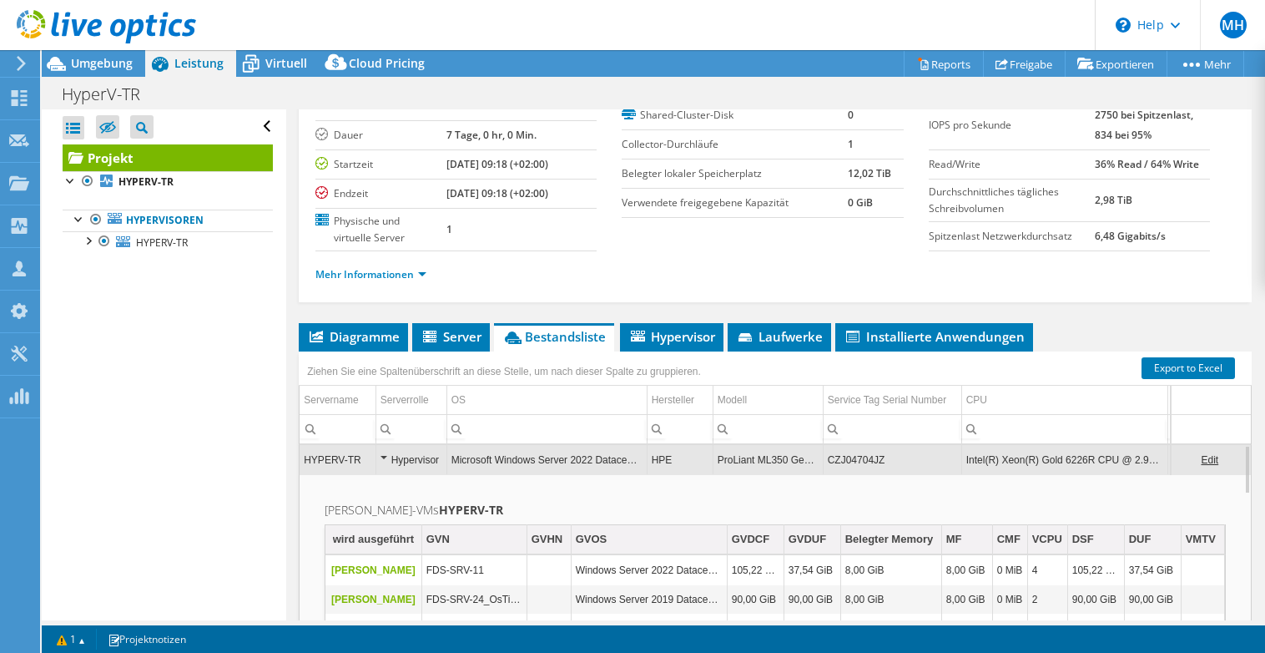
scroll to position [83, 0]
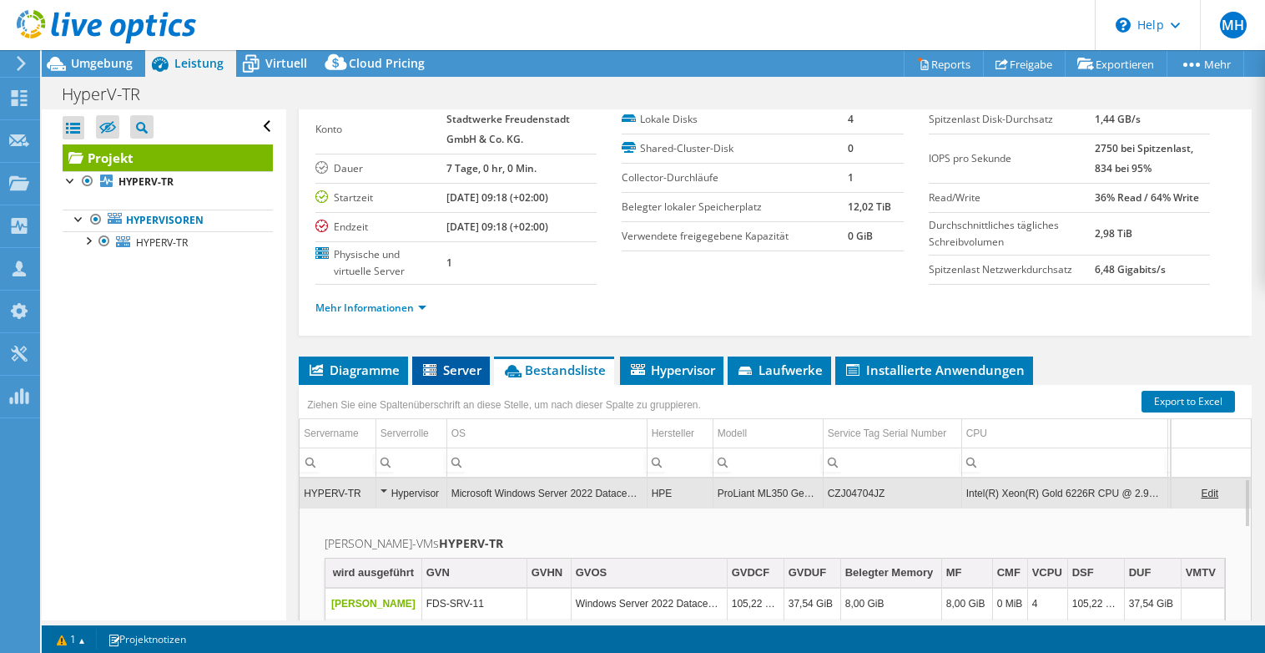
click at [465, 374] on span "Server" at bounding box center [451, 369] width 61 height 17
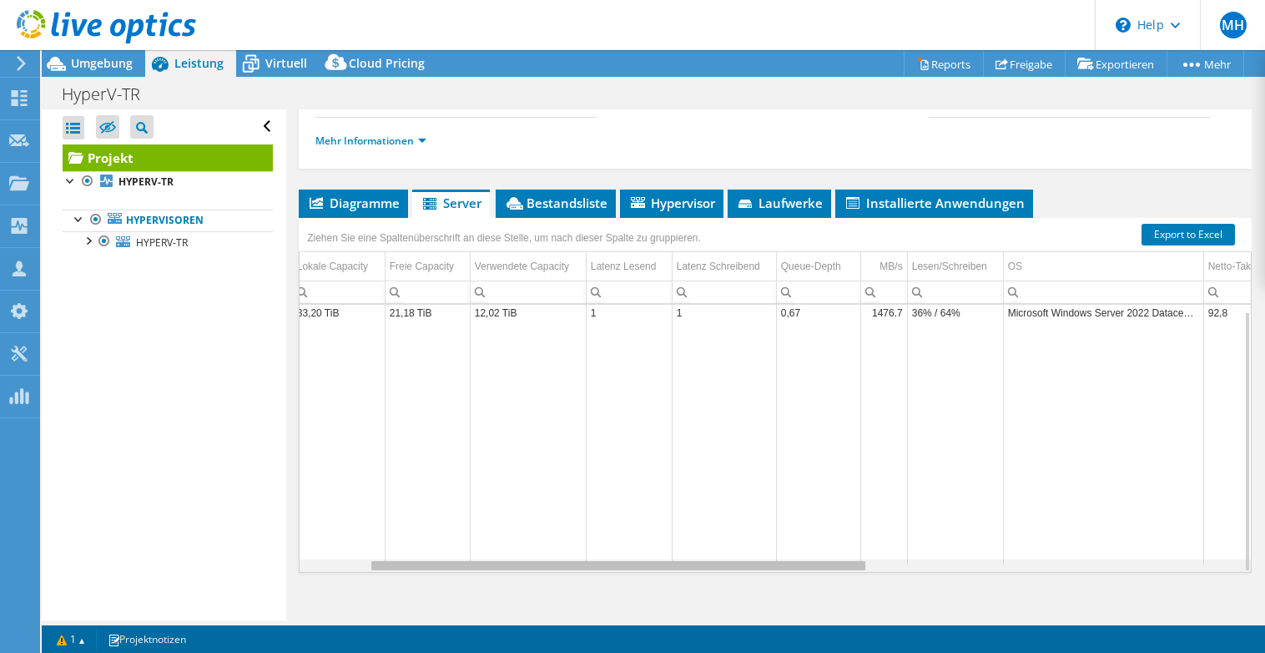
scroll to position [0, 0]
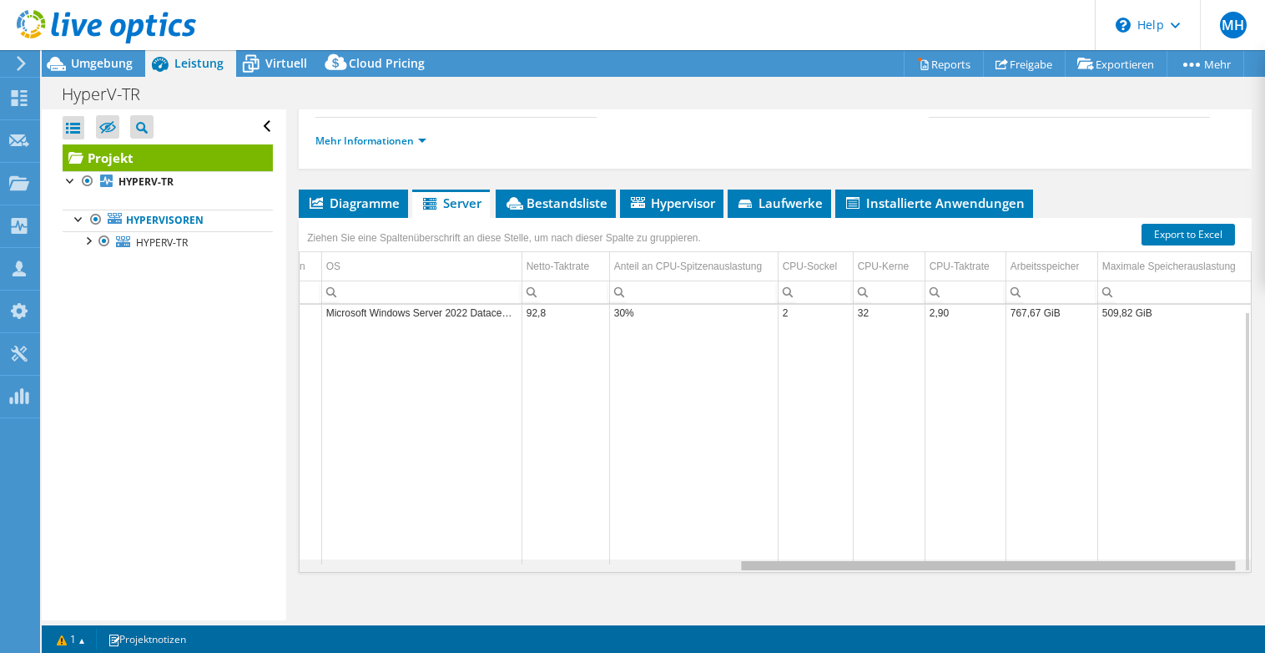
drag, startPoint x: 729, startPoint y: 567, endPoint x: 1162, endPoint y: 536, distance: 434.2
click at [1162, 536] on body "MH Vertriebspartner Markus Haug markus.haug@sva.de SVA GmbH My Profile Log Out …" at bounding box center [632, 326] width 1265 height 653
drag, startPoint x: 910, startPoint y: 565, endPoint x: 974, endPoint y: 562, distance: 63.5
click at [974, 562] on body "MH Vertriebspartner Markus Haug markus.haug@sva.de SVA GmbH My Profile Log Out …" at bounding box center [632, 326] width 1265 height 653
drag, startPoint x: 974, startPoint y: 562, endPoint x: 1182, endPoint y: 557, distance: 207.8
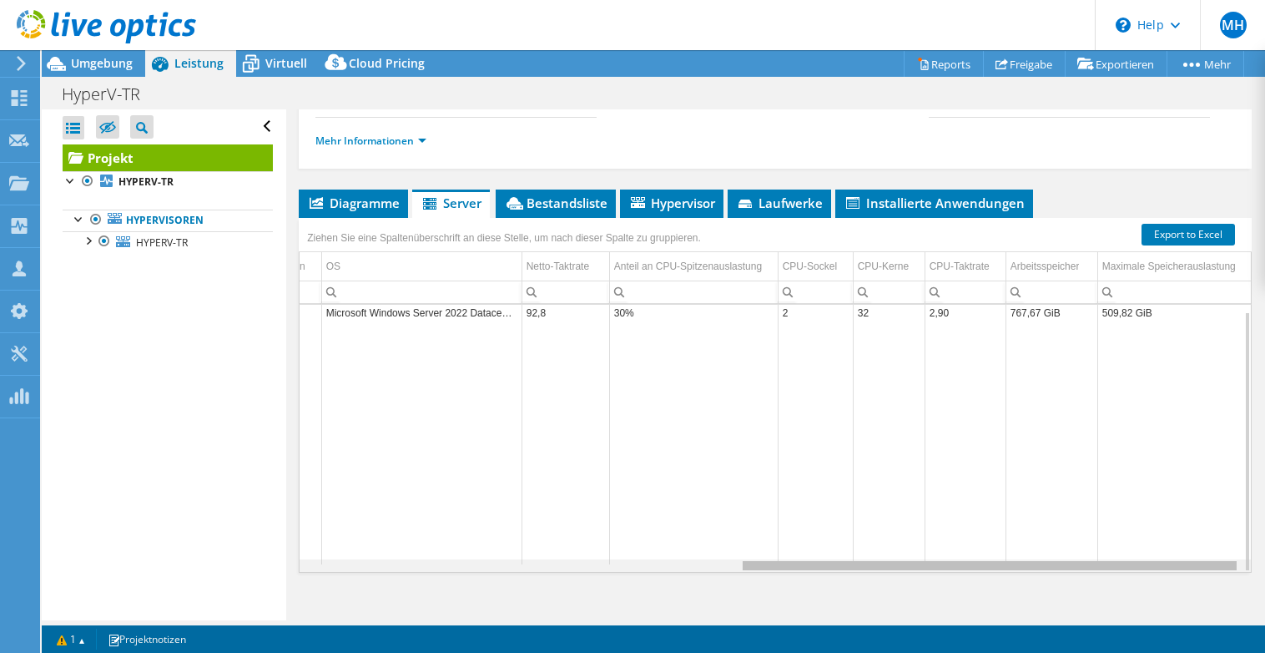
click at [1182, 557] on body "MH Vertriebspartner Markus Haug markus.haug@sva.de SVA GmbH My Profile Log Out …" at bounding box center [632, 326] width 1265 height 653
drag, startPoint x: 899, startPoint y: 568, endPoint x: 951, endPoint y: 570, distance: 52.6
click at [951, 570] on body "MH Vertriebspartner Markus Haug markus.haug@sva.de SVA GmbH My Profile Log Out …" at bounding box center [632, 326] width 1265 height 653
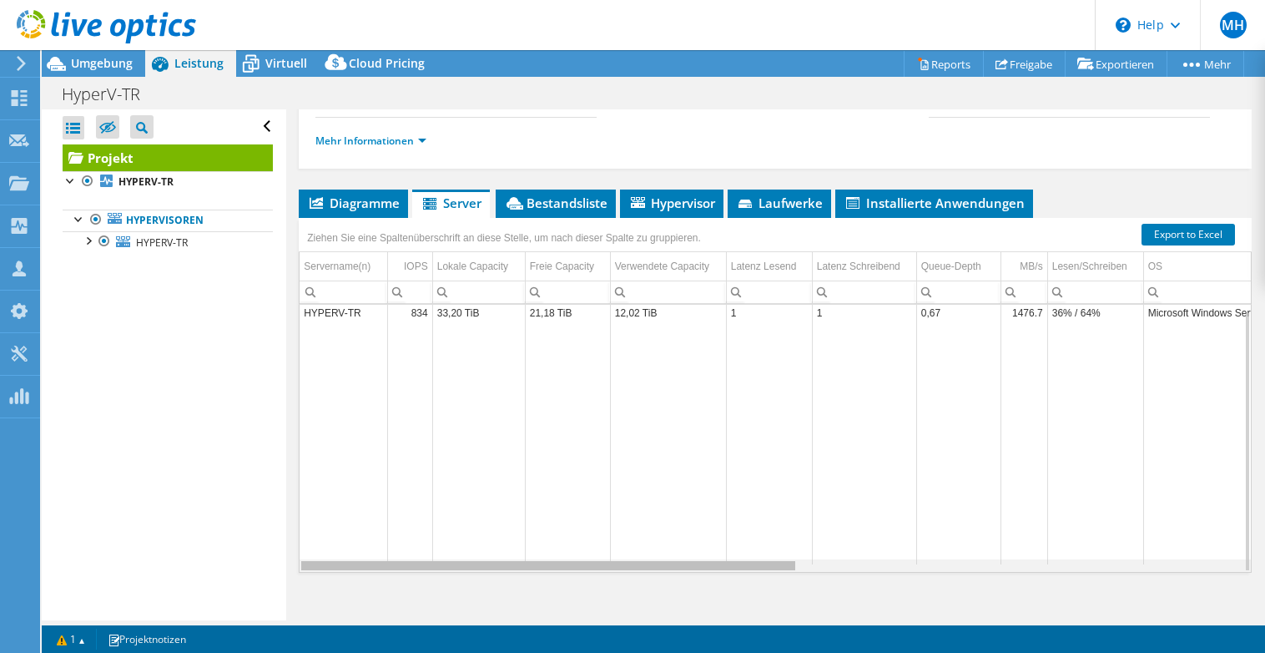
drag, startPoint x: 831, startPoint y: 565, endPoint x: 502, endPoint y: 530, distance: 330.6
click at [502, 530] on body "MH Vertriebspartner Markus Haug markus.haug@sva.de SVA GmbH My Profile Log Out …" at bounding box center [632, 326] width 1265 height 653
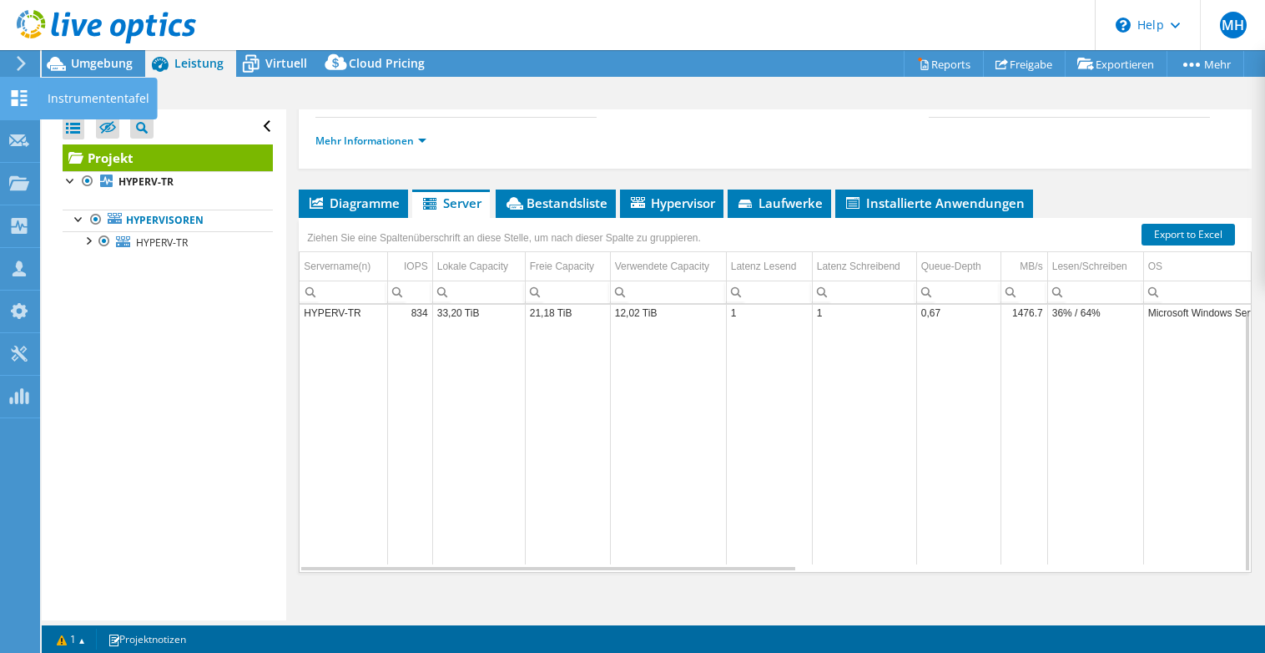
click at [22, 103] on icon at bounding box center [19, 98] width 20 height 16
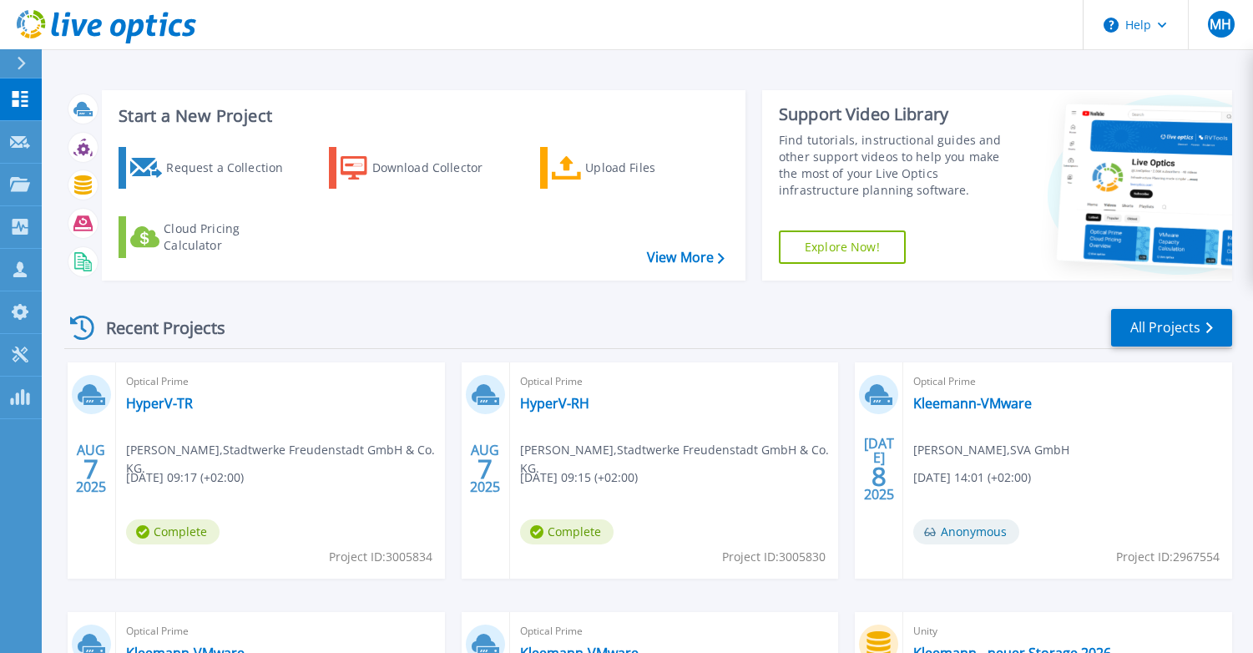
click at [209, 450] on span "[PERSON_NAME] , Stadtwerke Freudenstadt GmbH & Co. KG." at bounding box center [285, 459] width 319 height 37
drag, startPoint x: 202, startPoint y: 446, endPoint x: 339, endPoint y: 449, distance: 136.9
click at [339, 449] on span "[PERSON_NAME] , Stadtwerke Freudenstadt GmbH & Co. KG." at bounding box center [285, 459] width 319 height 37
copy span "Stadtwerke [GEOGRAPHIC_DATA]"
click at [723, 496] on div "Optical Prime HyperV-RH [PERSON_NAME] , Stadtwerke Freudenstadt GmbH & Co. KG. …" at bounding box center [674, 470] width 329 height 216
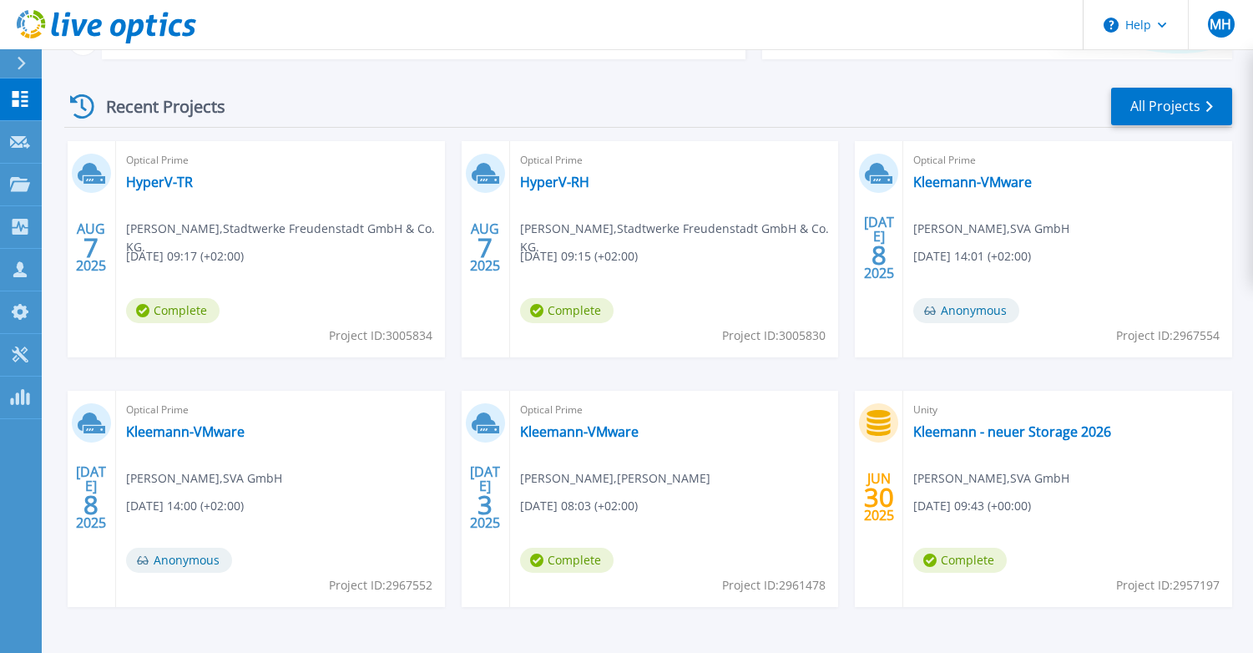
scroll to position [250, 0]
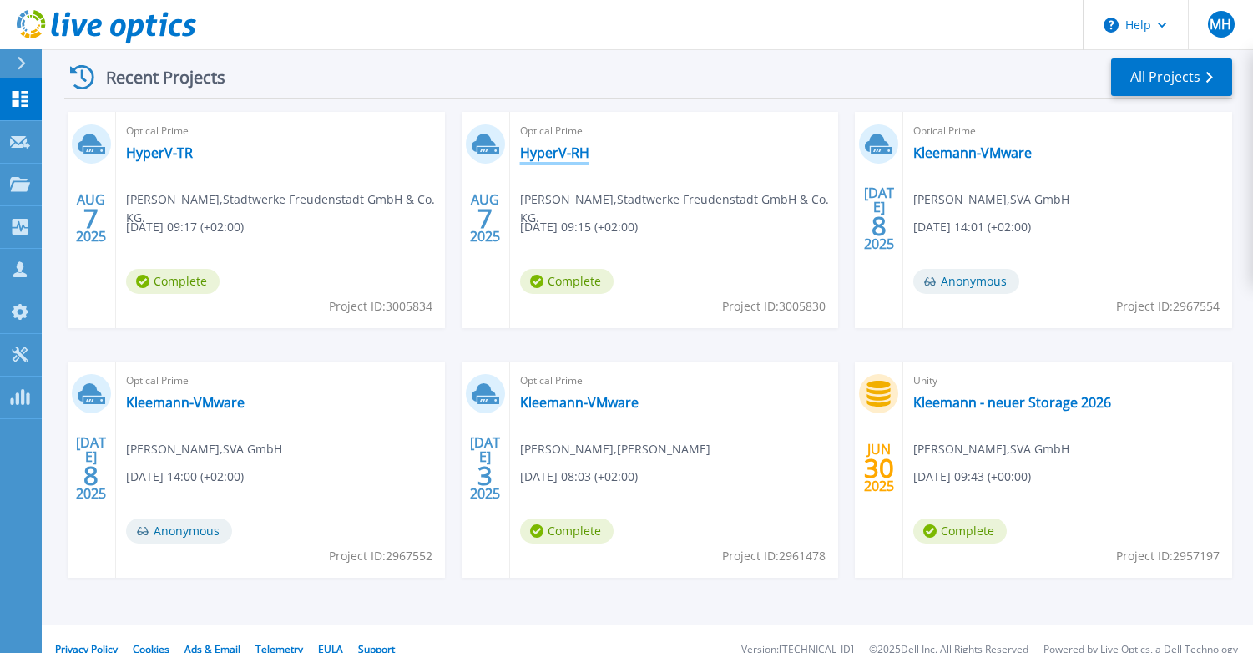
click at [552, 152] on link "HyperV-RH" at bounding box center [554, 152] width 69 height 17
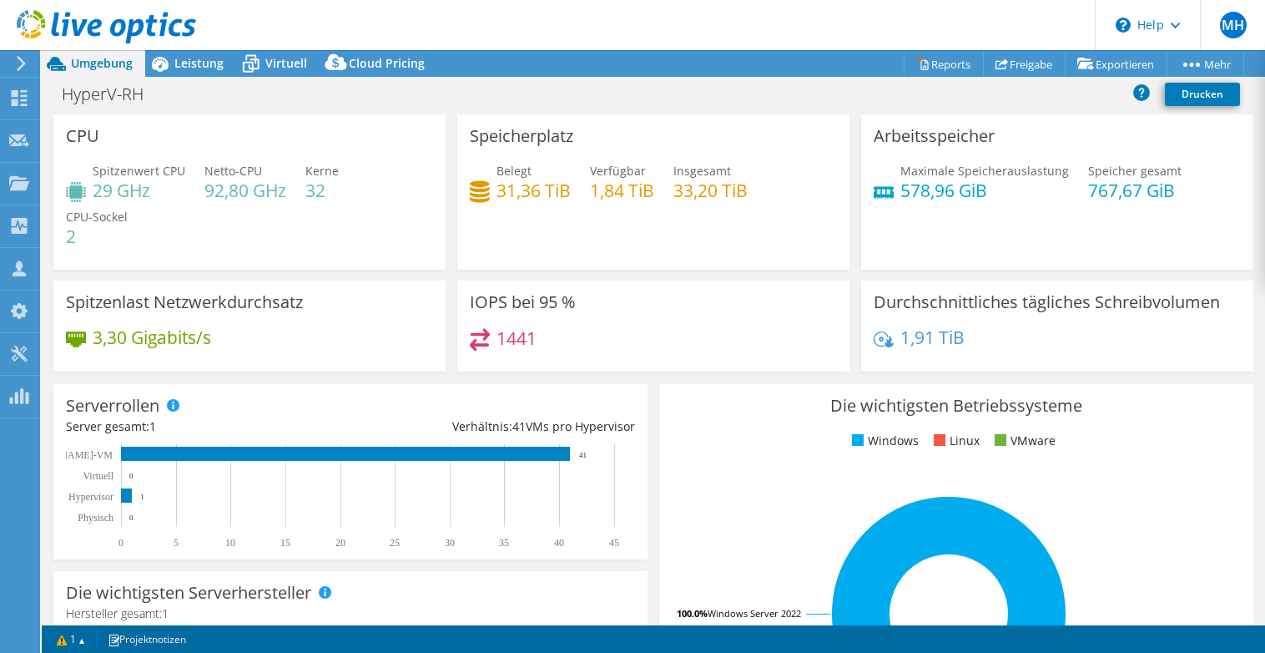
click at [689, 228] on div "Speicherplatz Belegt 31,36 TiB Verfügbar 1,84 TiB Insgesamt 33,20 TiB" at bounding box center [653, 191] width 392 height 155
drag, startPoint x: 97, startPoint y: 189, endPoint x: 117, endPoint y: 191, distance: 20.1
click at [117, 191] on h4 "29 GHz" at bounding box center [139, 190] width 93 height 18
click at [215, 248] on div "Spitzenwert CPU 29 GHz Netto-CPU 92,80 GHz Kerne 32 CPU-Sockel 2" at bounding box center [249, 212] width 367 height 100
click at [167, 66] on icon at bounding box center [160, 64] width 17 height 15
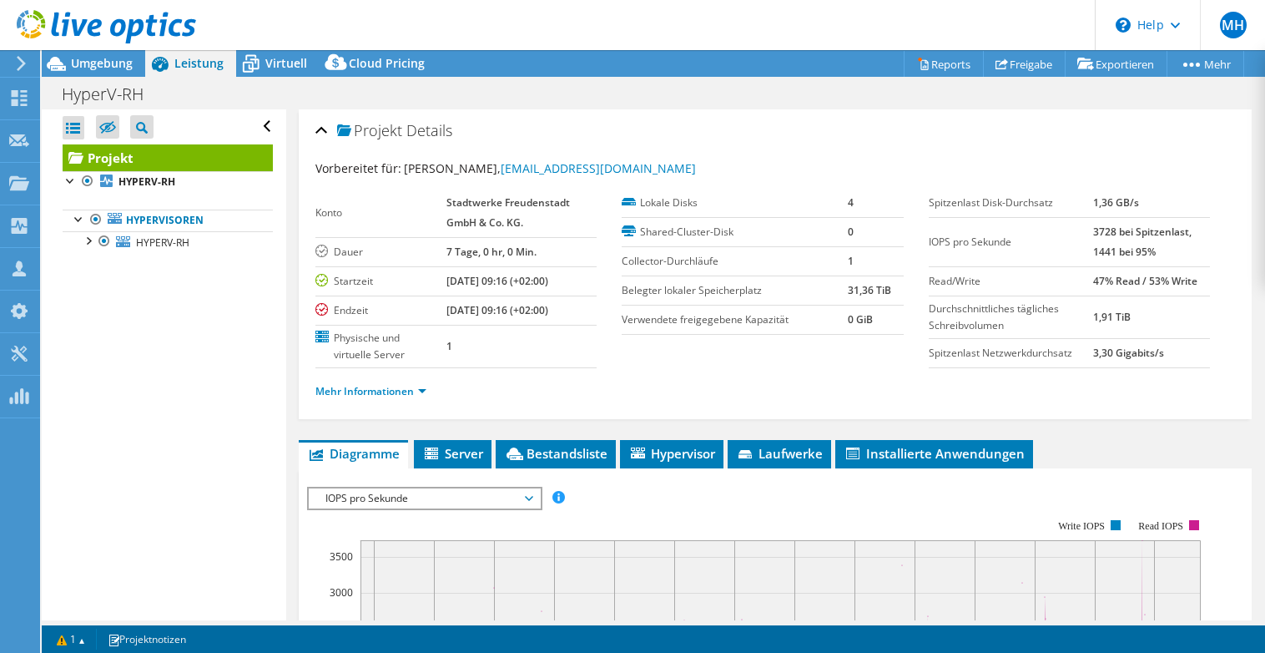
click at [543, 310] on b "08.14.2025, 09:16 (+02:00)" at bounding box center [497, 310] width 102 height 14
click at [477, 278] on b "08.07.2025, 09:16 (+02:00)" at bounding box center [497, 281] width 102 height 14
click at [481, 340] on td "1" at bounding box center [521, 346] width 151 height 43
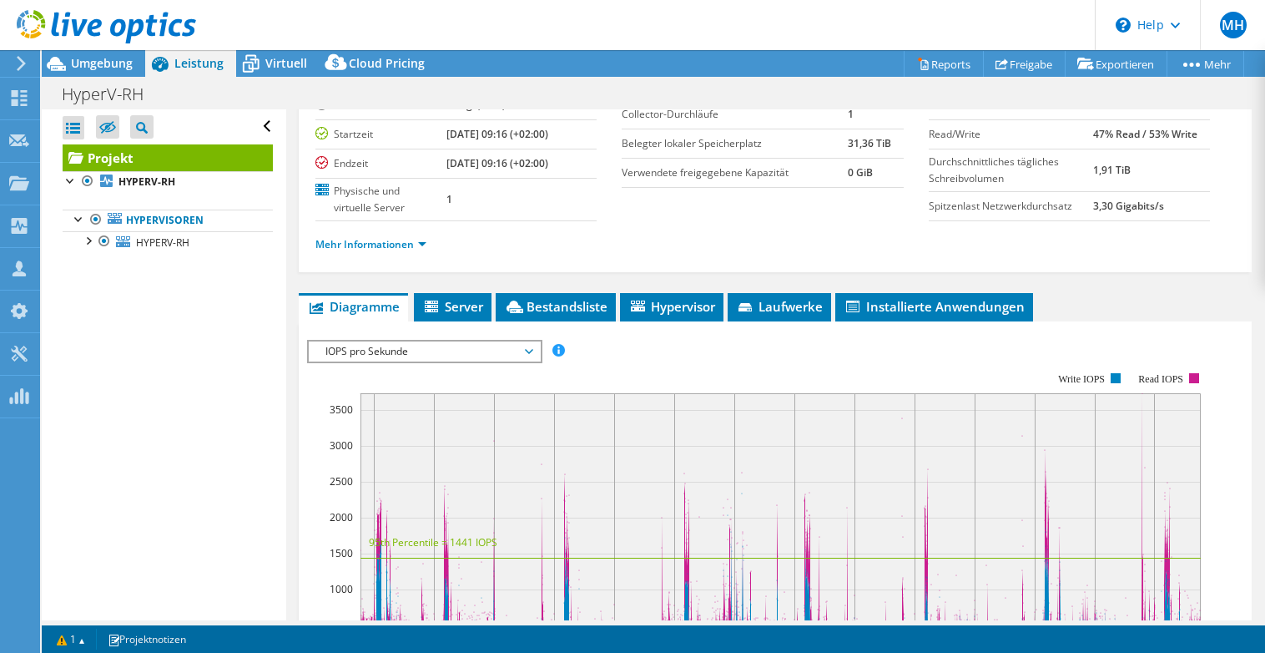
scroll to position [250, 0]
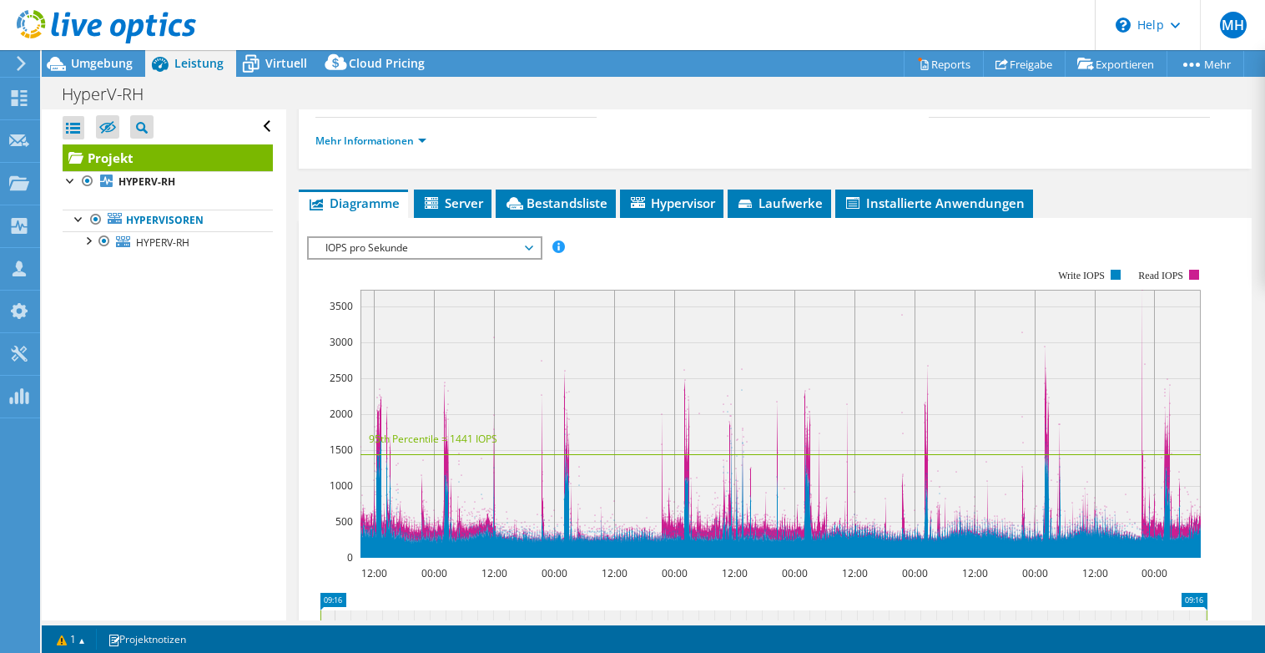
click at [533, 249] on icon at bounding box center [529, 247] width 8 height 5
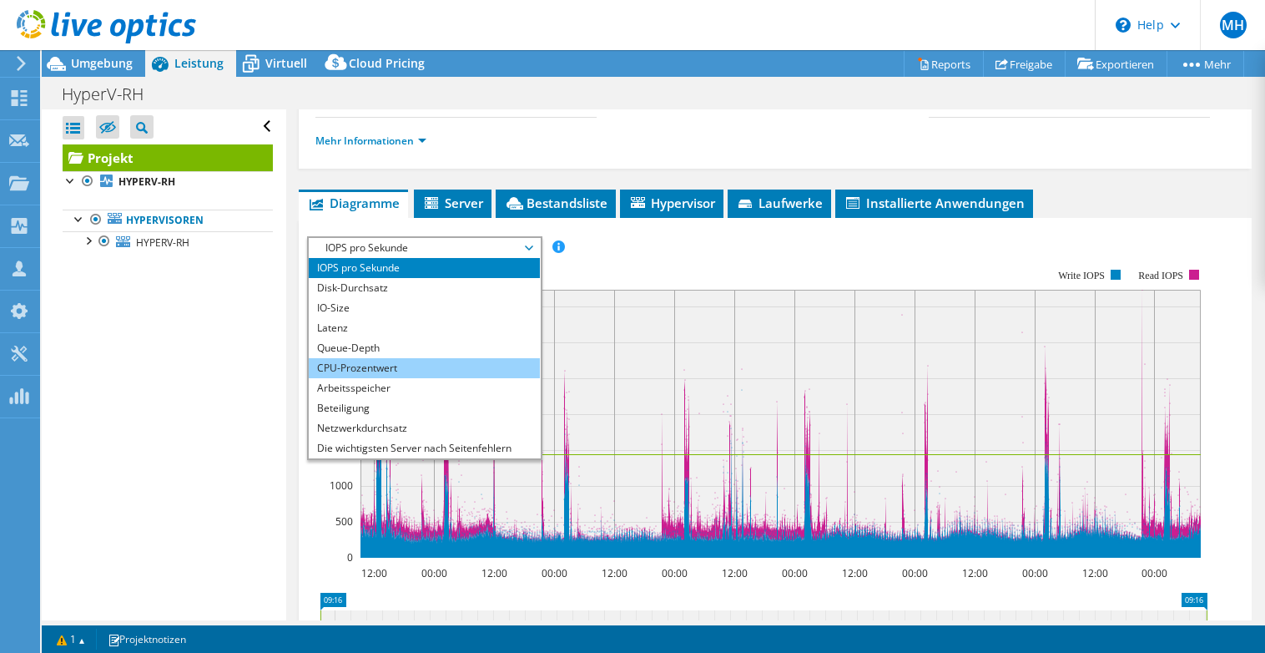
click at [431, 364] on li "CPU-Prozentwert" at bounding box center [424, 368] width 231 height 20
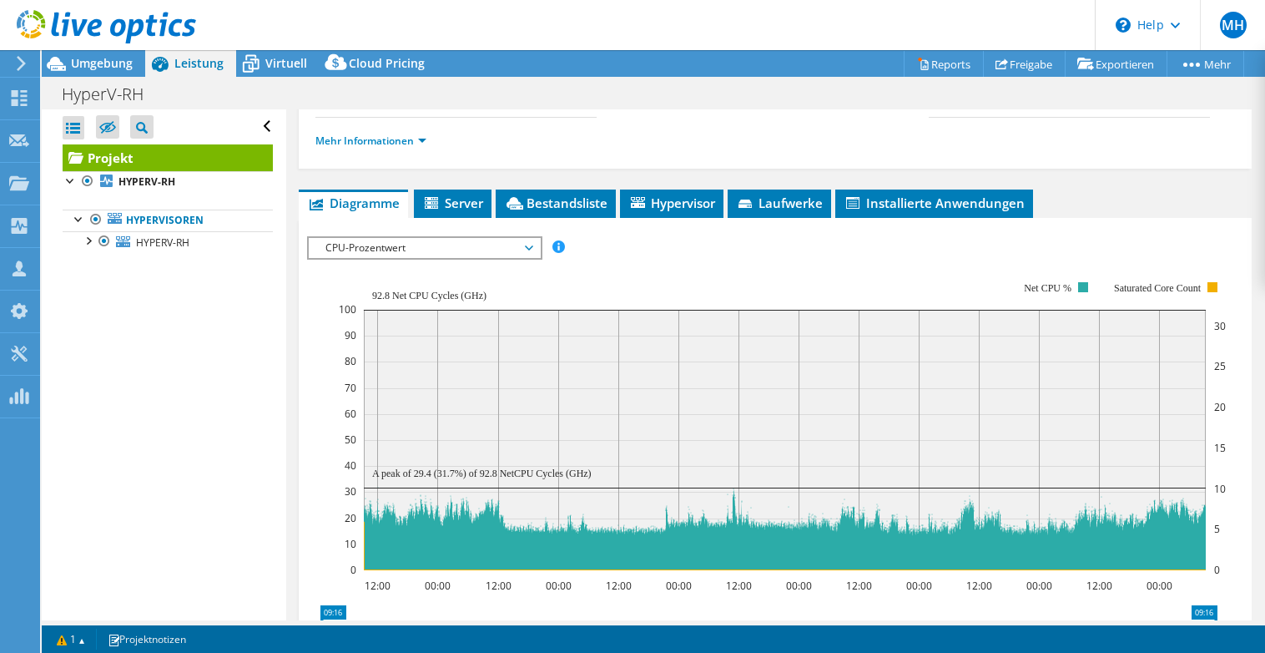
click at [234, 343] on div "Alle öffnen Alle schließen Ausgeschlossene Knoten verbergen Projektbaumfilter" at bounding box center [164, 364] width 244 height 511
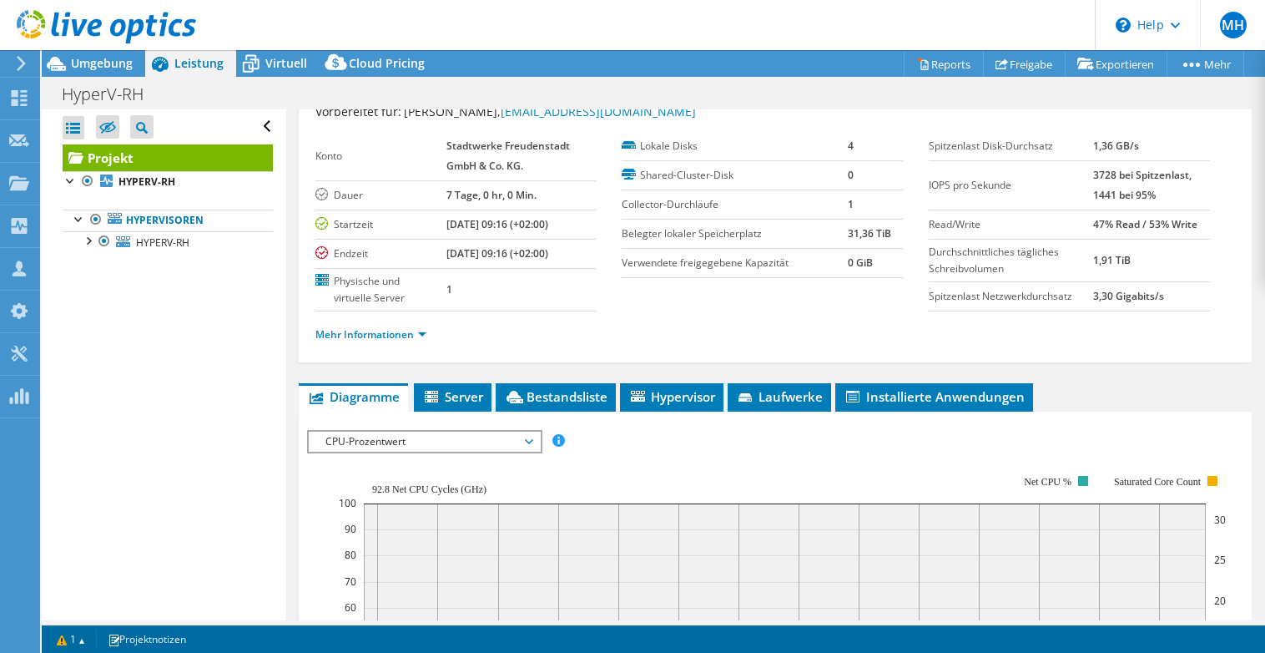
scroll to position [83, 0]
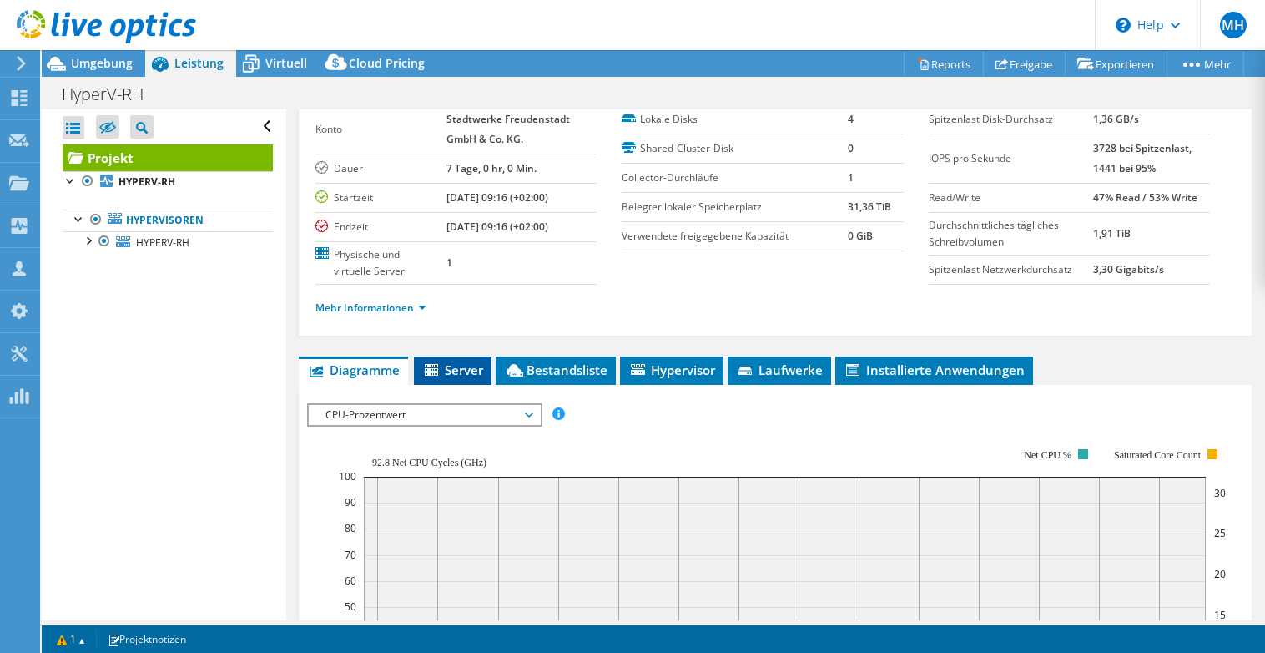
click at [477, 370] on span "Server" at bounding box center [452, 369] width 61 height 17
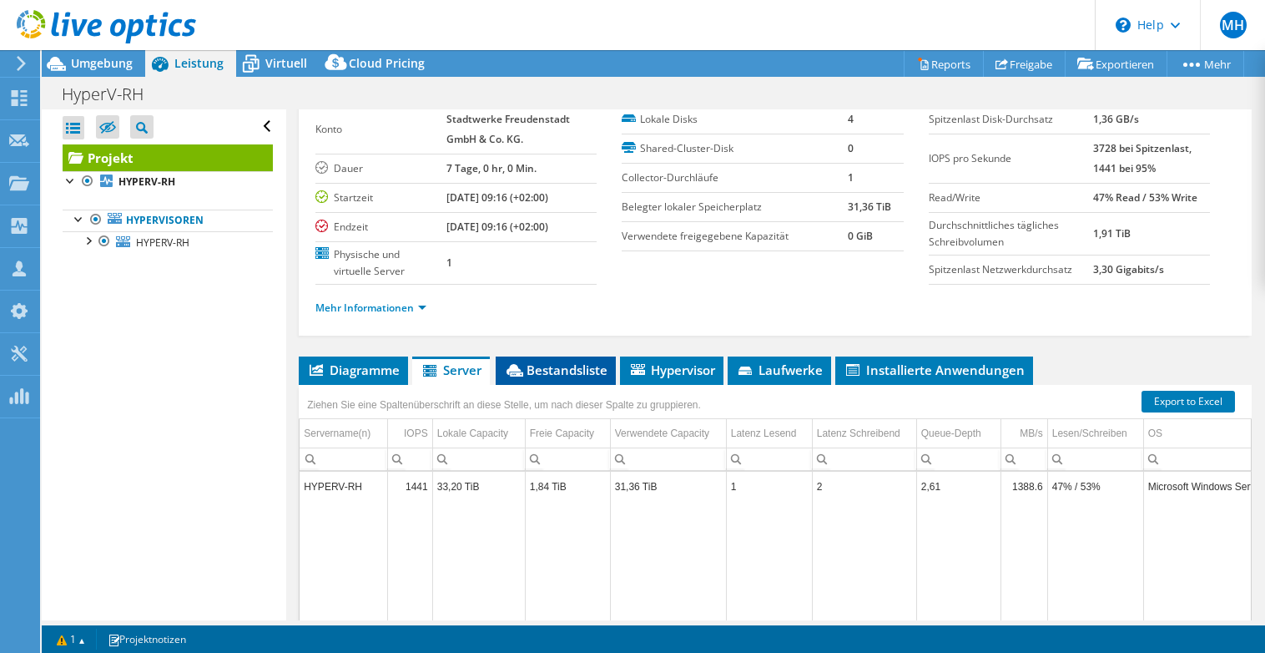
click at [567, 369] on span "Bestandsliste" at bounding box center [555, 369] width 103 height 17
